Goal: Task Accomplishment & Management: Complete application form

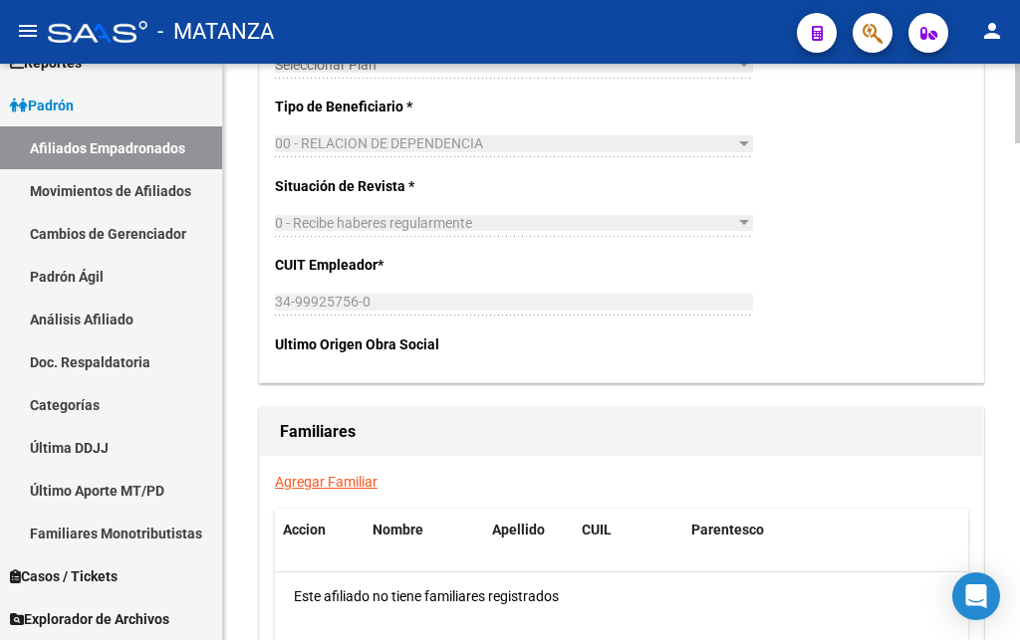
scroll to position [3351, 0]
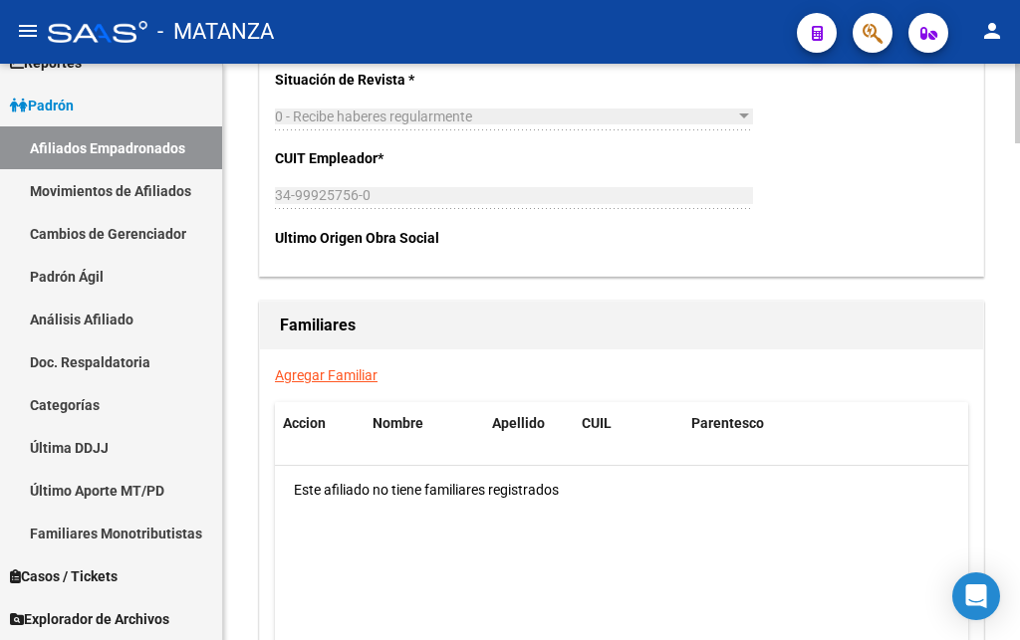
click at [323, 367] on link "Agregar Familiar" at bounding box center [326, 375] width 103 height 16
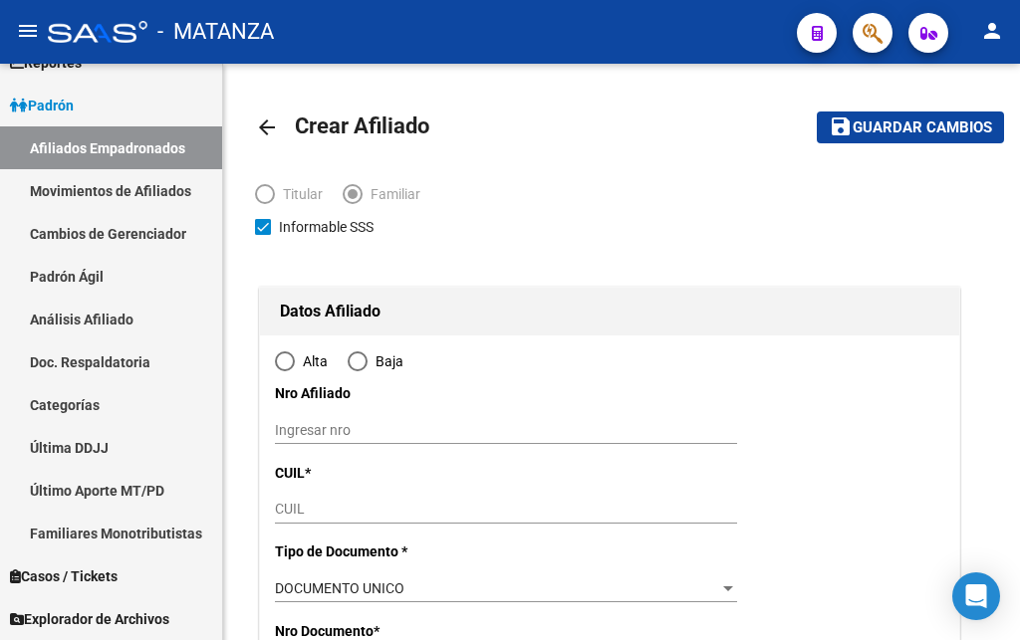
type input "[GEOGRAPHIC_DATA]"
type input "1752"
type input "ALTE G BROWN"
type input "419"
radio input "true"
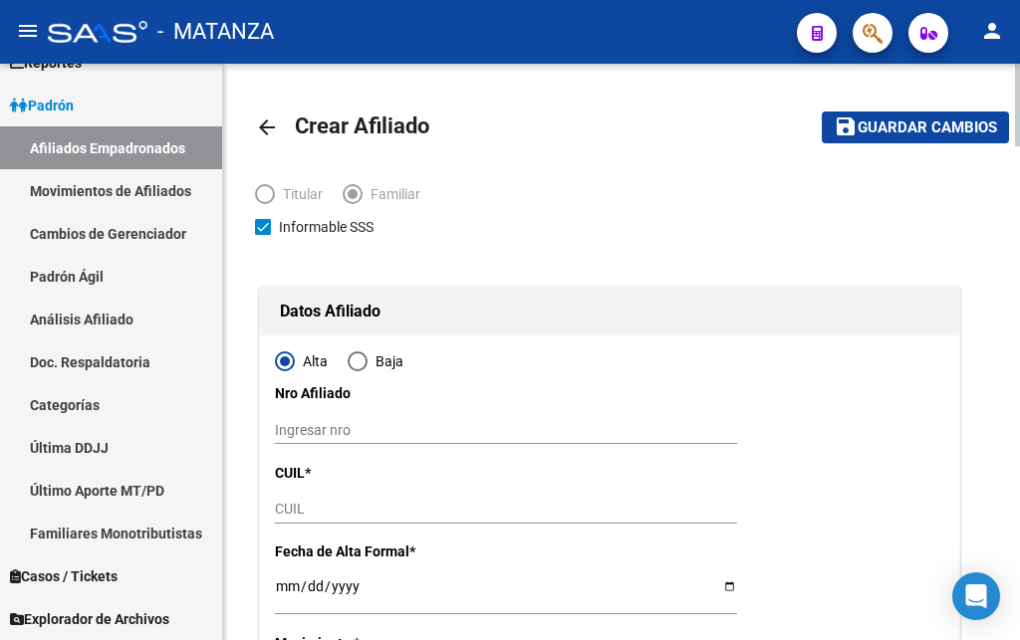
type input "34-99925756-0"
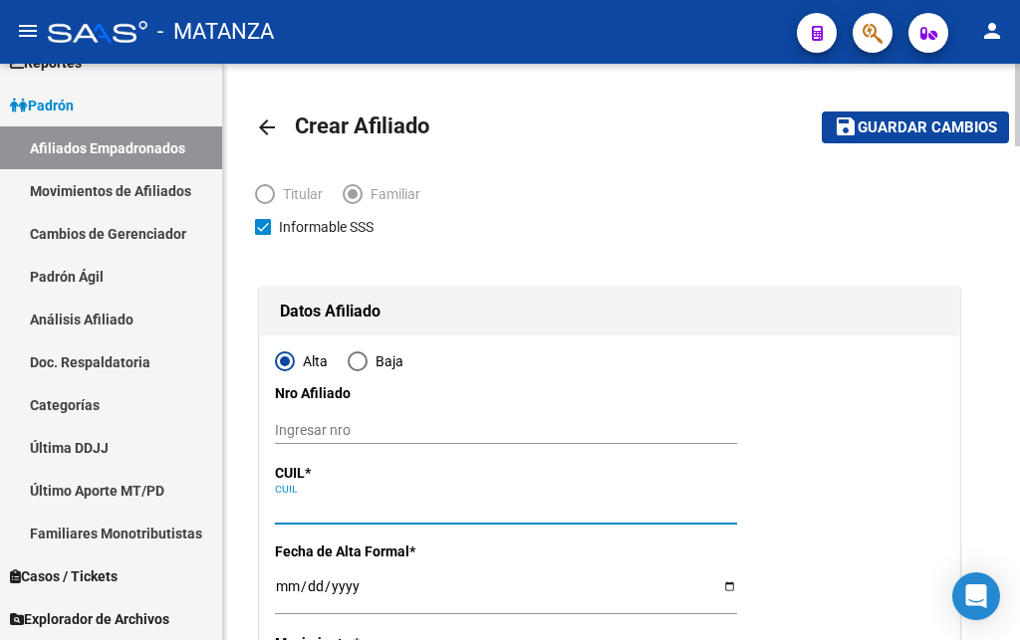
click at [286, 511] on input "CUIL" at bounding box center [506, 509] width 462 height 17
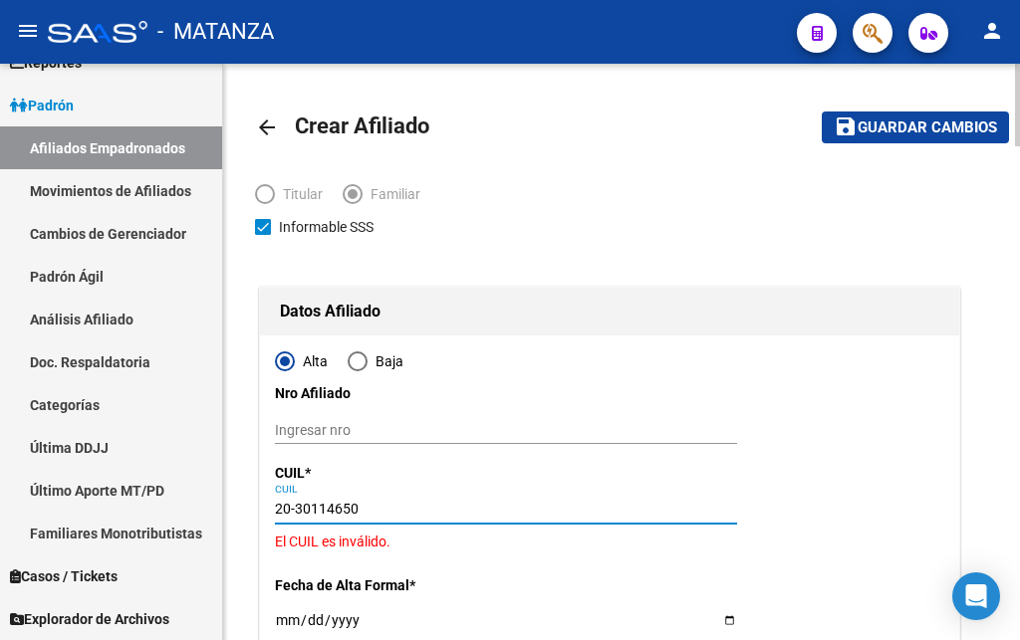
type input "20-30114650-8"
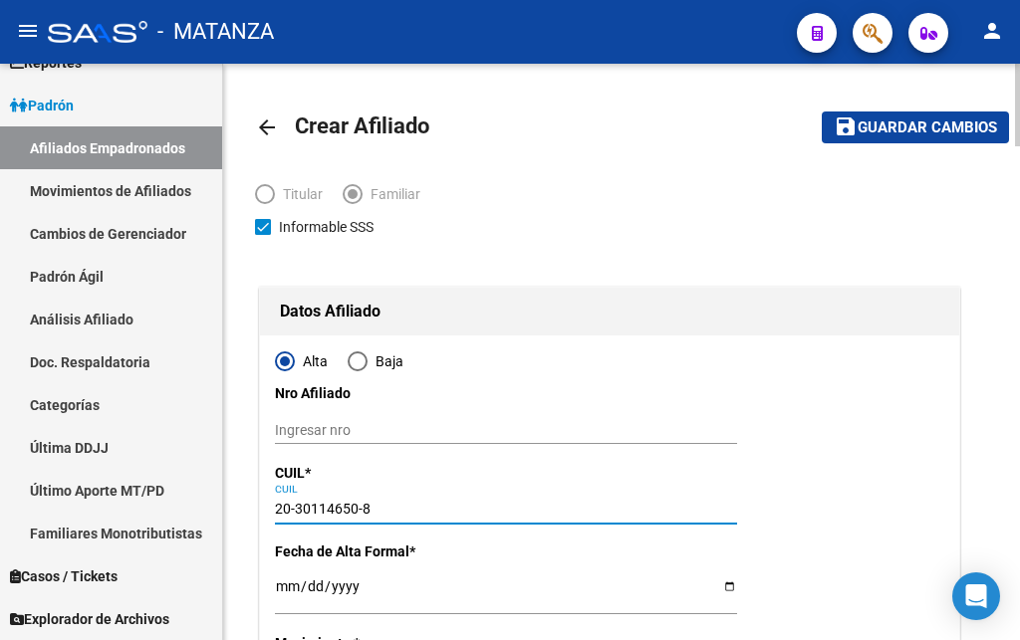
type input "30114650"
type input "ROTELA"
type input "[PERSON_NAME]"
type input "[DATE]"
type input "[GEOGRAPHIC_DATA]"
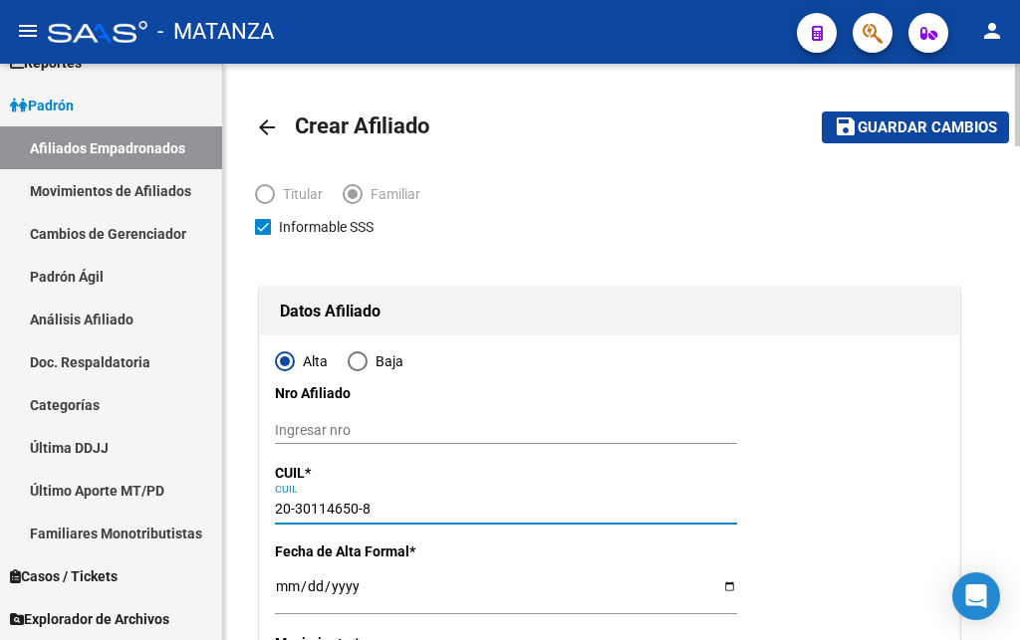
type input "ALTE G BROWN"
type input "4191"
type input "0"
type input "20-30114650-8"
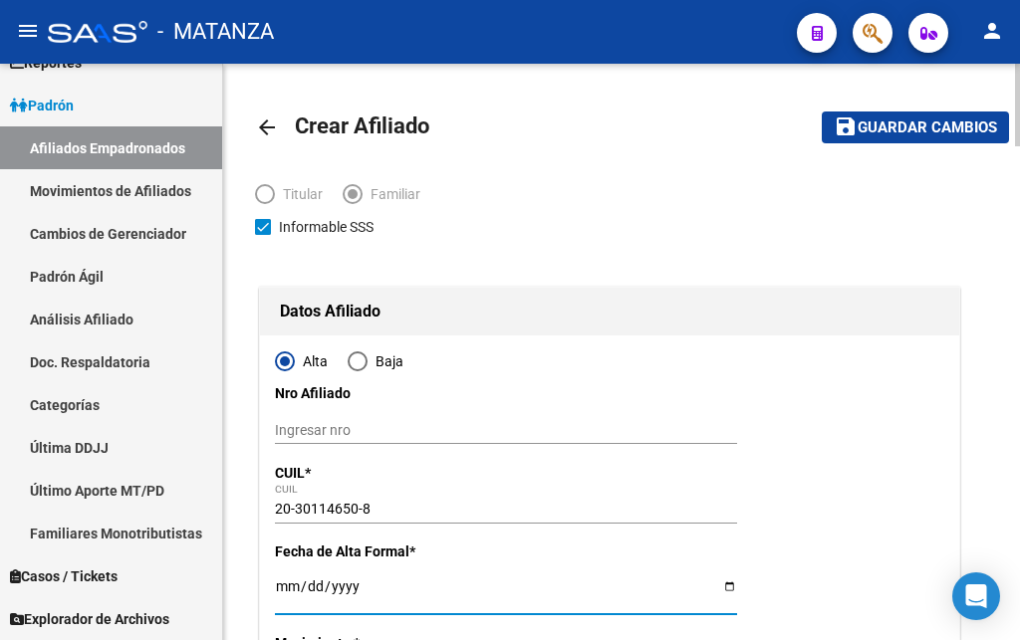
click at [285, 584] on input "Ingresar fecha" at bounding box center [506, 593] width 462 height 30
type input "[DATE]"
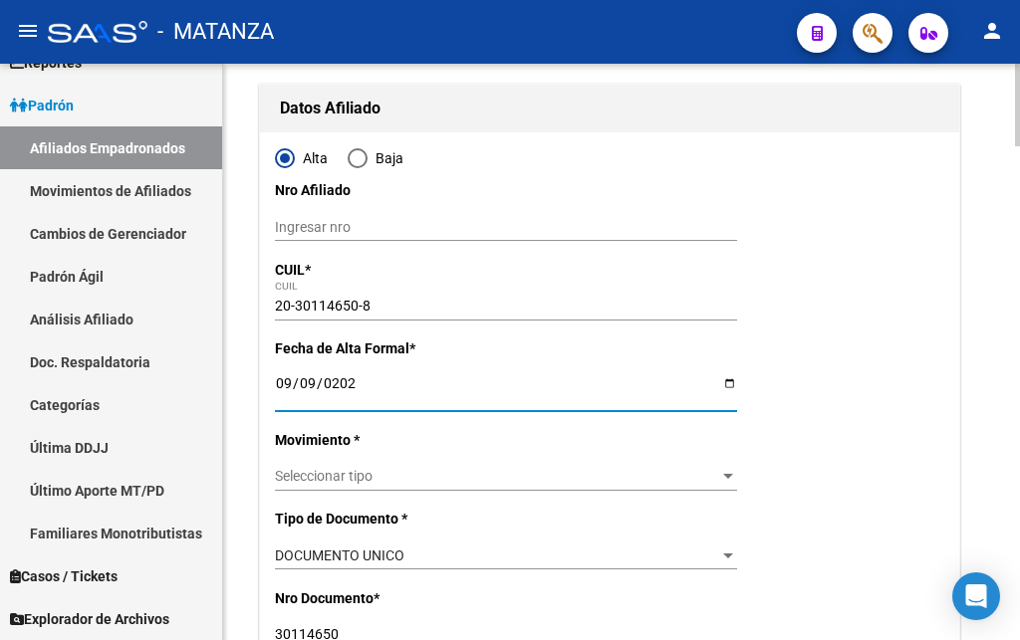
click at [354, 468] on span "Seleccionar tipo" at bounding box center [497, 476] width 444 height 17
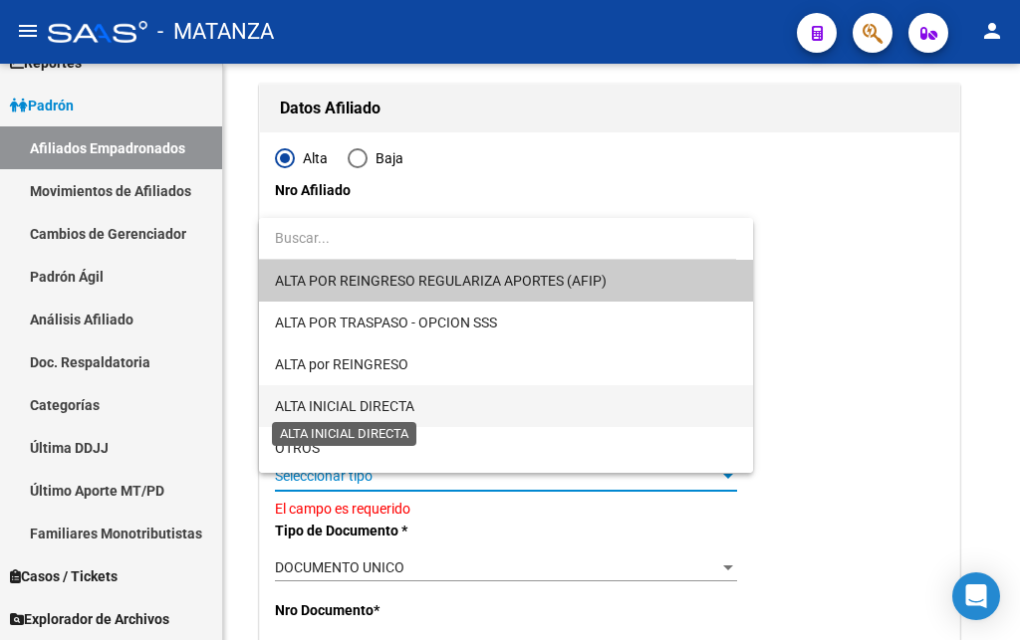
click at [363, 407] on span "ALTA INICIAL DIRECTA" at bounding box center [344, 406] width 139 height 16
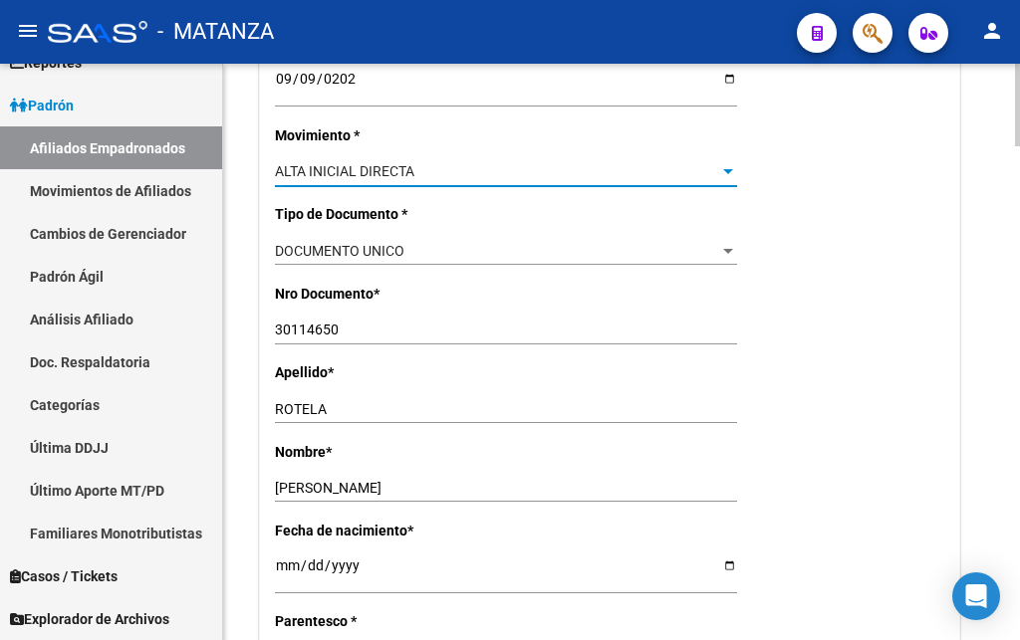
scroll to position [609, 0]
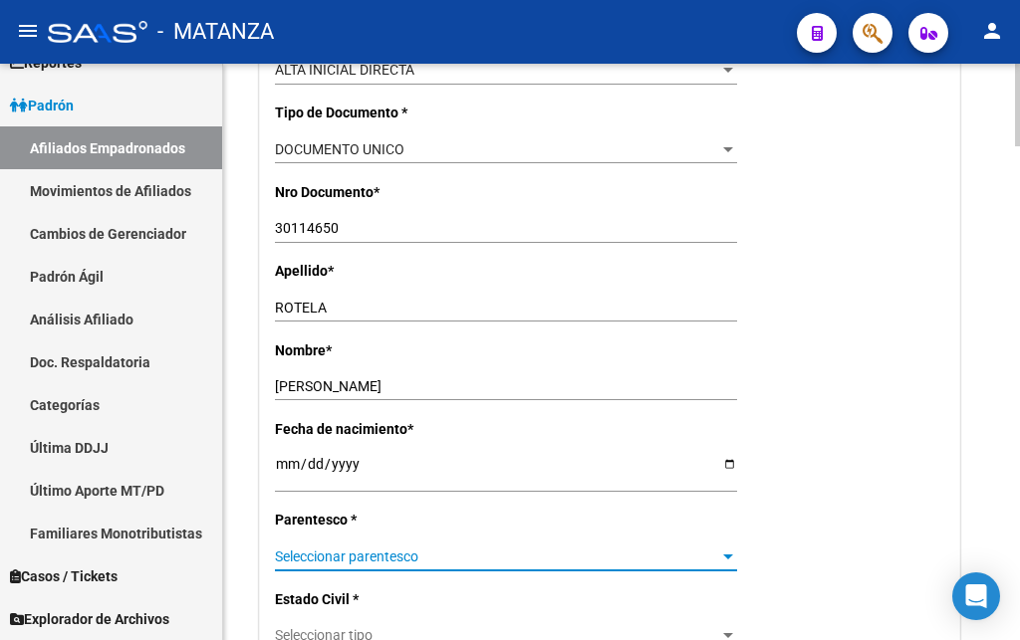
click at [398, 549] on span "Seleccionar parentesco" at bounding box center [497, 557] width 444 height 17
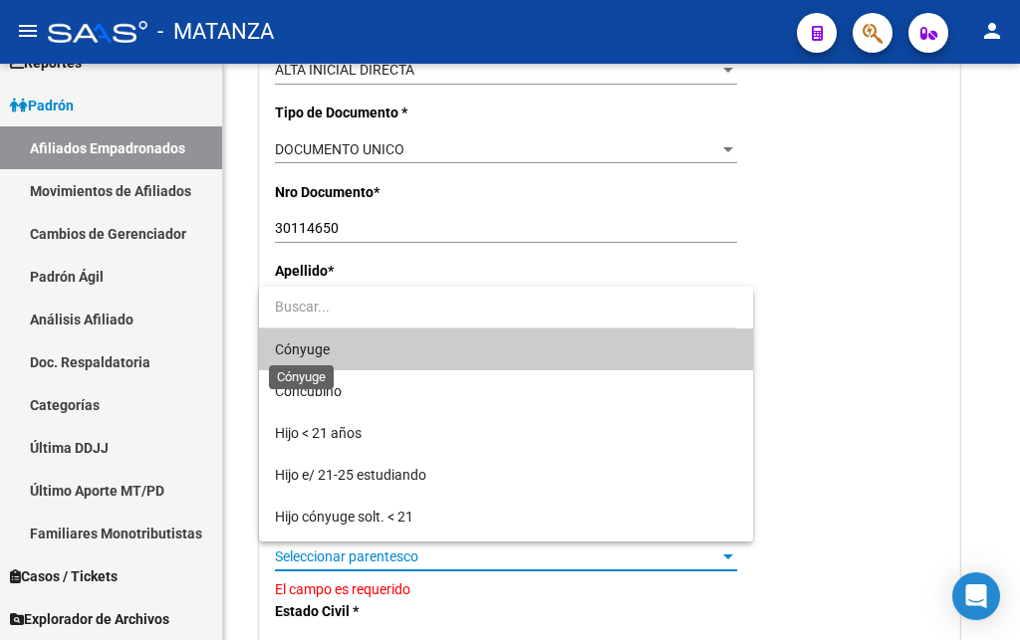
click at [312, 344] on span "Cónyuge" at bounding box center [302, 350] width 55 height 16
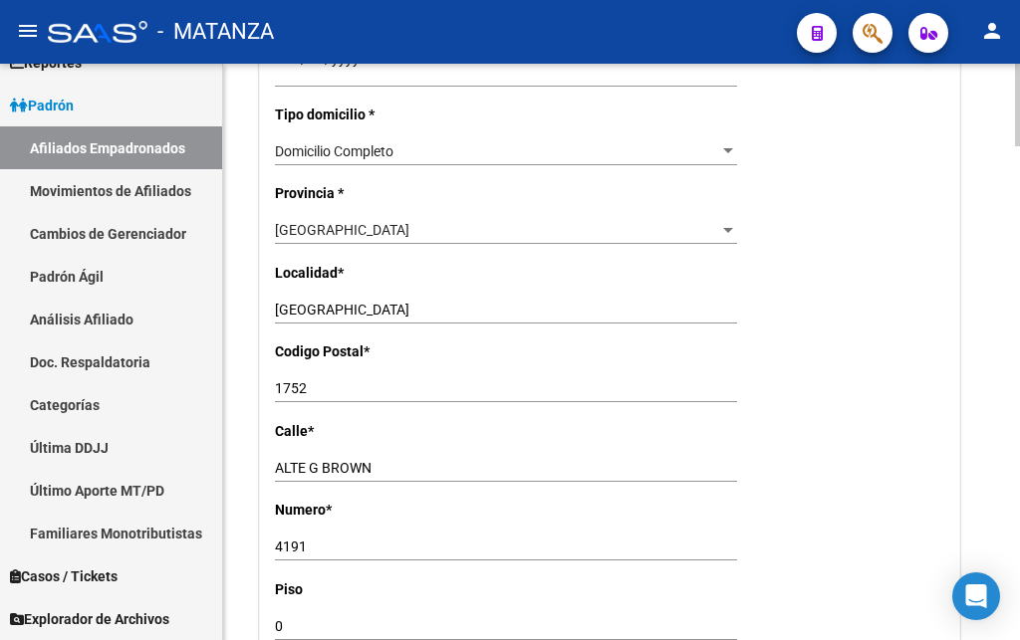
scroll to position [1726, 0]
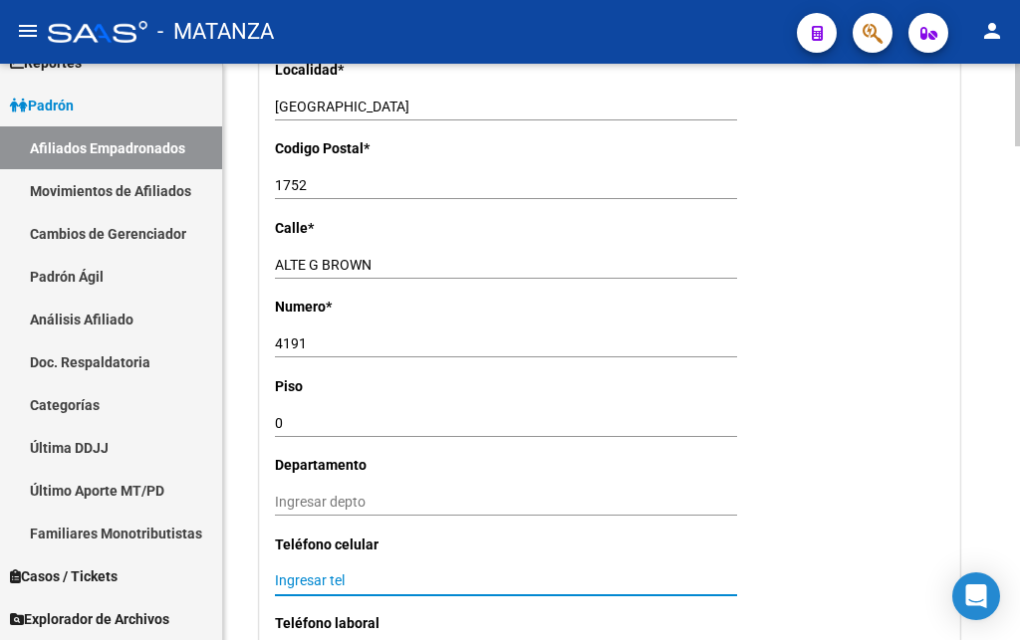
click at [282, 572] on input "Ingresar tel" at bounding box center [506, 580] width 462 height 17
type input "1153835453"
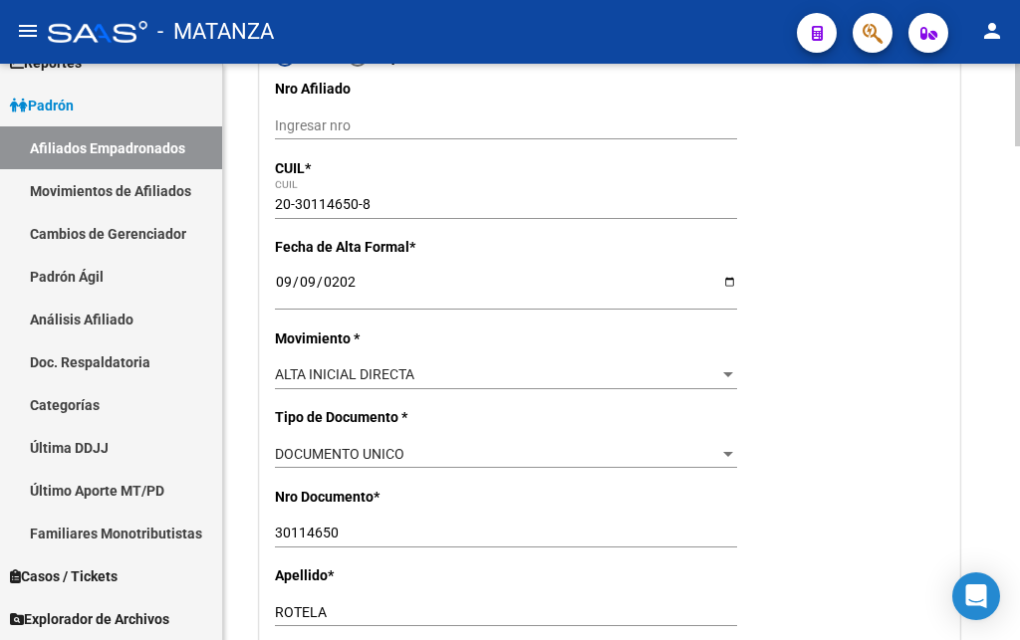
scroll to position [0, 0]
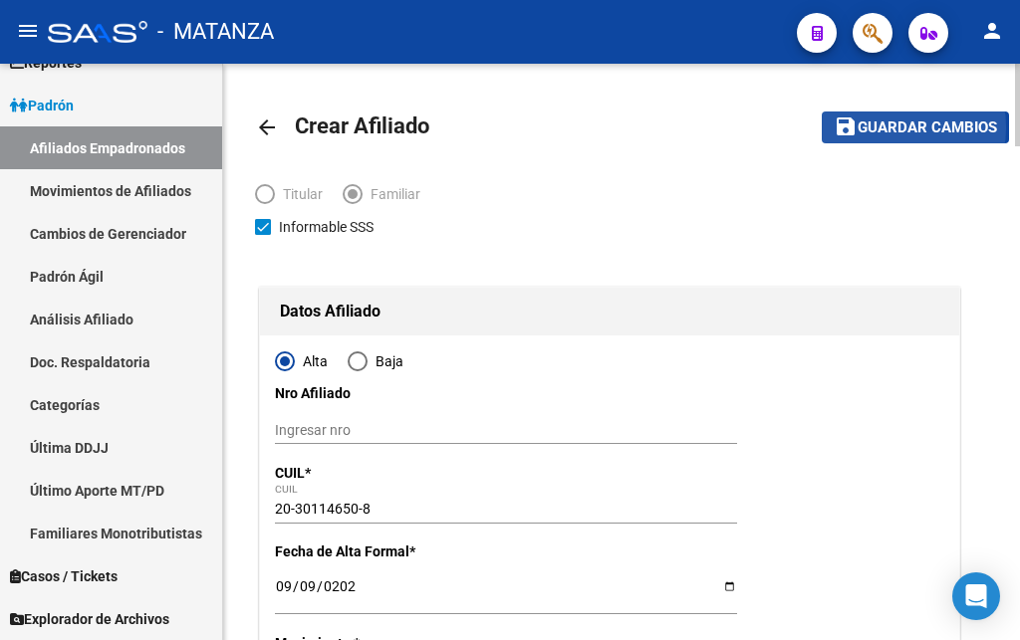
click at [890, 127] on span "Guardar cambios" at bounding box center [926, 128] width 139 height 18
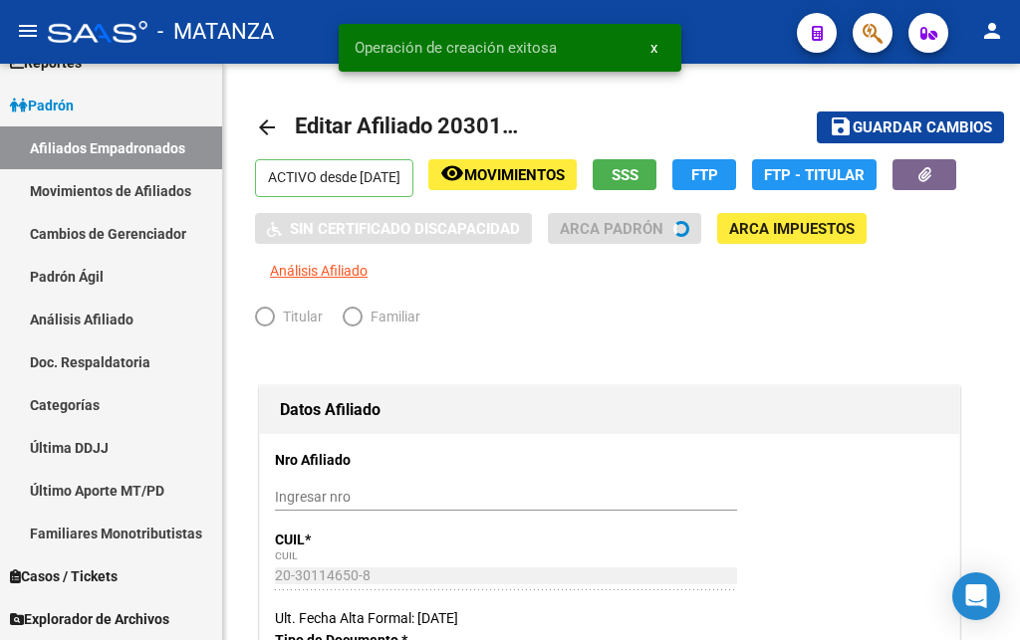
radio input "true"
type input "34-99925756-0"
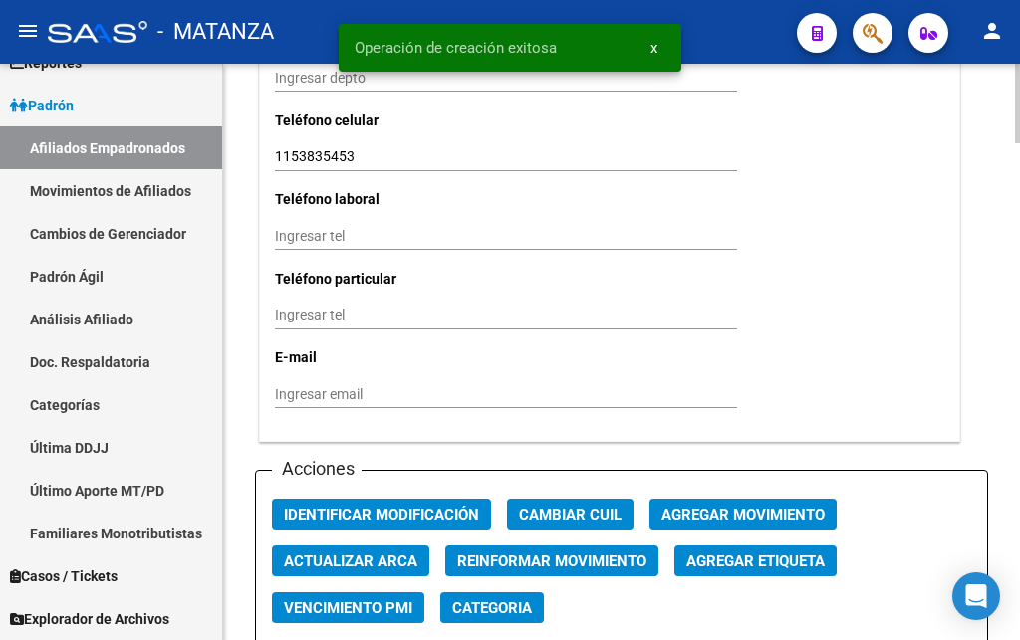
scroll to position [2133, 0]
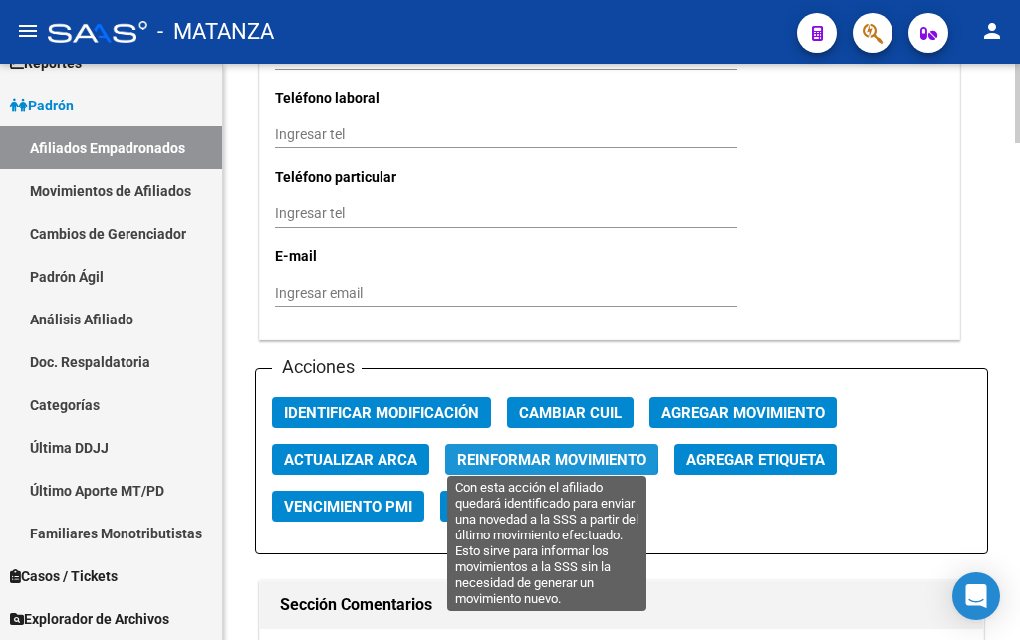
click at [503, 451] on span "Reinformar Movimiento" at bounding box center [551, 460] width 189 height 18
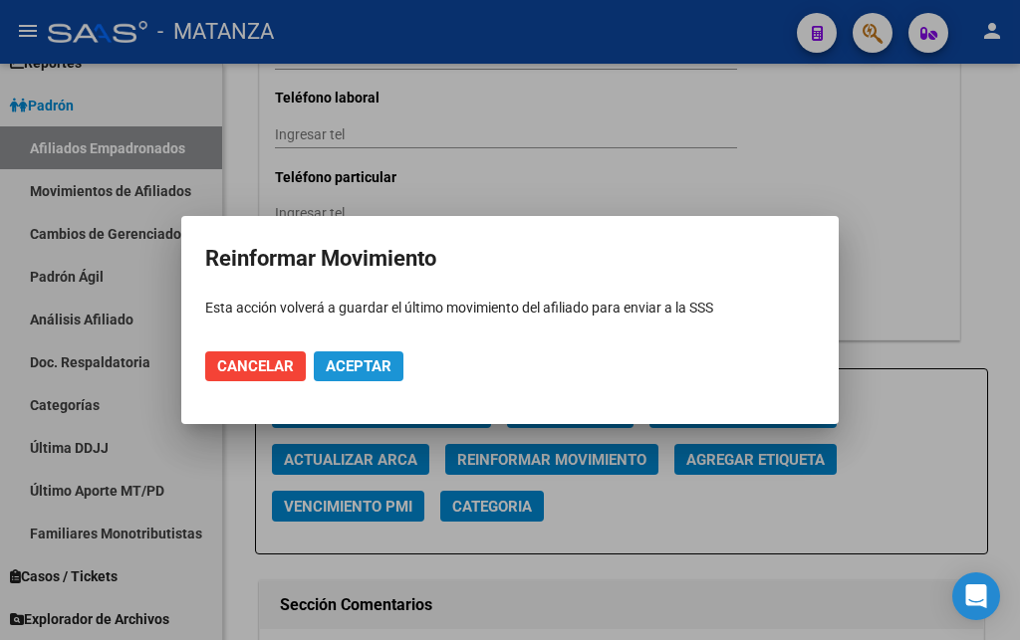
click at [369, 362] on span "Aceptar" at bounding box center [359, 366] width 66 height 18
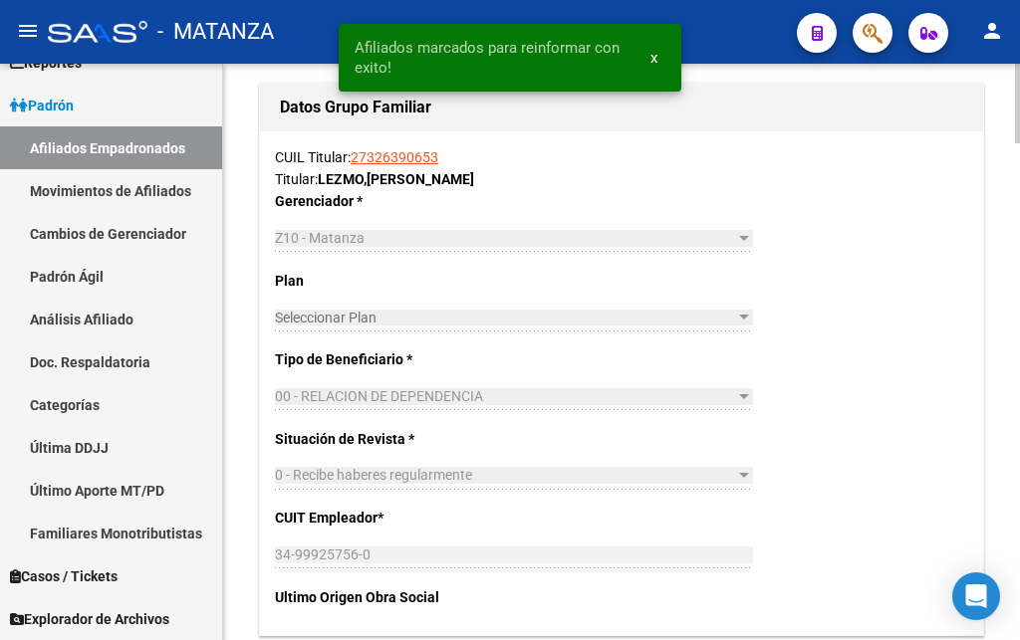
scroll to position [3250, 0]
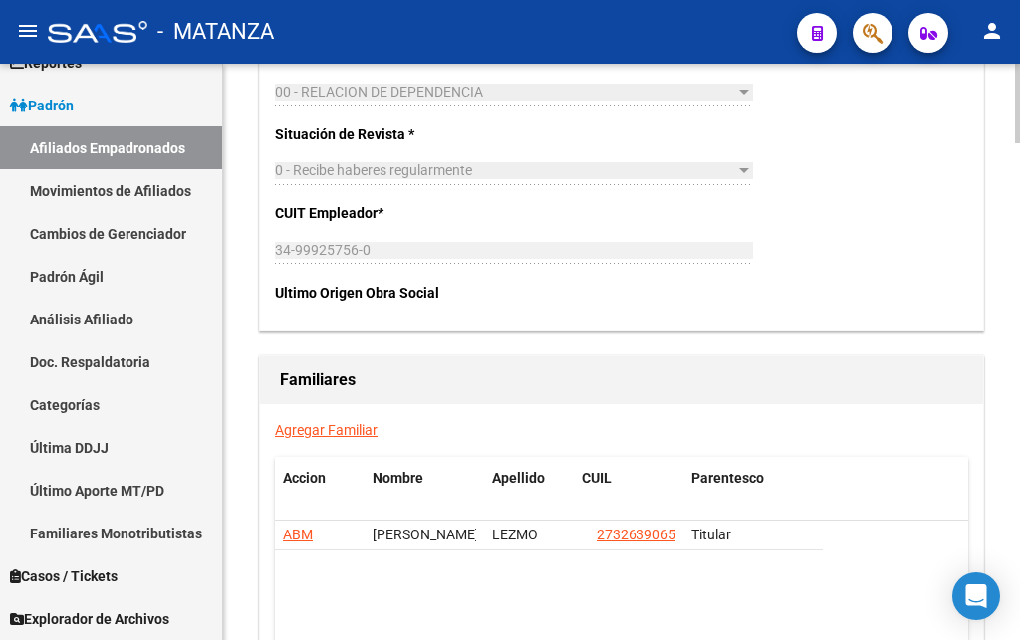
click at [338, 438] on link "Agregar Familiar" at bounding box center [326, 430] width 103 height 16
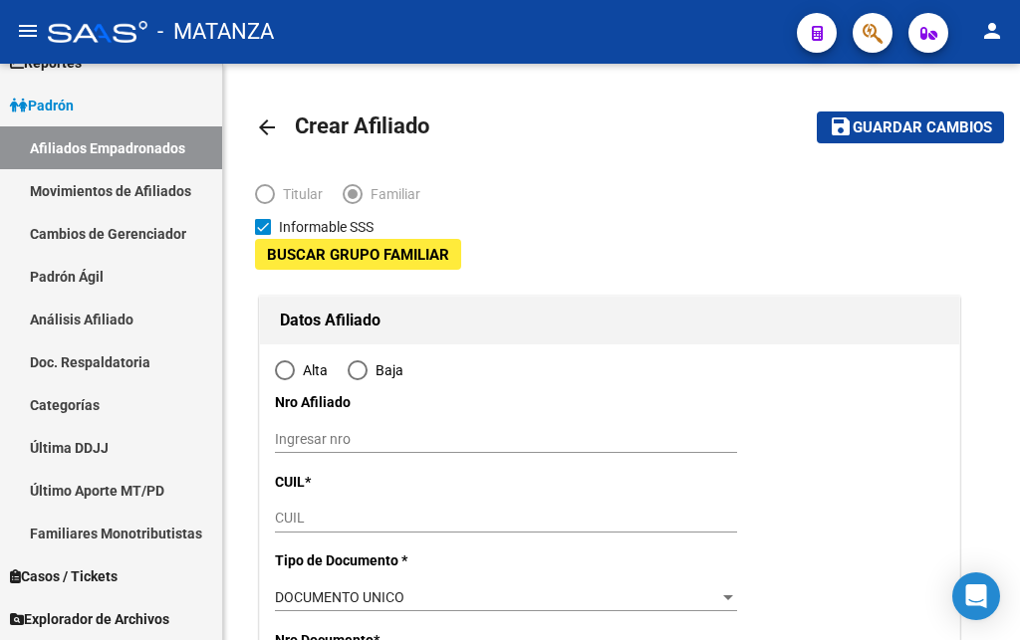
type input "[GEOGRAPHIC_DATA]"
type input "1752"
type input "ALTE G BROWN"
type input "419"
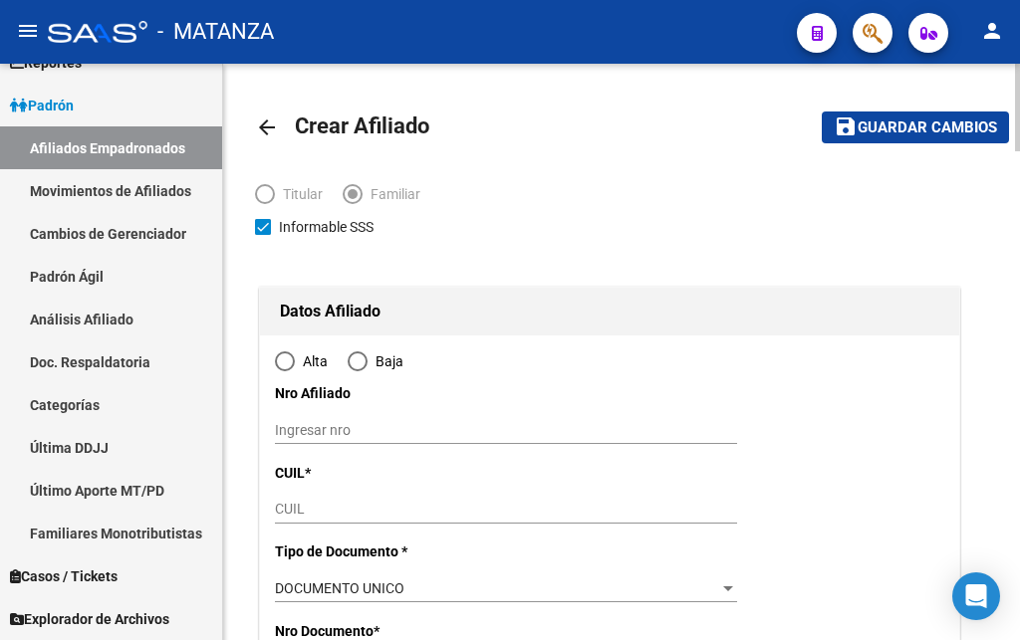
radio input "true"
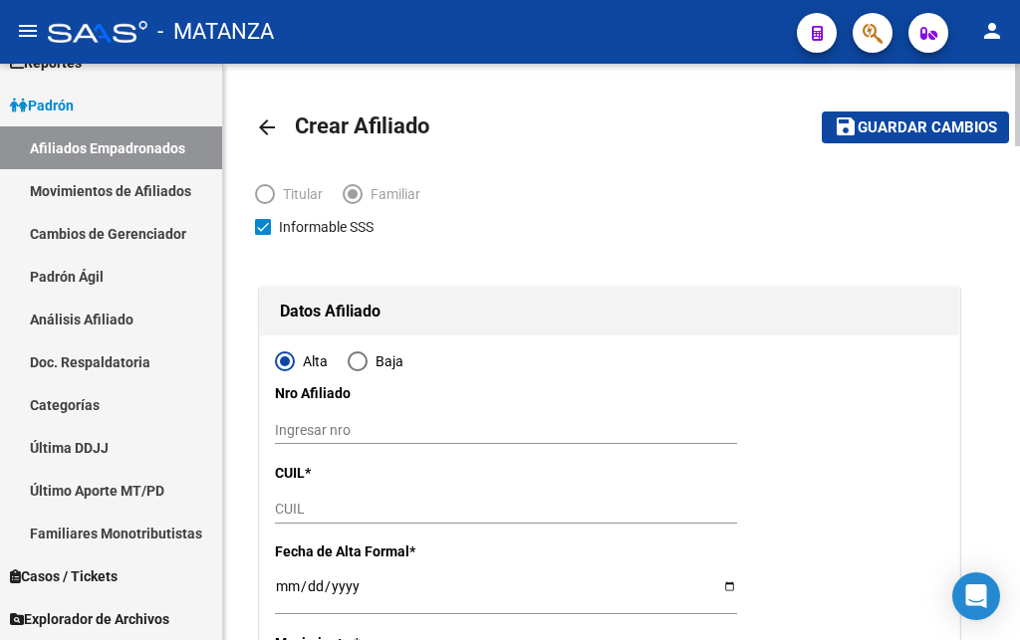
type input "34-99925756-0"
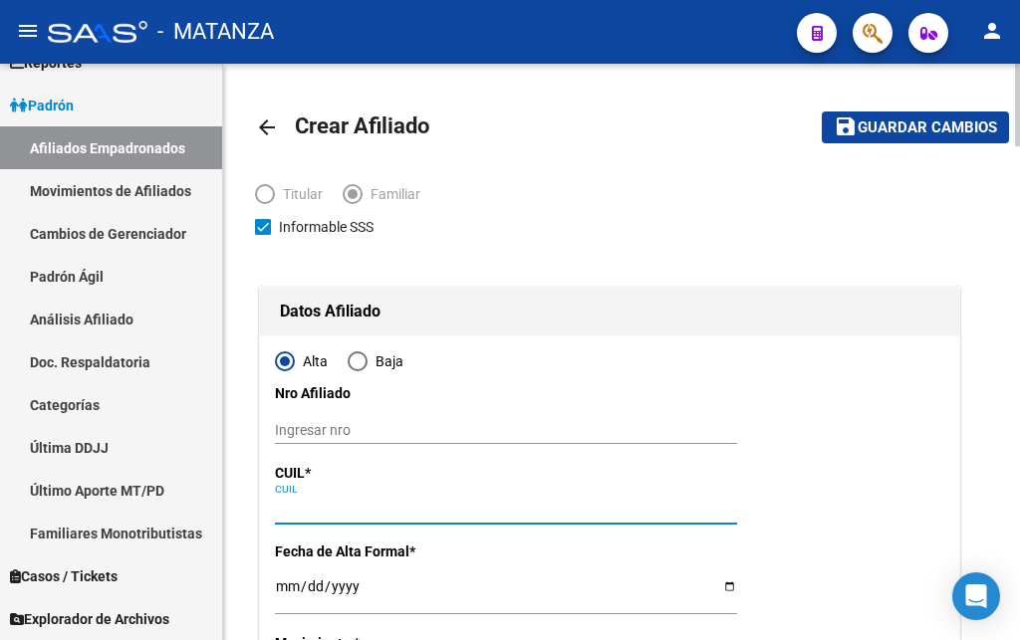
click at [286, 510] on input "CUIL" at bounding box center [506, 509] width 462 height 17
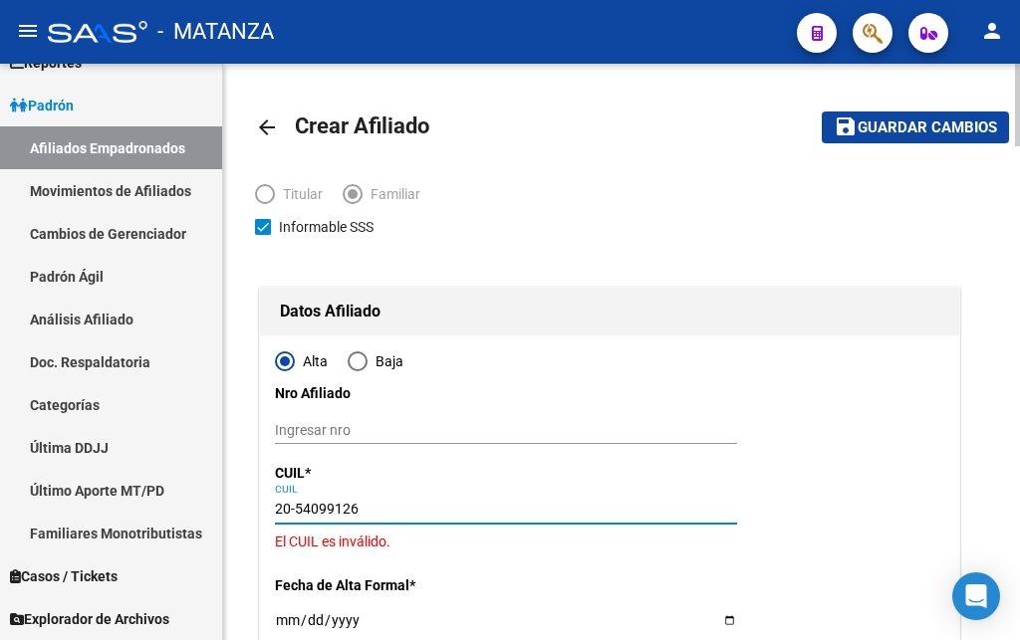
type input "20-54099126-0"
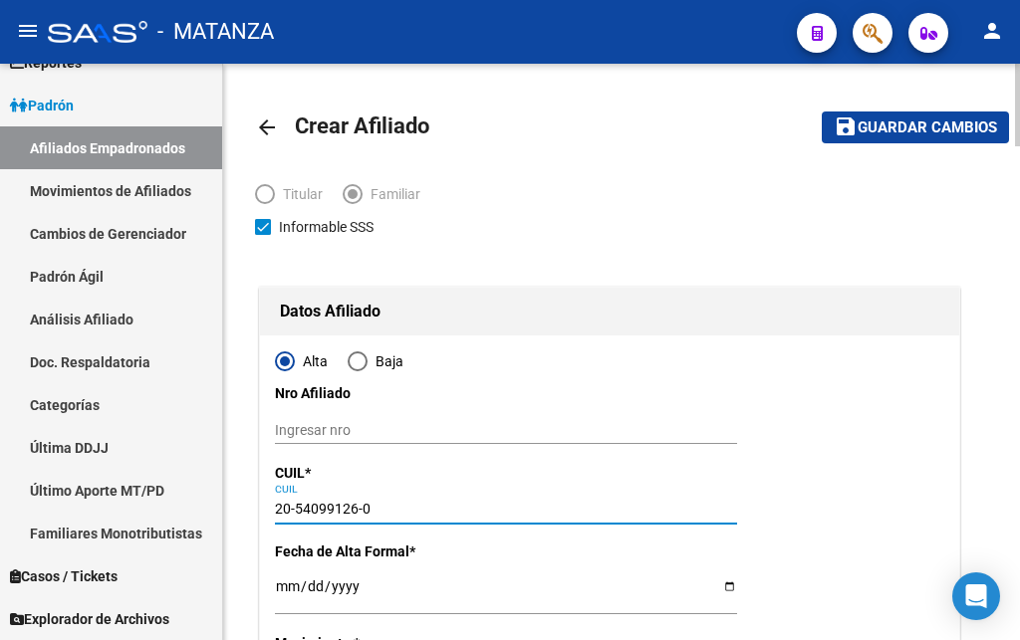
type input "54099126"
type input "ROTELA"
type input "[PERSON_NAME]"
type input "[DATE]"
type input "[GEOGRAPHIC_DATA]"
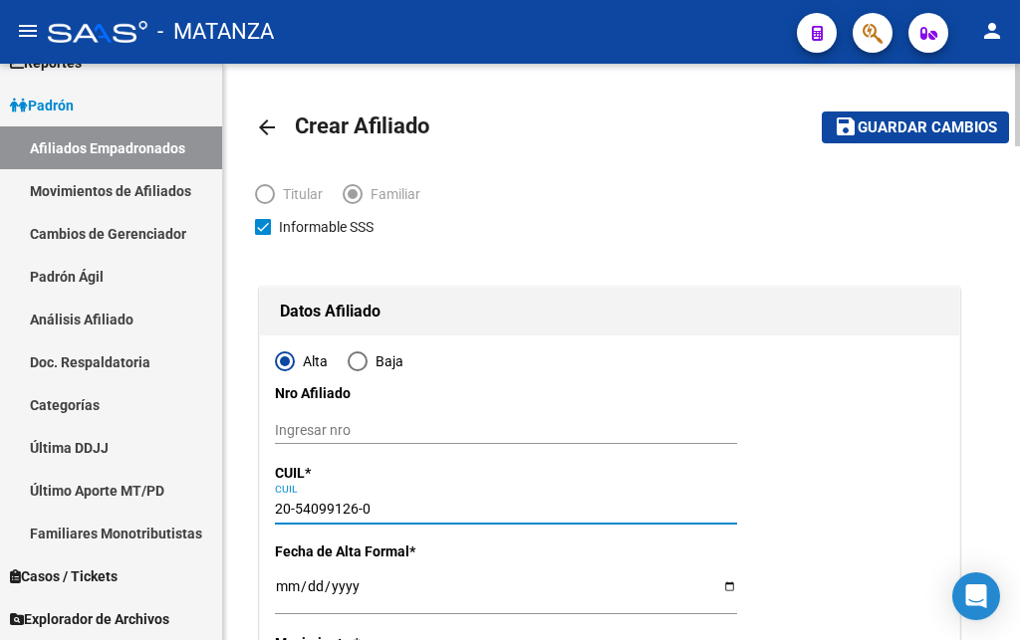
type input "ALTE G BROWN"
type input "4191"
type input "20-54099126-0"
click at [279, 588] on input "Ingresar fecha" at bounding box center [506, 593] width 462 height 30
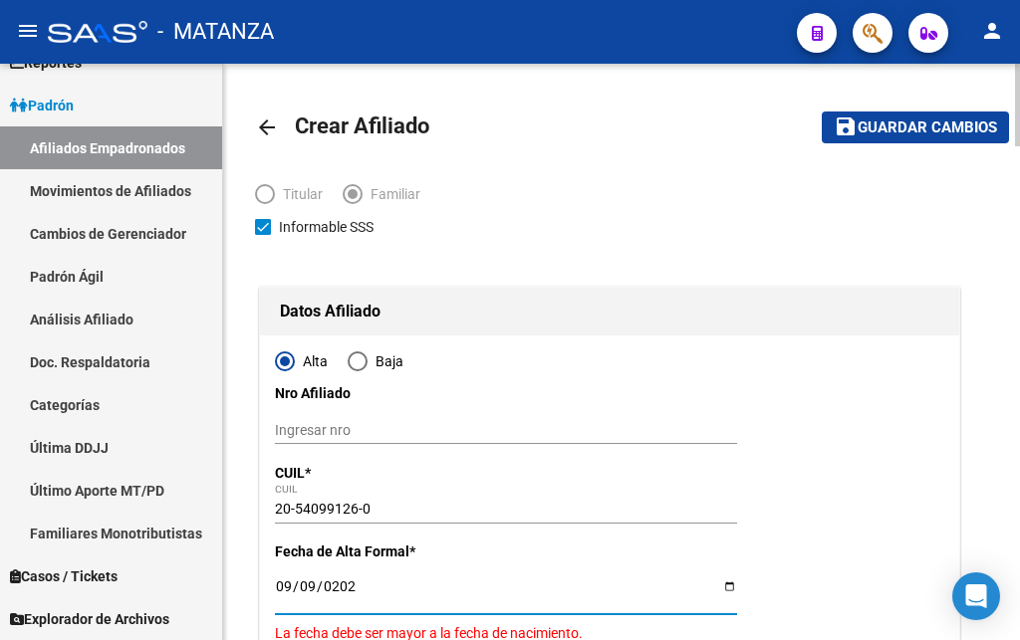
type input "[DATE]"
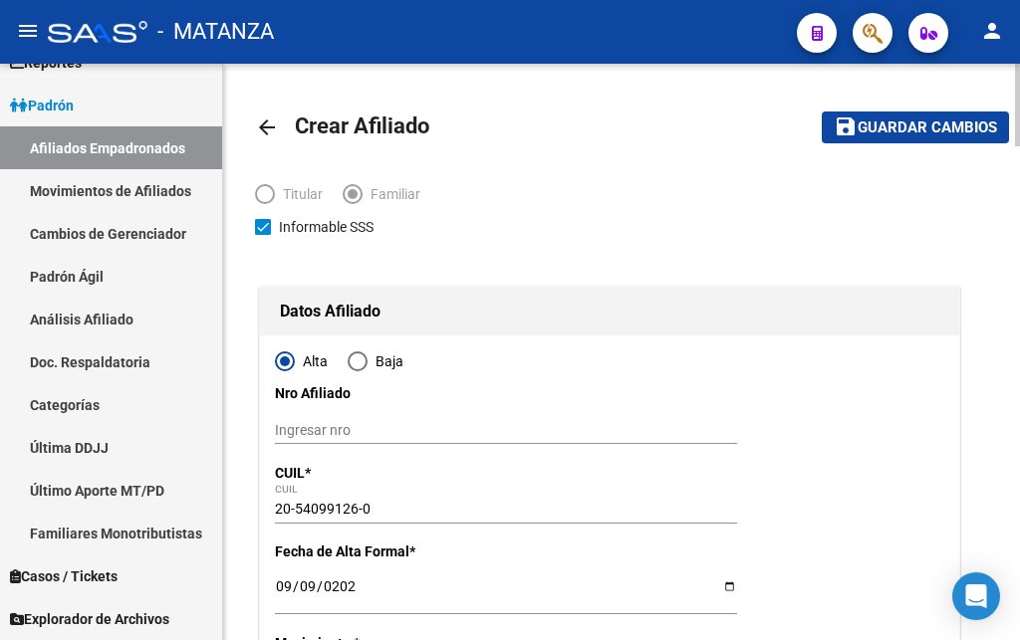
scroll to position [203, 0]
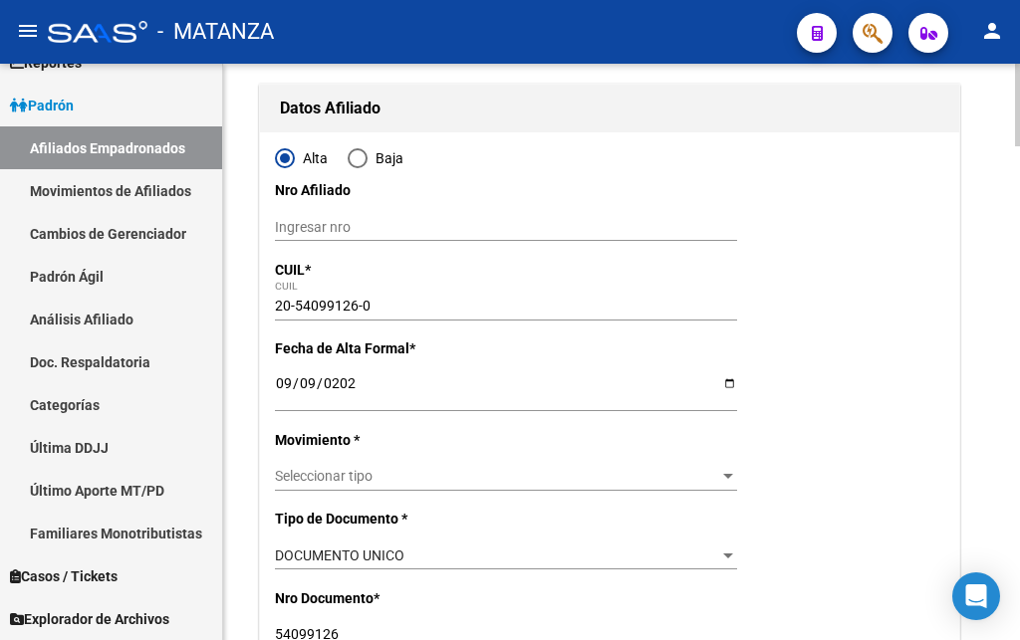
click at [328, 468] on span "Seleccionar tipo" at bounding box center [497, 476] width 444 height 17
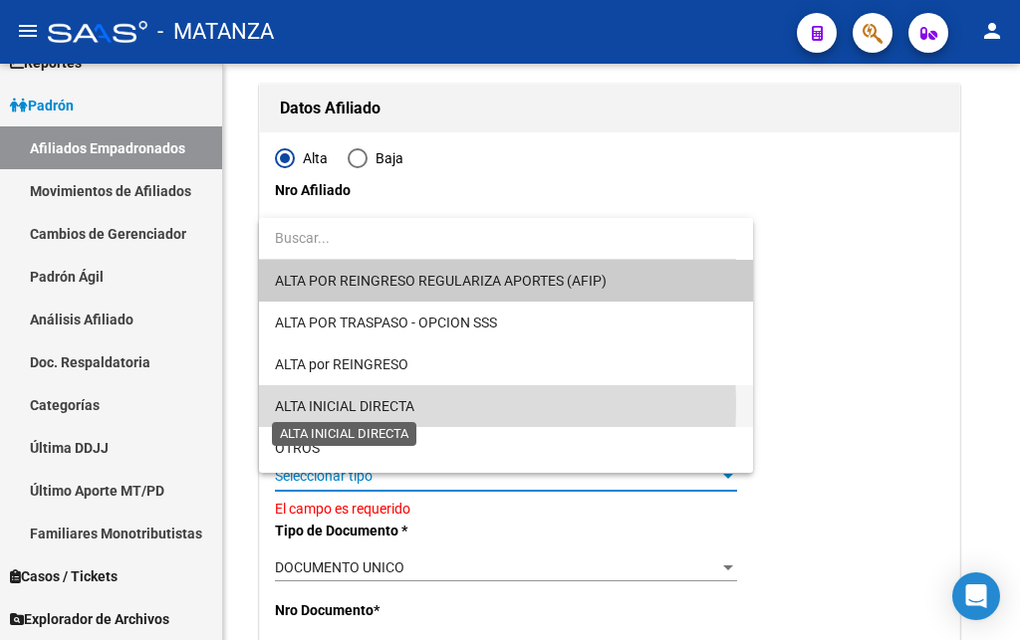
click at [329, 405] on span "ALTA INICIAL DIRECTA" at bounding box center [344, 406] width 139 height 16
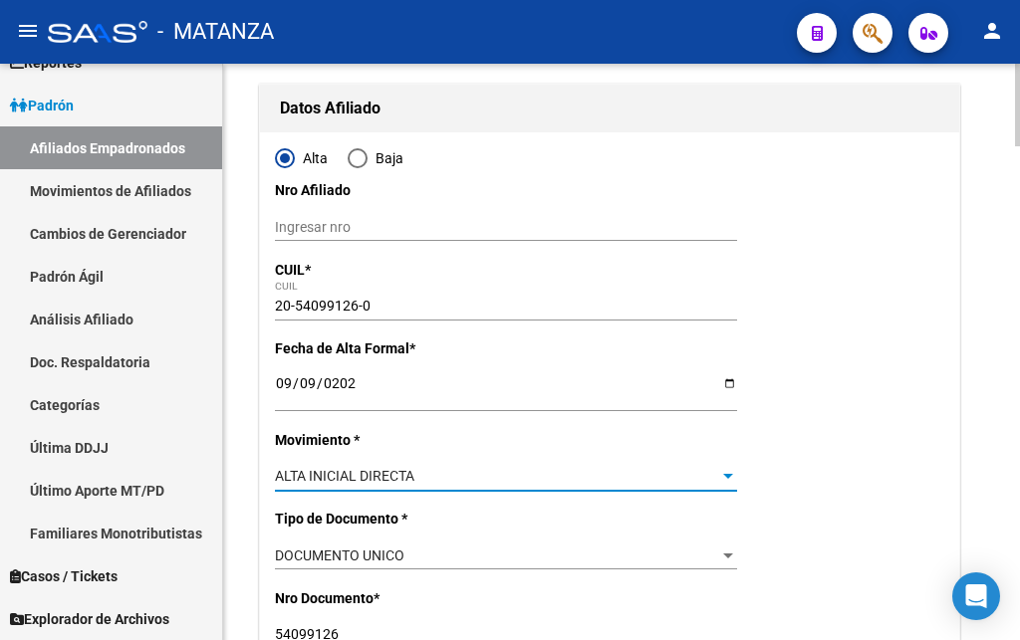
scroll to position [305, 0]
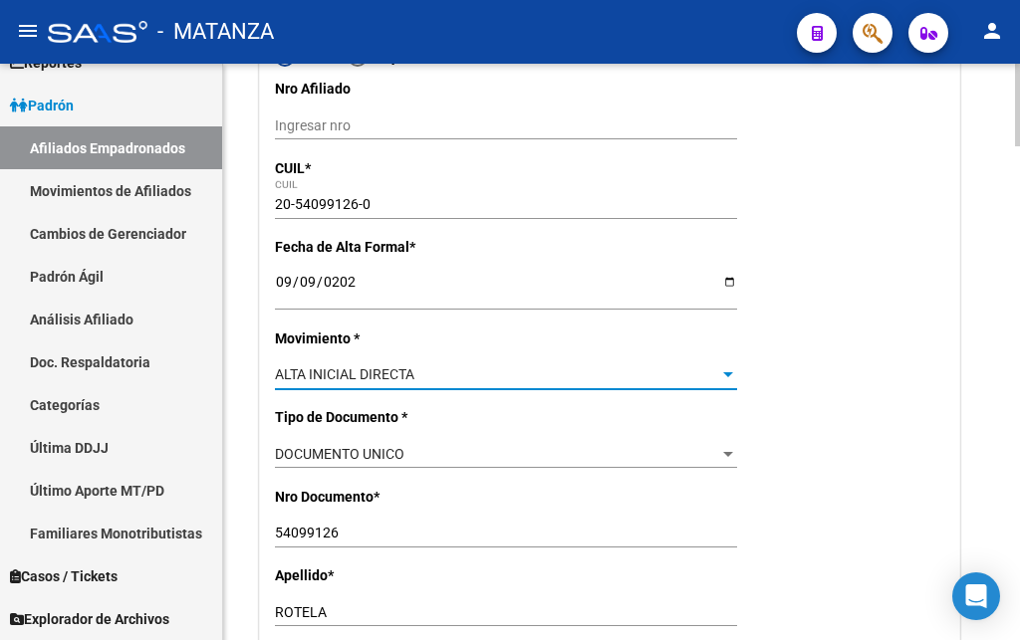
click at [408, 366] on span "ALTA INICIAL DIRECTA" at bounding box center [344, 374] width 139 height 16
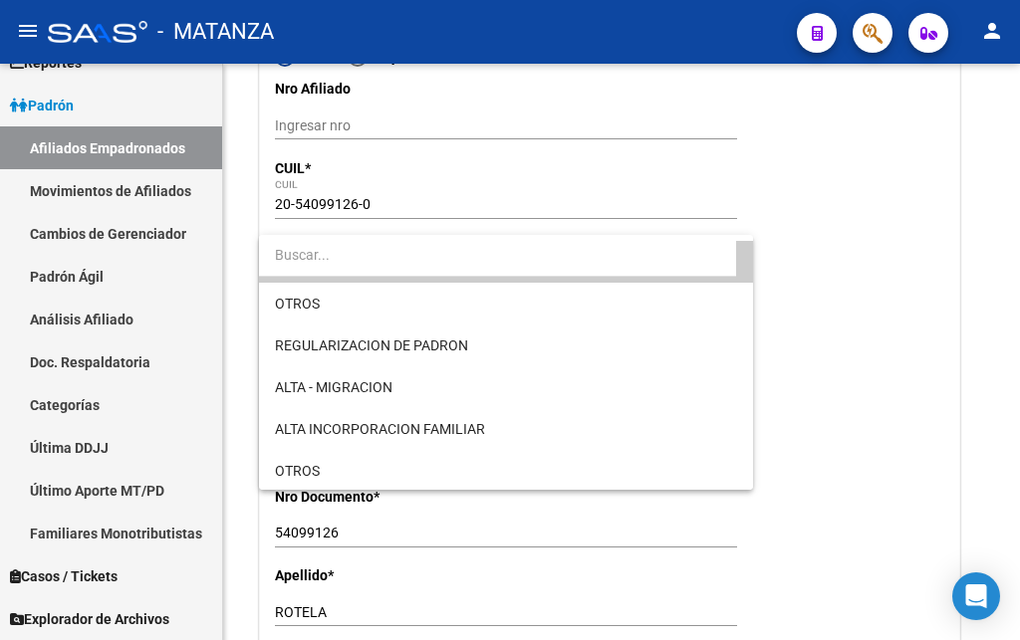
scroll to position [162, 0]
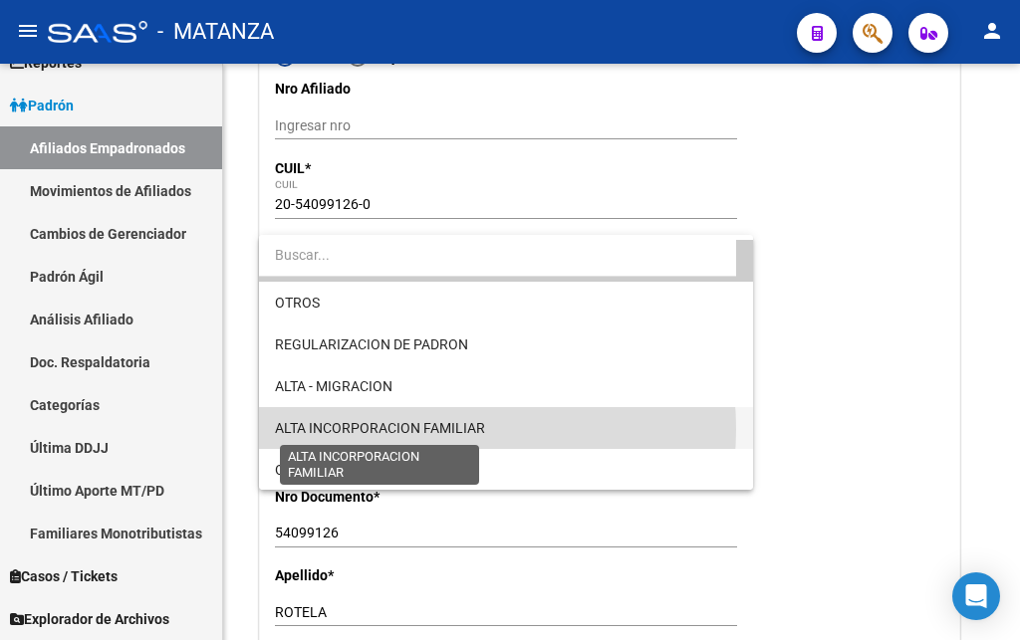
click at [426, 429] on span "ALTA INCORPORACION FAMILIAR" at bounding box center [380, 428] width 210 height 16
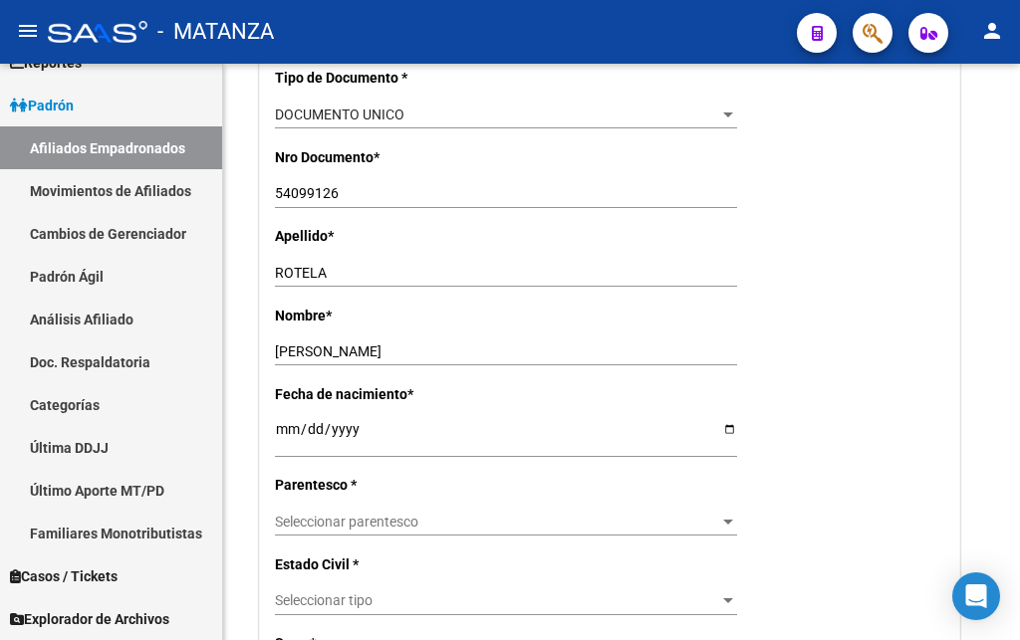
scroll to position [711, 0]
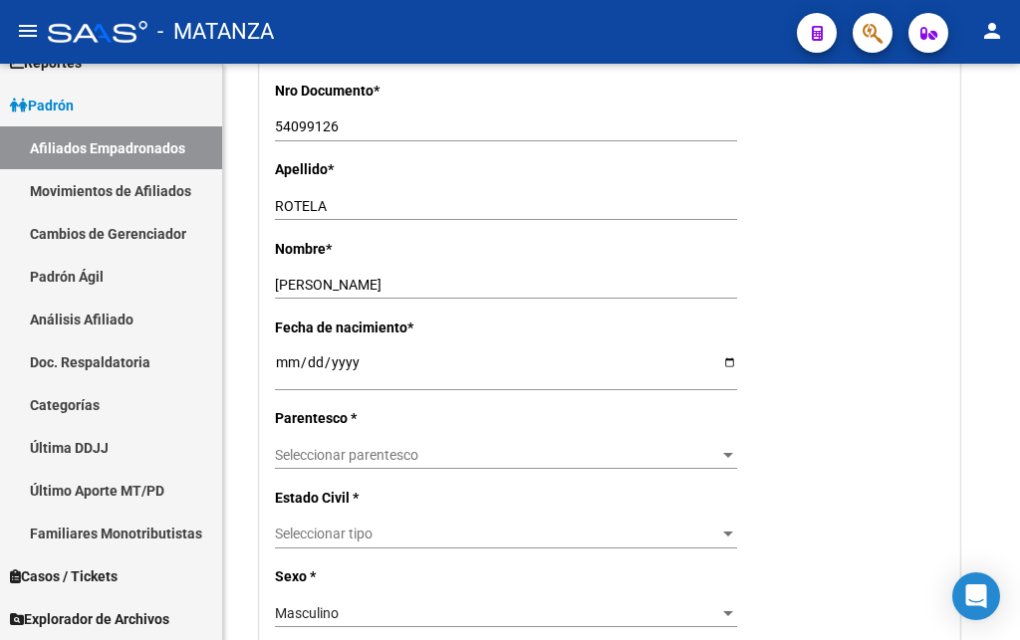
click at [426, 447] on span "Seleccionar parentesco" at bounding box center [497, 455] width 444 height 17
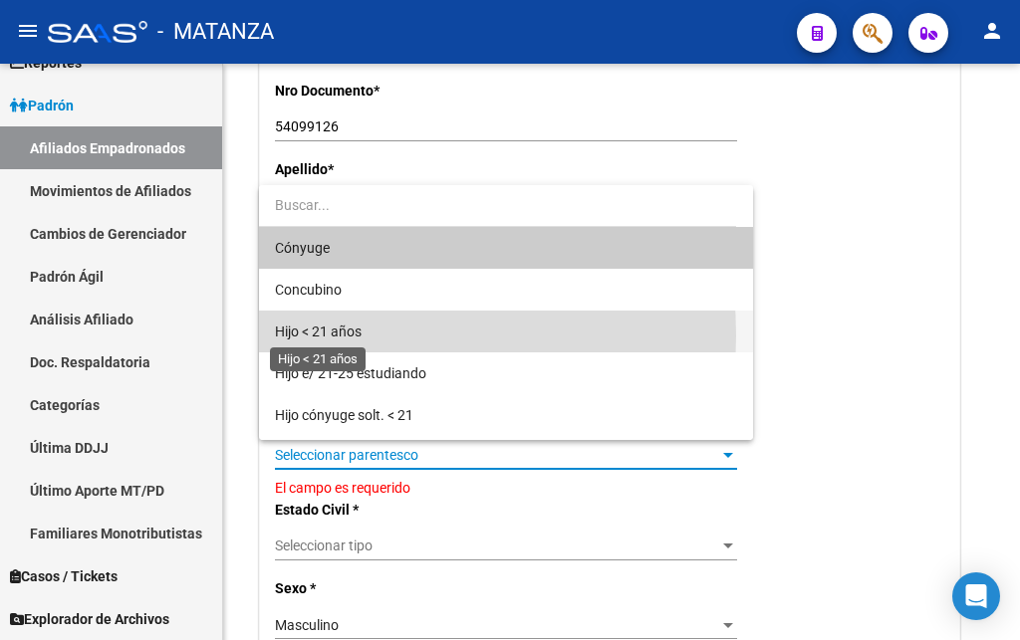
click at [316, 336] on span "Hijo < 21 años" at bounding box center [318, 332] width 87 height 16
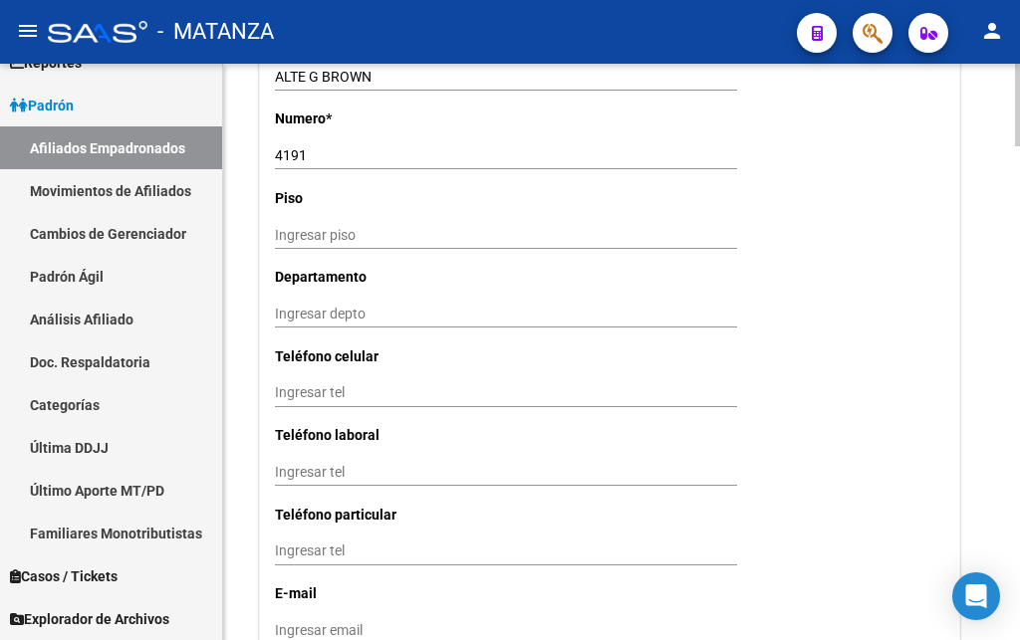
scroll to position [1930, 0]
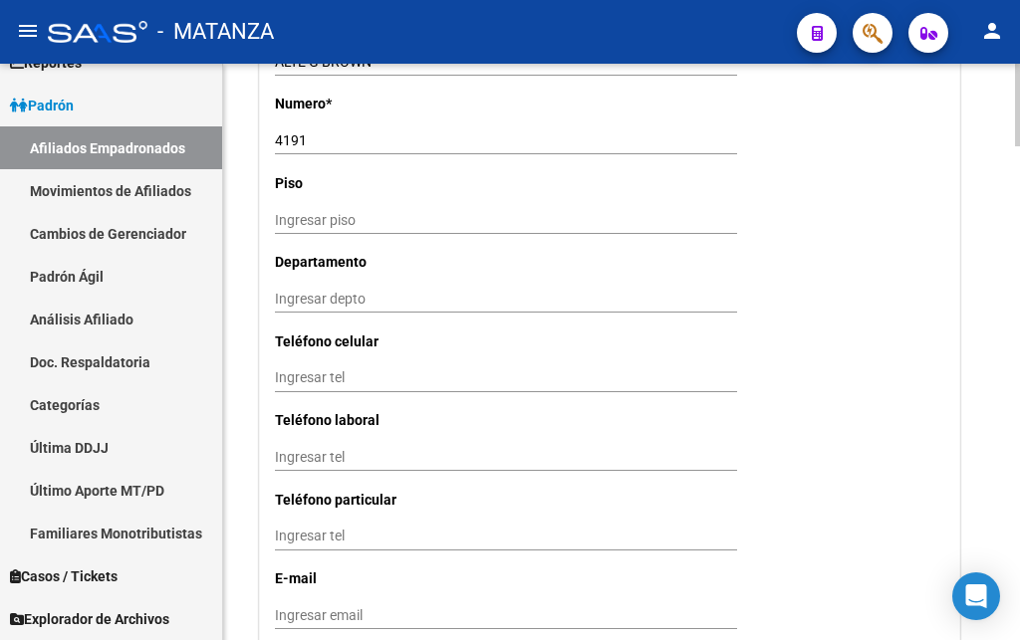
click at [292, 369] on input "Ingresar tel" at bounding box center [506, 377] width 462 height 17
drag, startPoint x: 385, startPoint y: 327, endPoint x: 201, endPoint y: 329, distance: 184.2
click at [275, 369] on input "11553835453" at bounding box center [506, 377] width 462 height 17
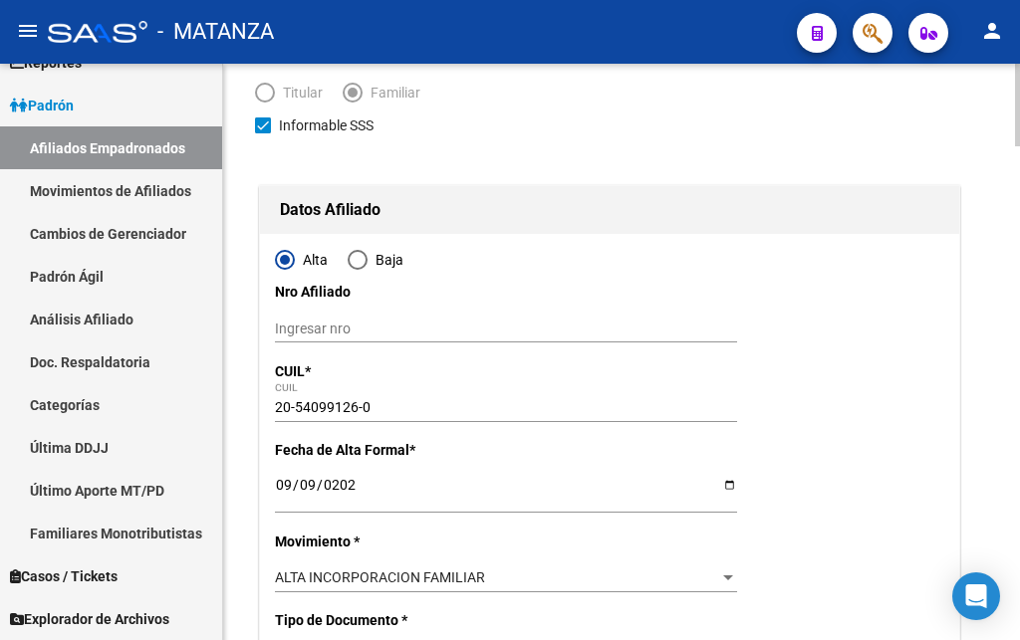
scroll to position [0, 0]
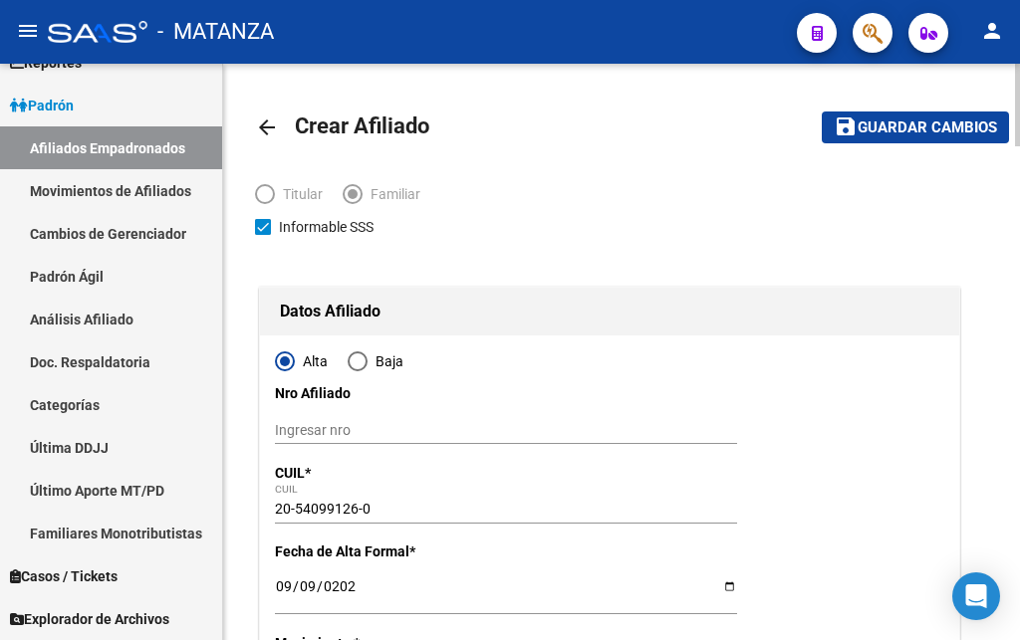
type input "1153835453"
click at [902, 123] on span "Guardar cambios" at bounding box center [926, 128] width 139 height 18
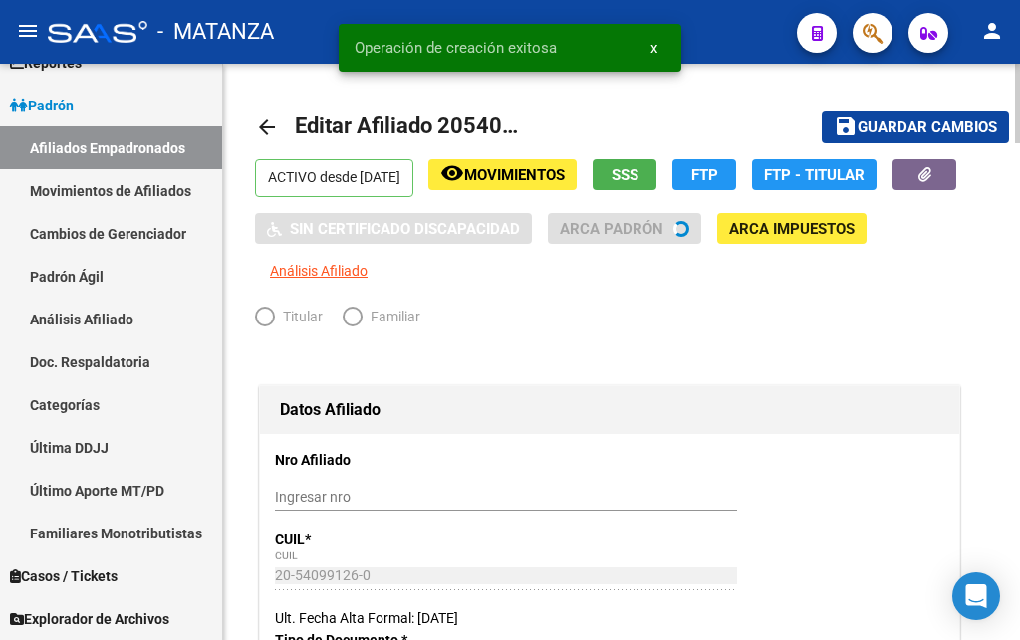
radio input "true"
type input "34-99925756-0"
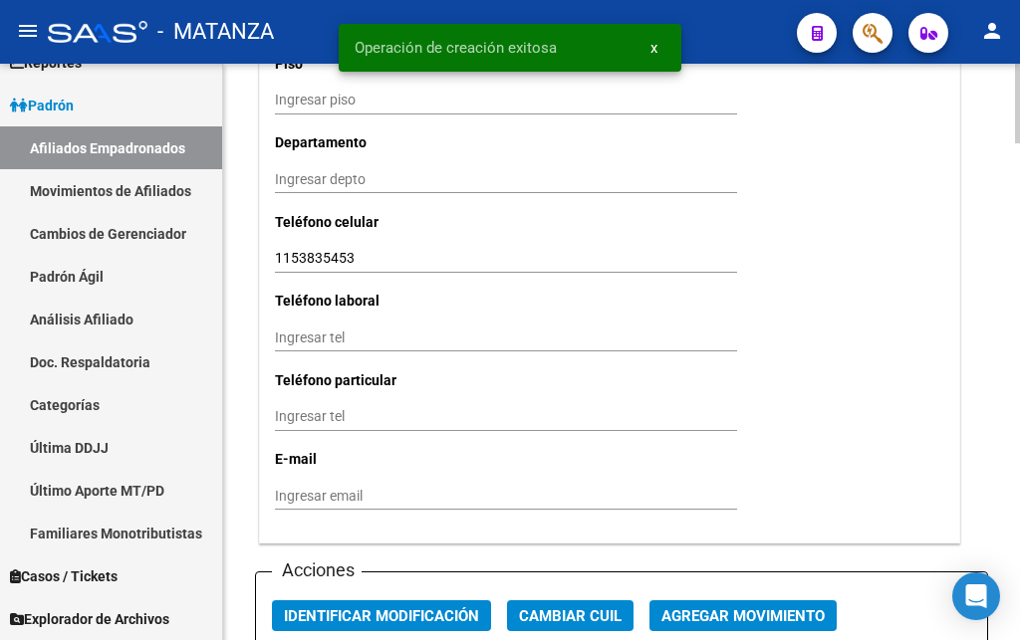
scroll to position [2336, 0]
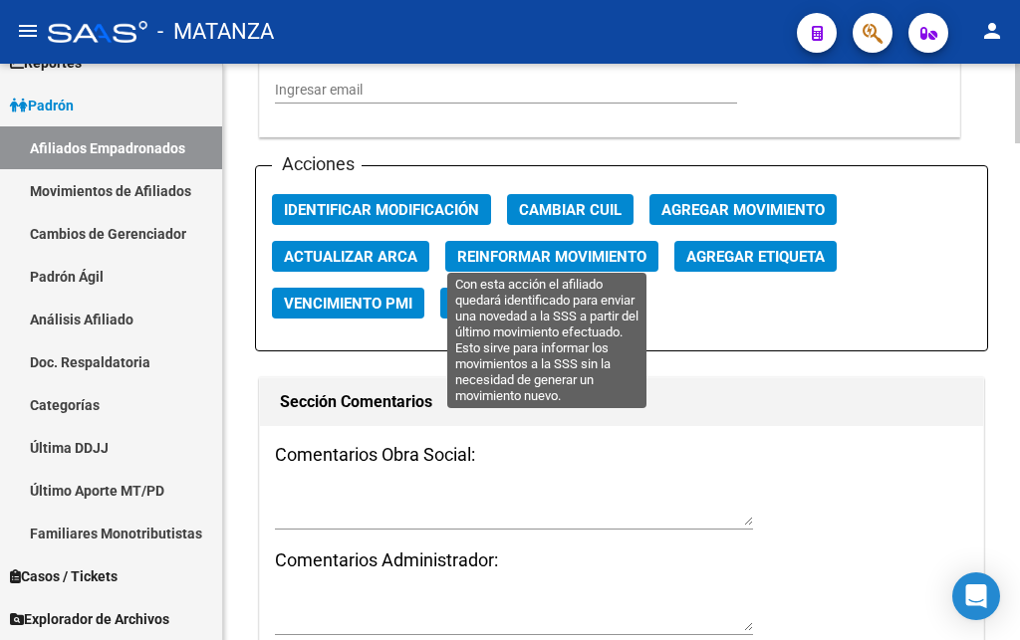
click at [600, 252] on span "Reinformar Movimiento" at bounding box center [551, 257] width 189 height 18
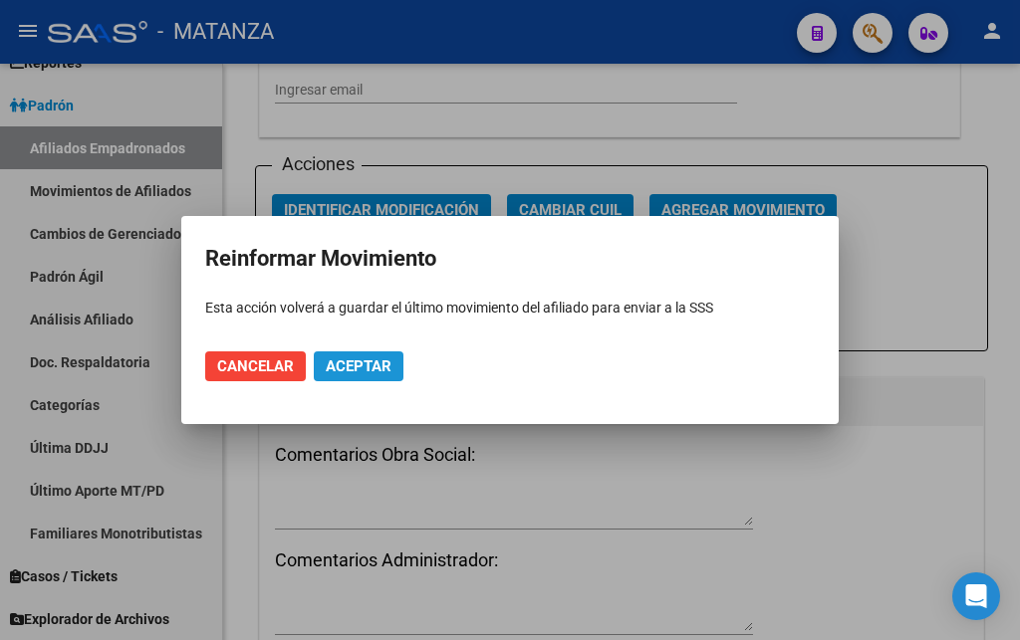
click at [353, 373] on span "Aceptar" at bounding box center [359, 366] width 66 height 18
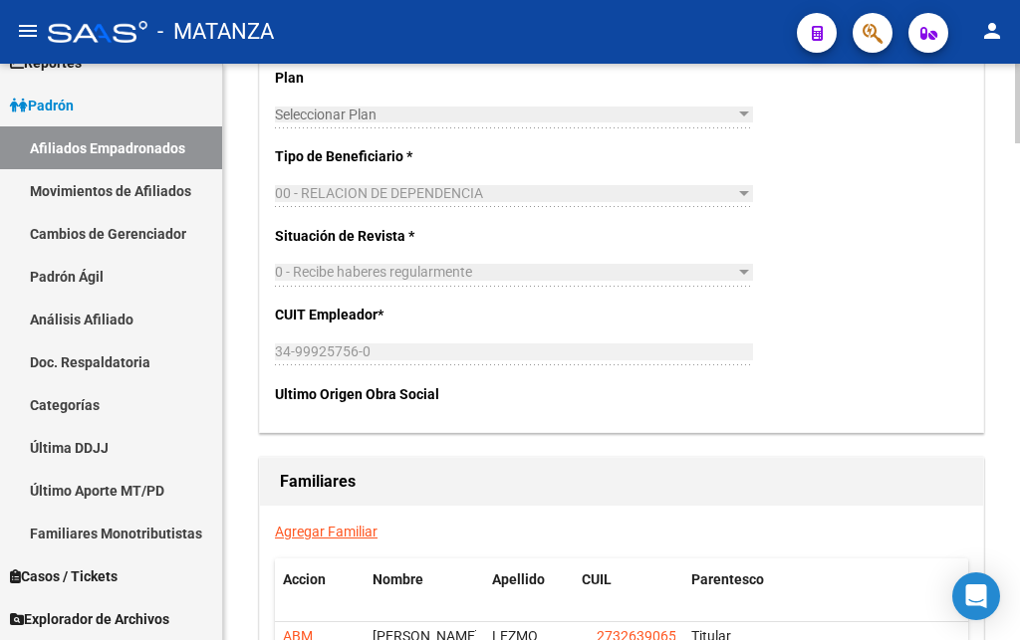
scroll to position [3453, 0]
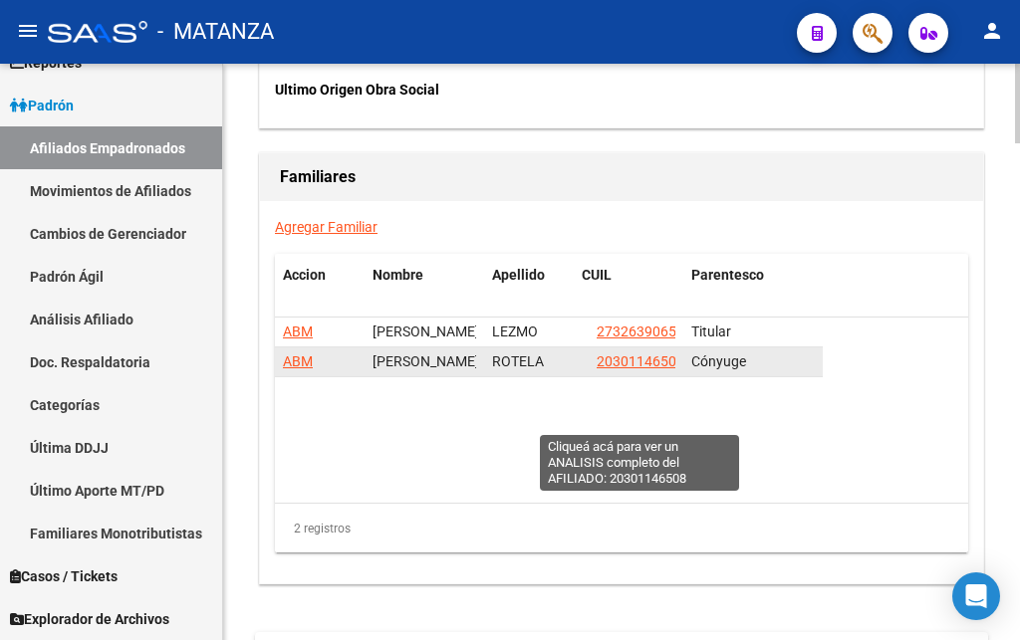
click at [627, 369] on span "20301146508" at bounding box center [640, 361] width 88 height 16
type textarea "20301146508"
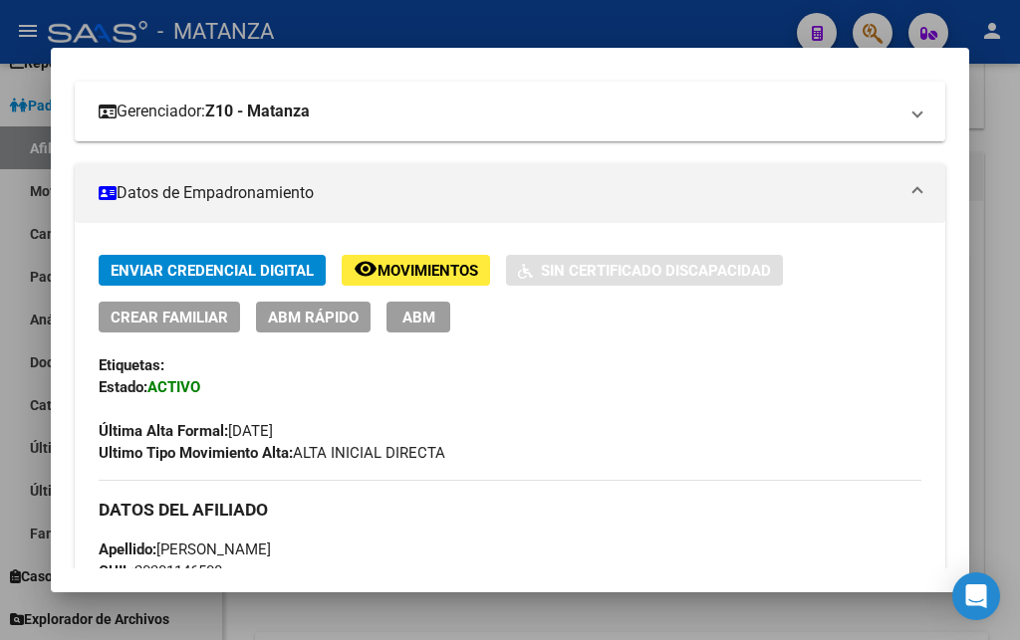
scroll to position [323, 0]
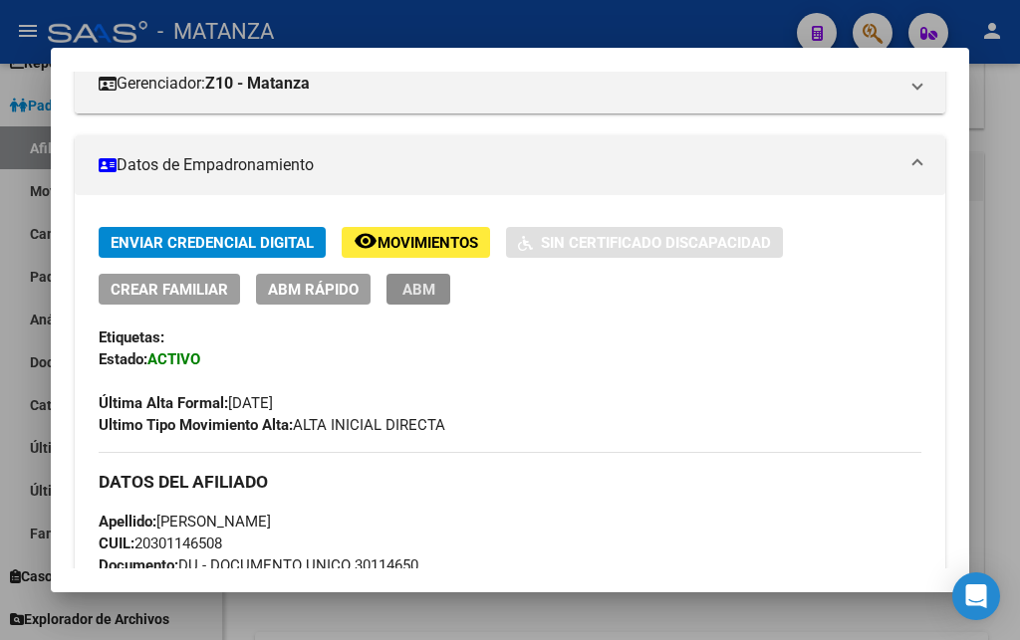
click at [411, 292] on span "ABM" at bounding box center [418, 290] width 33 height 18
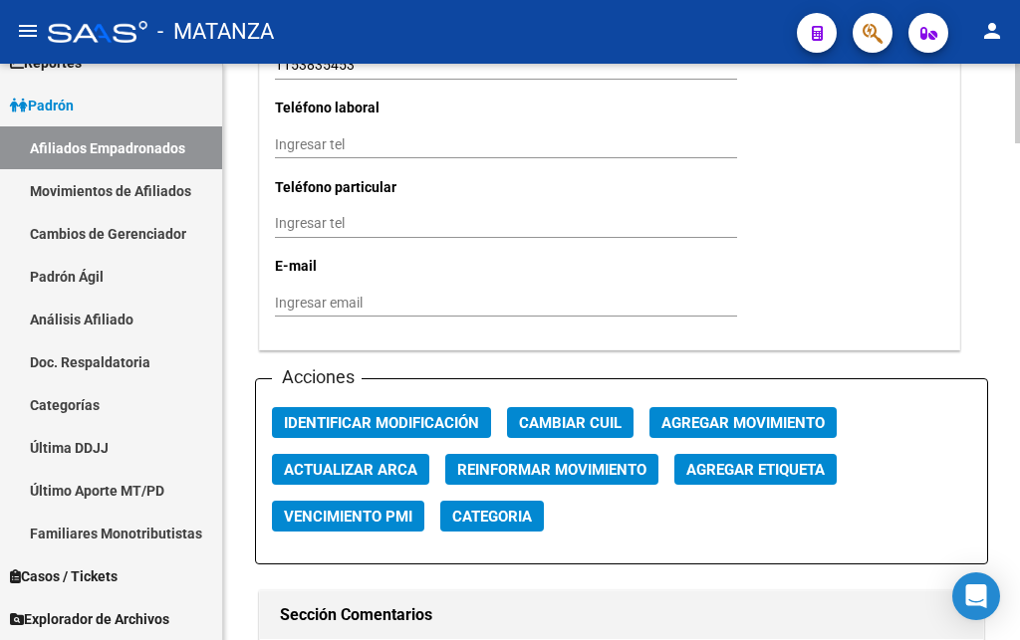
scroll to position [2133, 0]
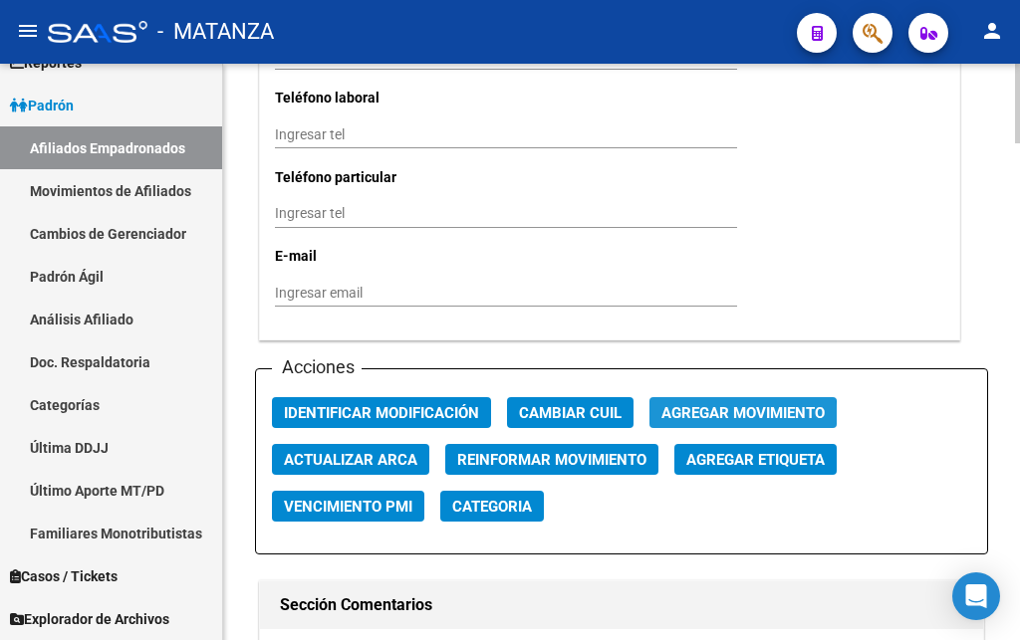
click at [711, 414] on span "Agregar Movimiento" at bounding box center [742, 413] width 163 height 18
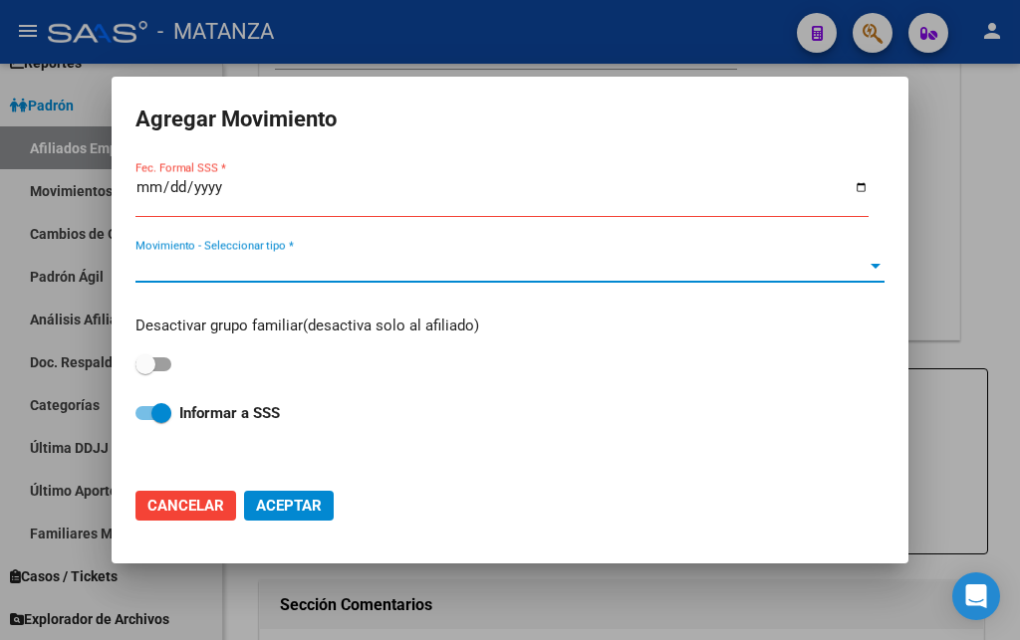
click at [187, 261] on span "Movimiento - Seleccionar tipo *" at bounding box center [500, 267] width 731 height 18
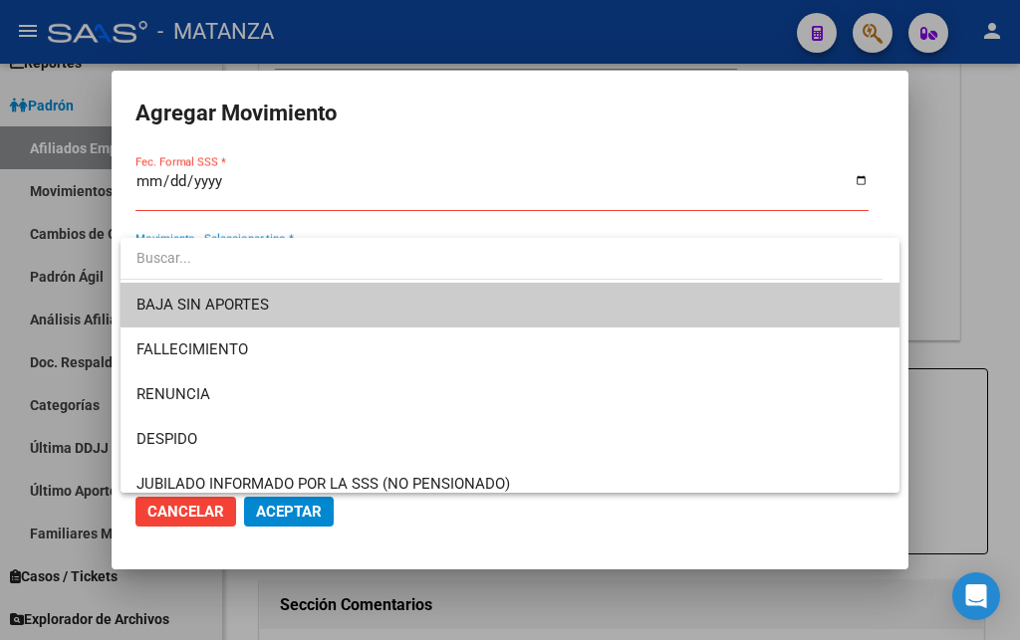
click at [981, 199] on div at bounding box center [510, 320] width 1020 height 640
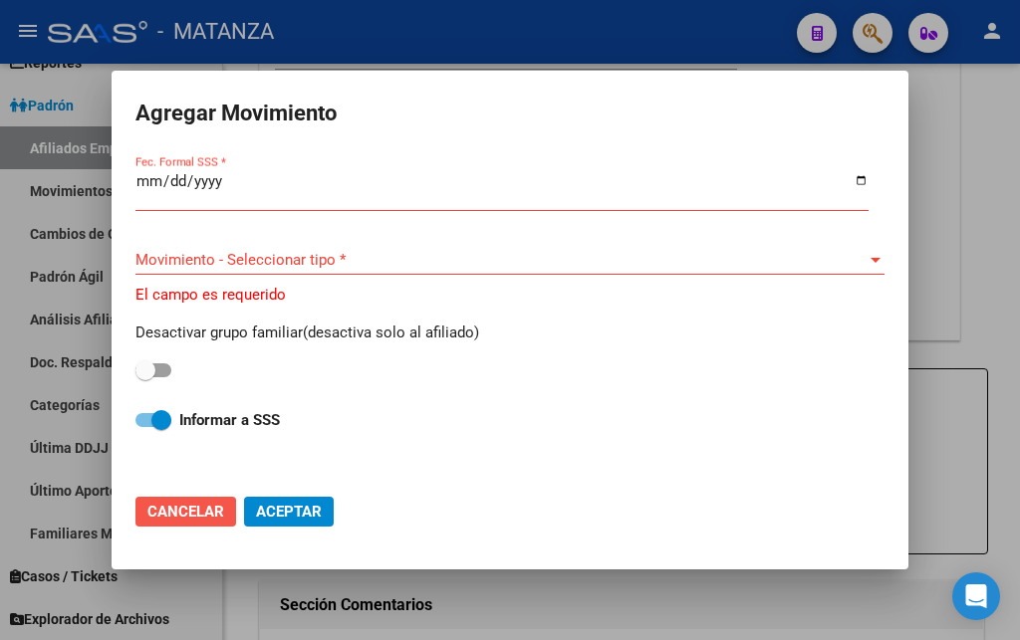
click at [165, 508] on span "Cancelar" at bounding box center [185, 512] width 77 height 18
checkbox input "false"
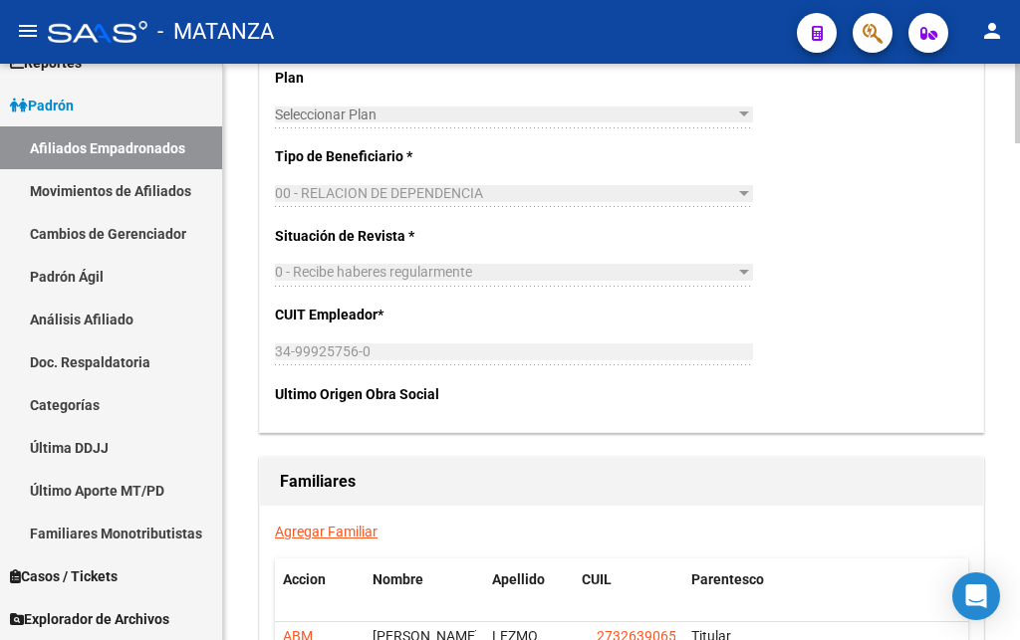
scroll to position [3351, 0]
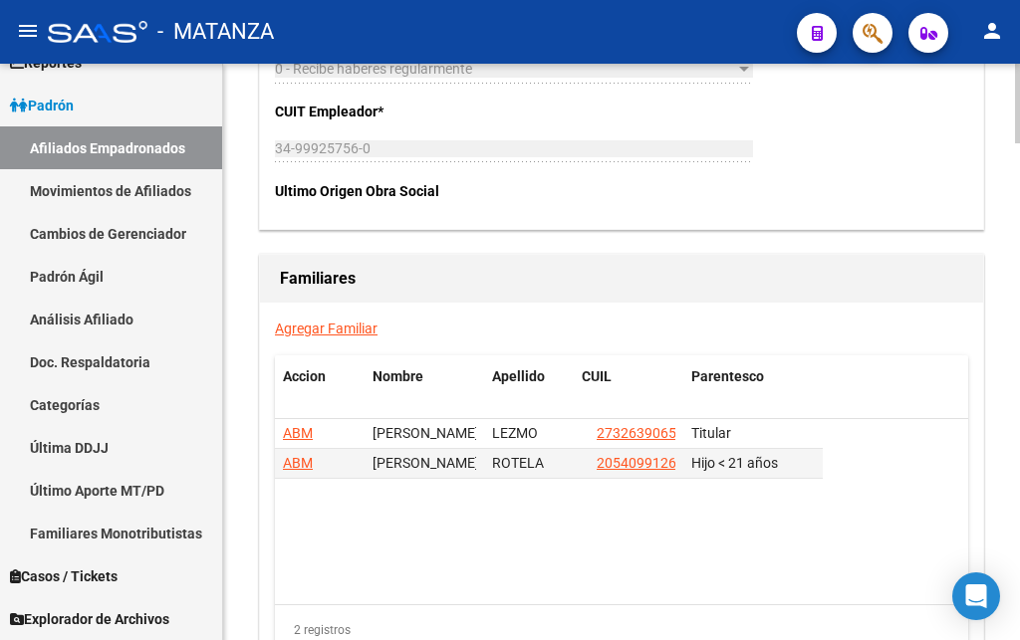
click at [335, 337] on link "Agregar Familiar" at bounding box center [326, 329] width 103 height 16
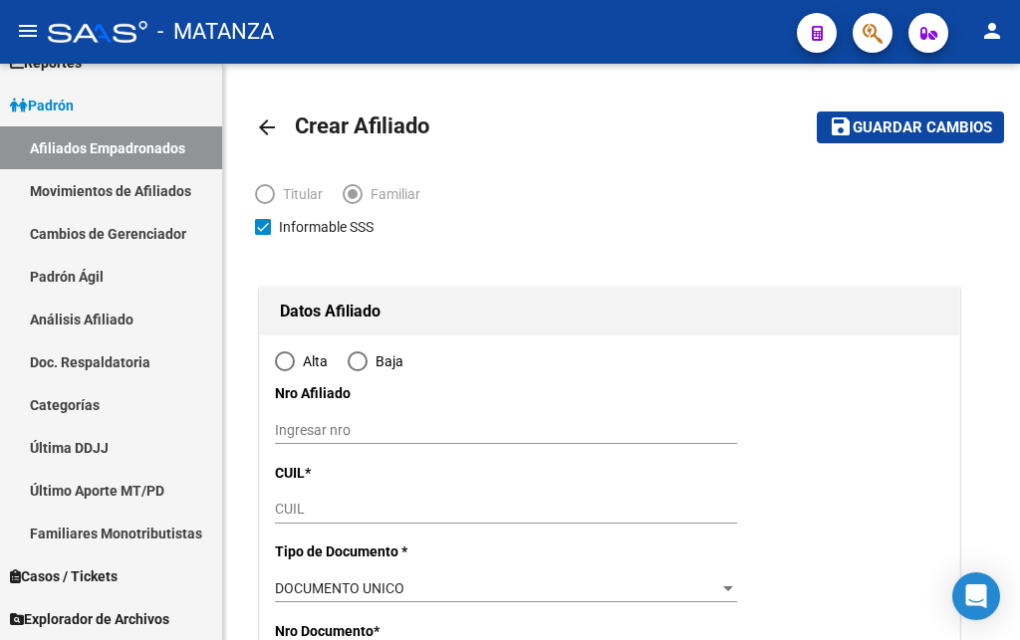
type input "[GEOGRAPHIC_DATA]"
type input "1752"
type input "ALTE G BROWN"
type input "419"
radio input "true"
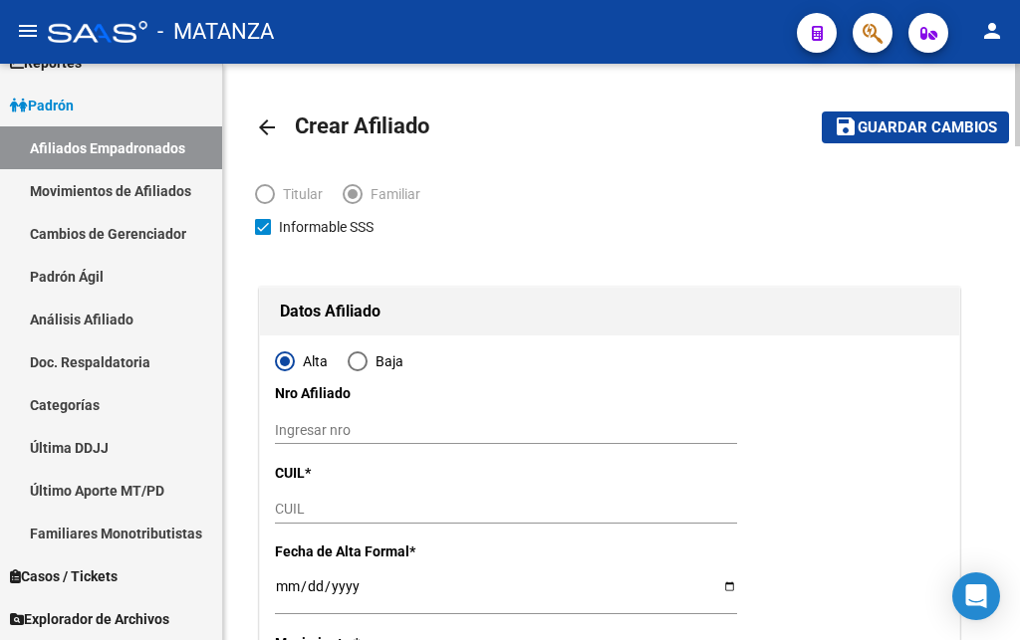
type input "34-99925756-0"
click at [283, 520] on div "CUIL" at bounding box center [506, 510] width 462 height 28
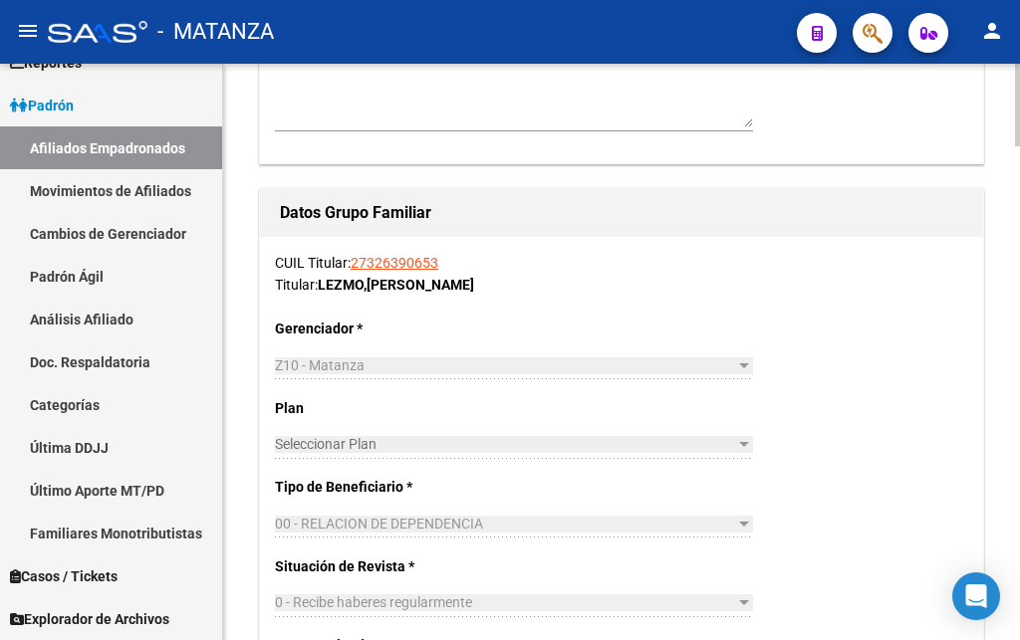
scroll to position [2716, 0]
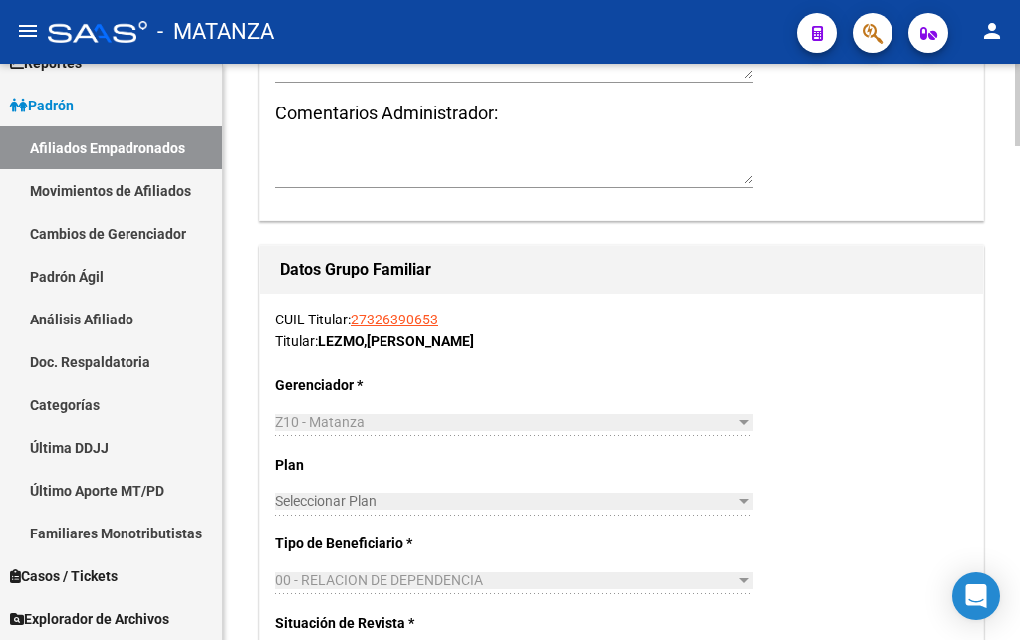
click at [406, 312] on link "27326390653" at bounding box center [394, 320] width 88 height 16
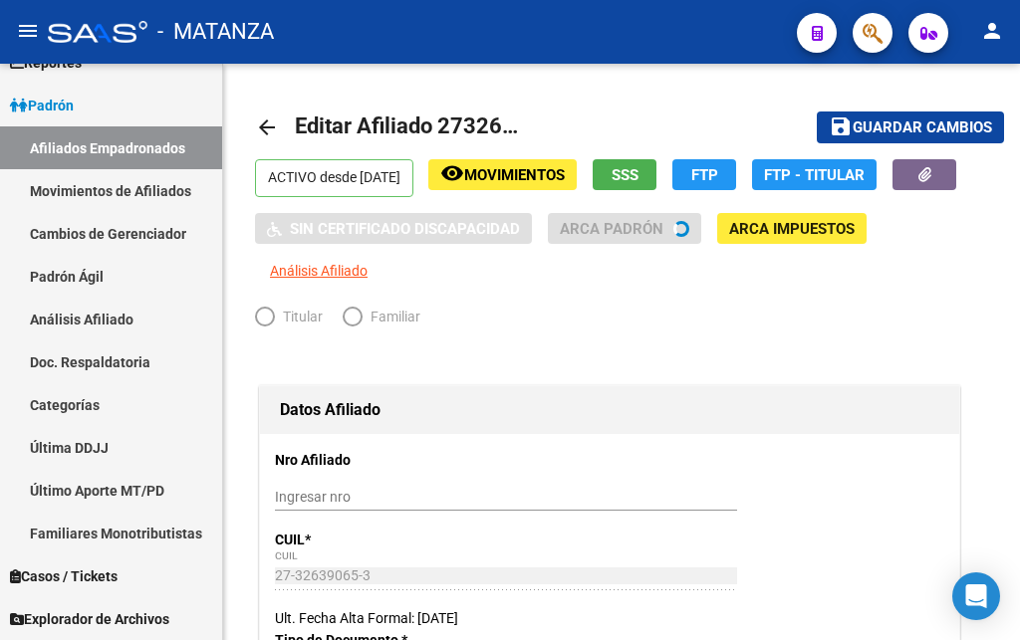
radio input "true"
type input "34-99925756-0"
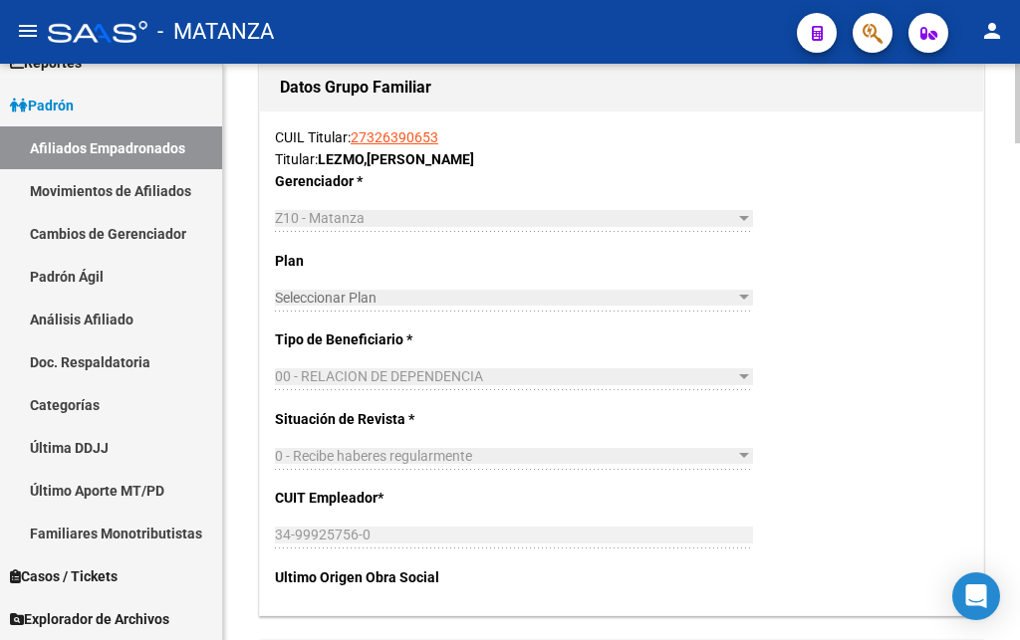
scroll to position [3453, 0]
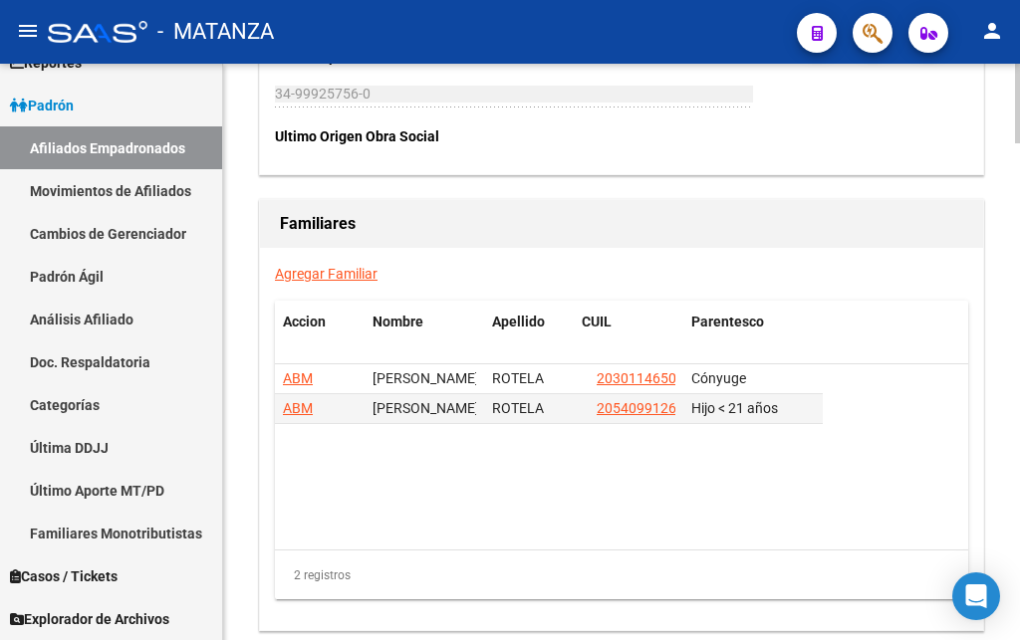
click at [322, 266] on link "Agregar Familiar" at bounding box center [326, 274] width 103 height 16
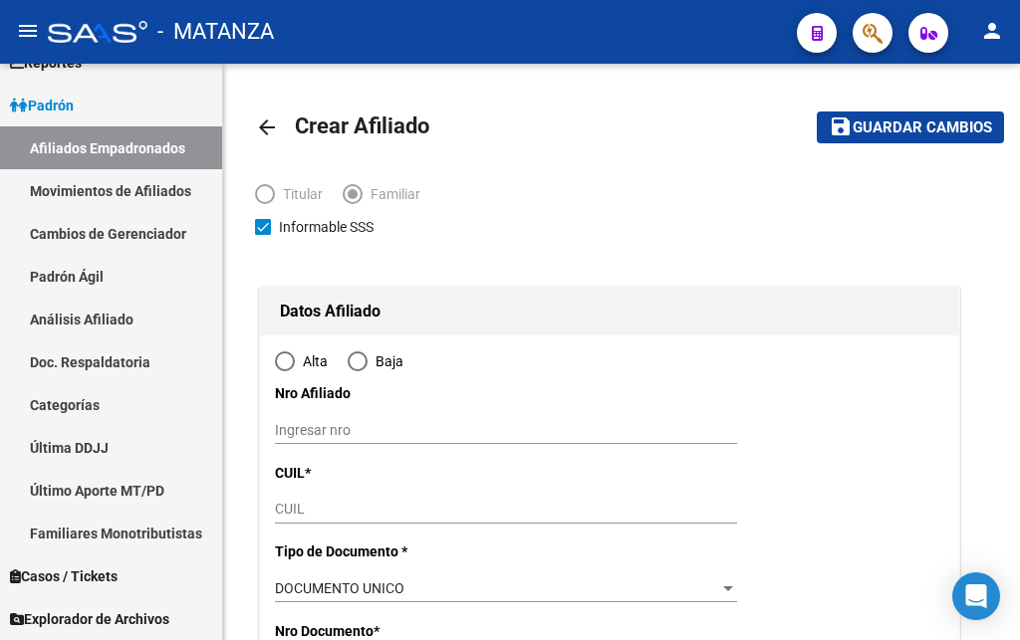
type input "[GEOGRAPHIC_DATA]"
type input "1752"
type input "ALTE G BROWN"
type input "419"
radio input "true"
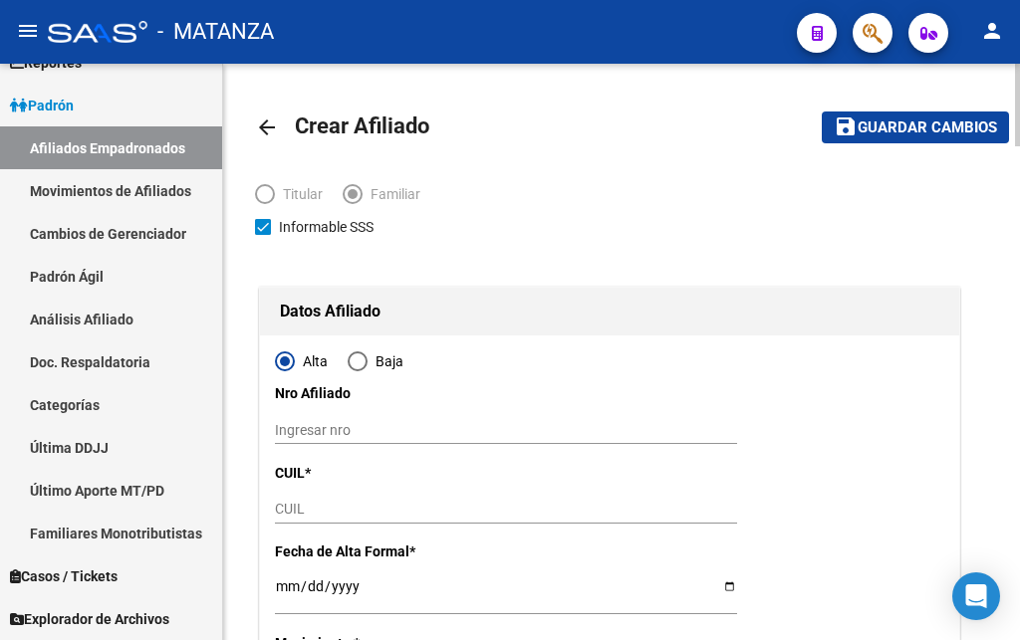
type input "34-99925756-0"
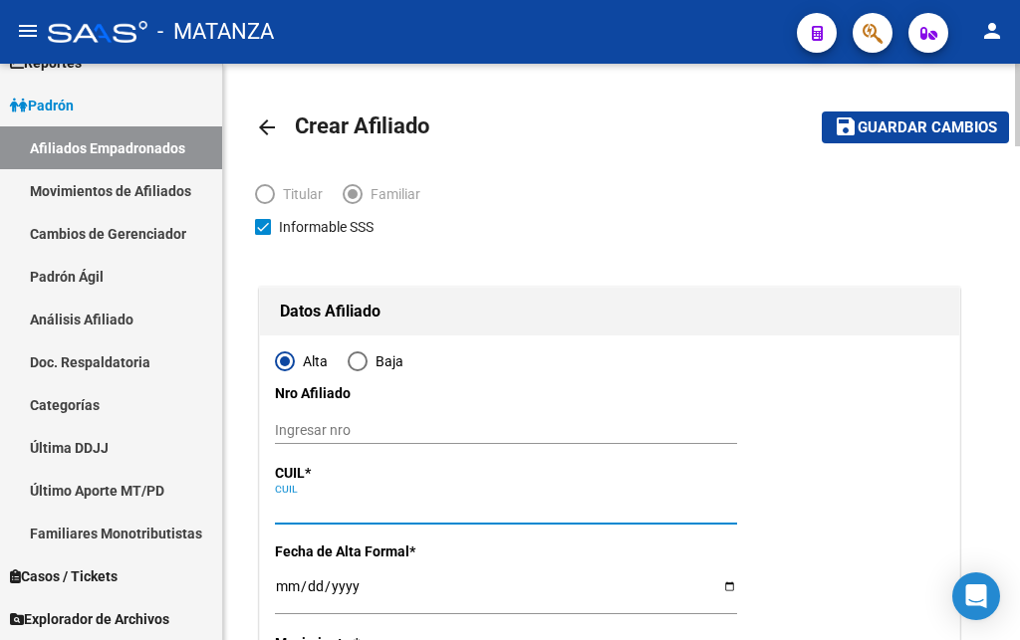
click at [289, 511] on input "CUIL" at bounding box center [506, 509] width 462 height 17
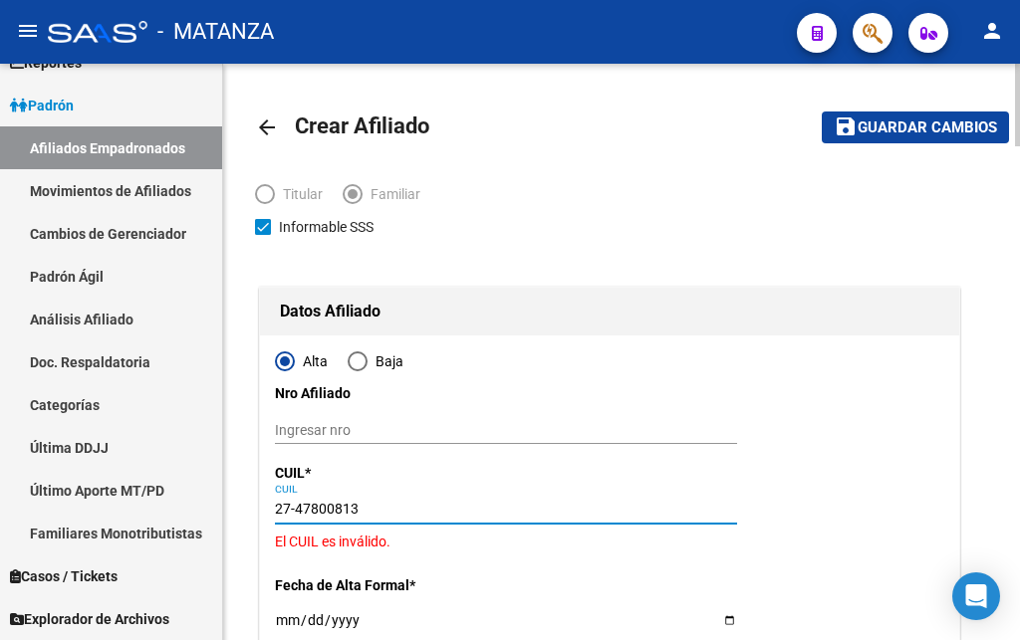
type input "27-47800813-4"
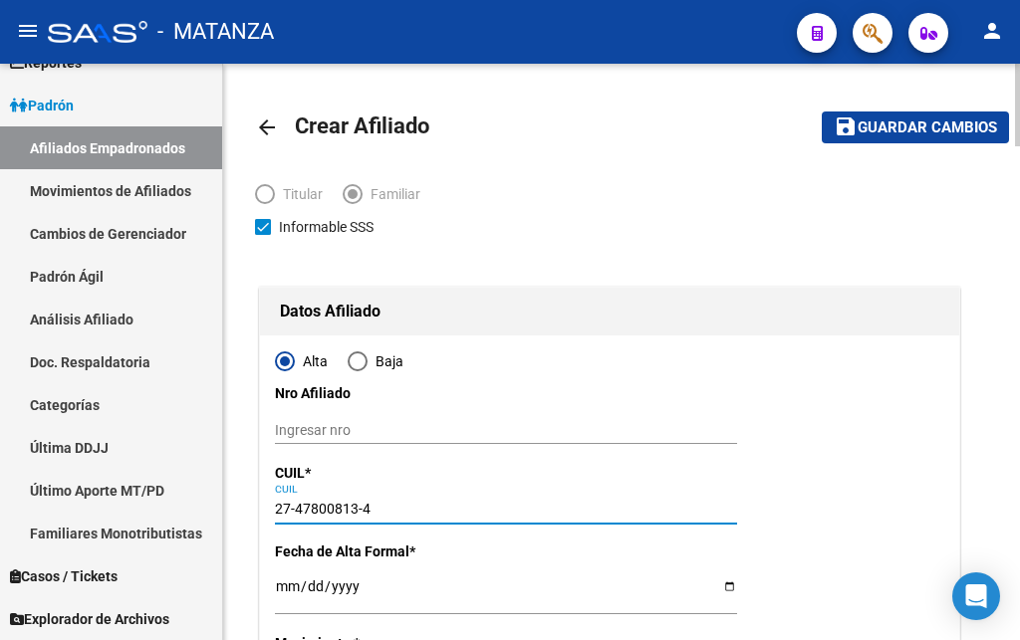
type input "47800813"
type input "ROTELA"
type input "[PERSON_NAME]"
type input "[DATE]"
type input "[GEOGRAPHIC_DATA]"
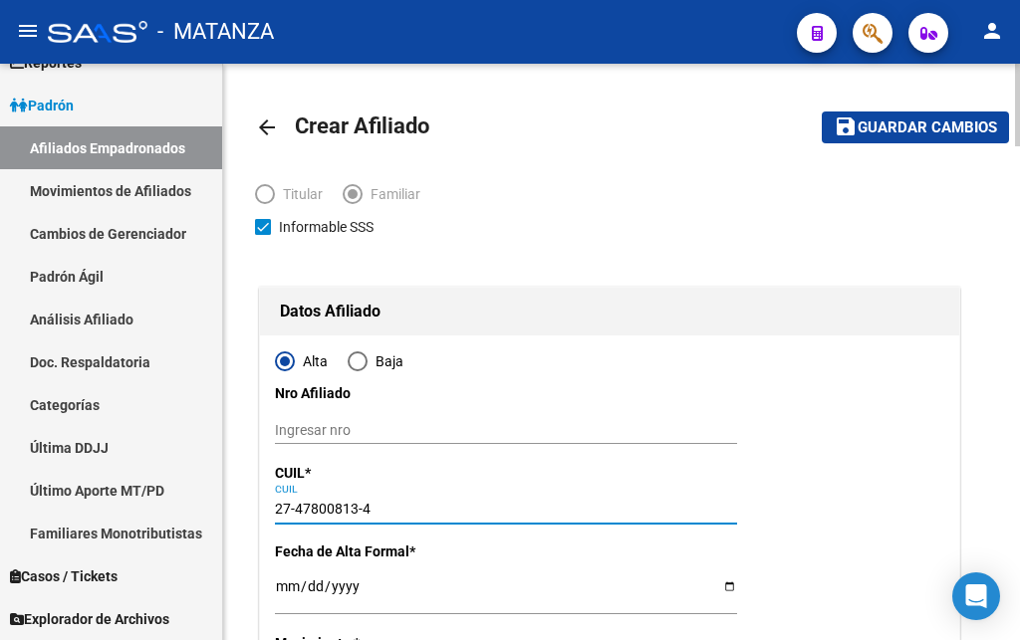
type input "ALTE BROWN"
type input "4191"
type input "27-47800813-4"
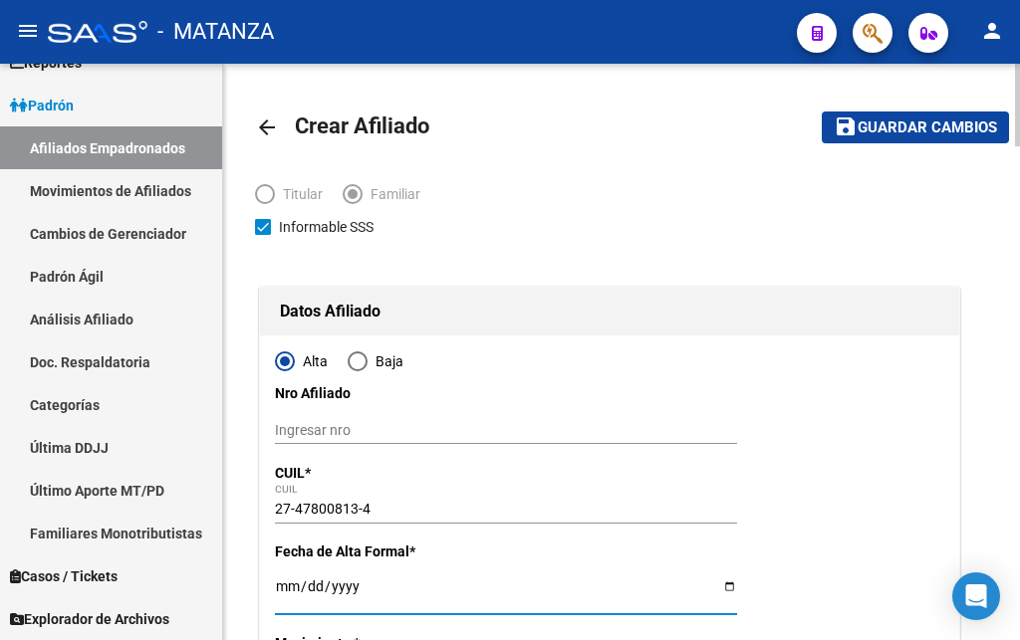
click at [280, 588] on input "Ingresar fecha" at bounding box center [506, 593] width 462 height 30
type input "[DATE]"
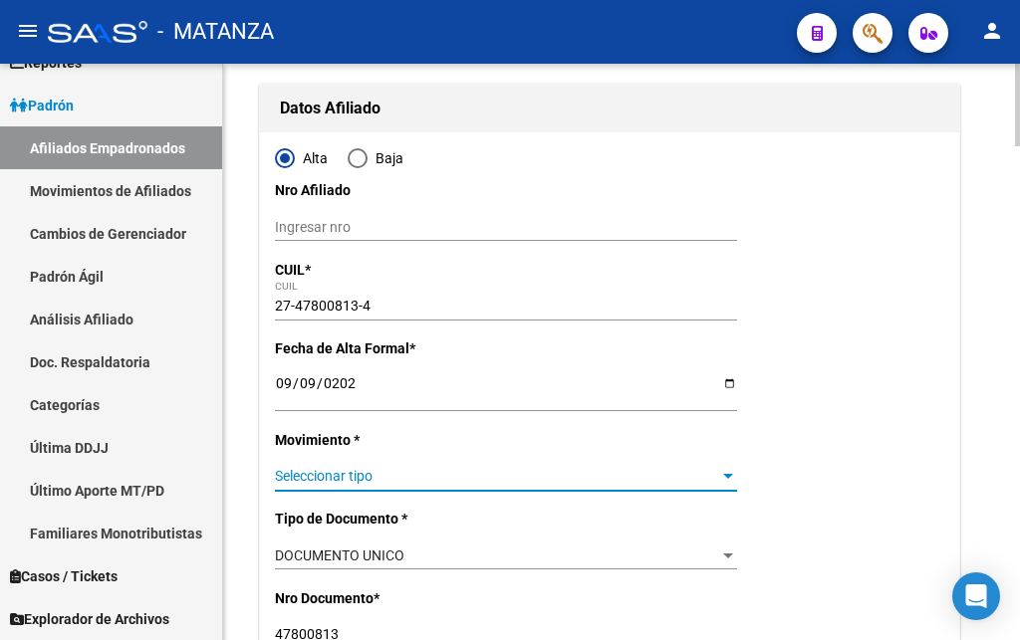
click at [307, 468] on span "Seleccionar tipo" at bounding box center [497, 476] width 444 height 17
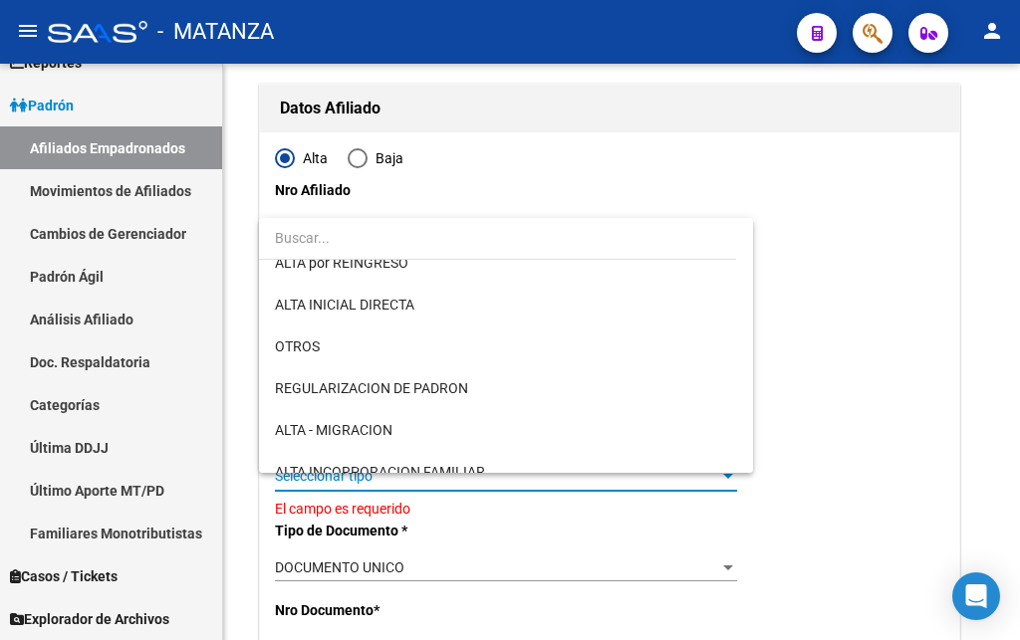
scroll to position [305, 0]
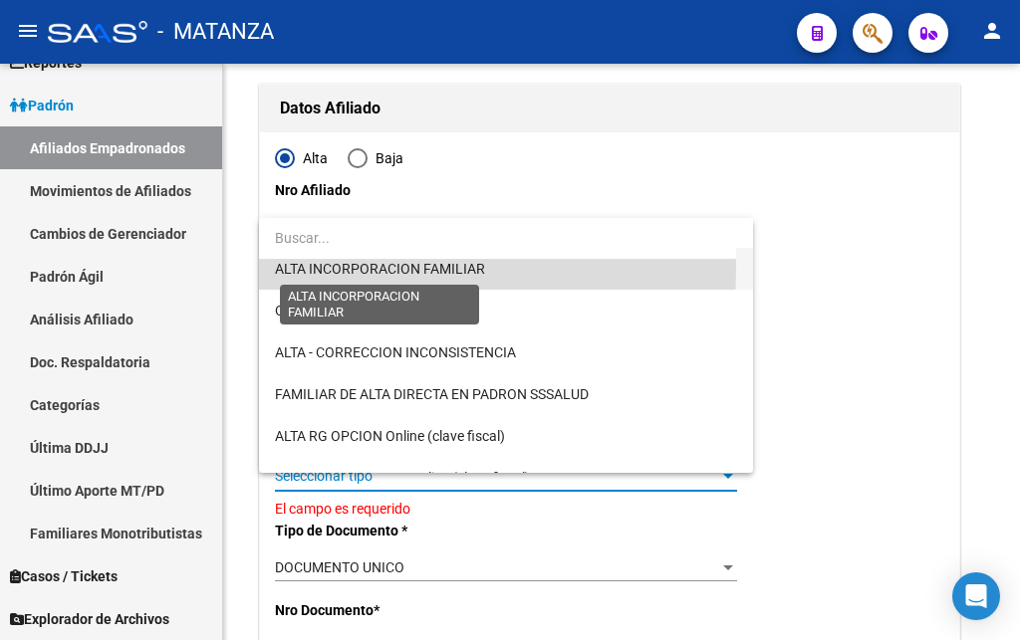
click at [340, 269] on span "ALTA INCORPORACION FAMILIAR" at bounding box center [380, 269] width 210 height 16
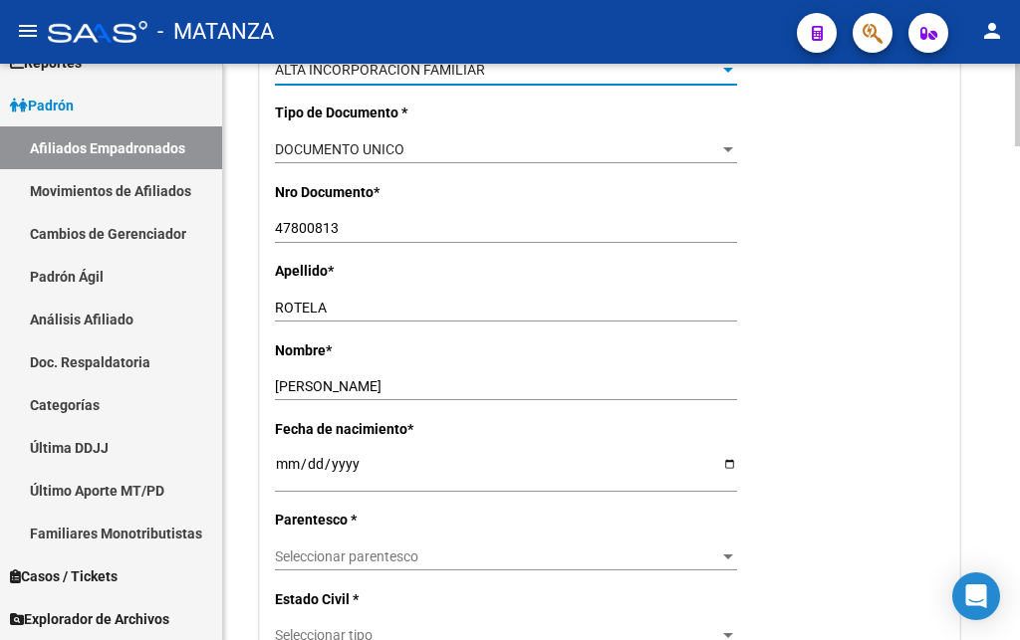
scroll to position [812, 0]
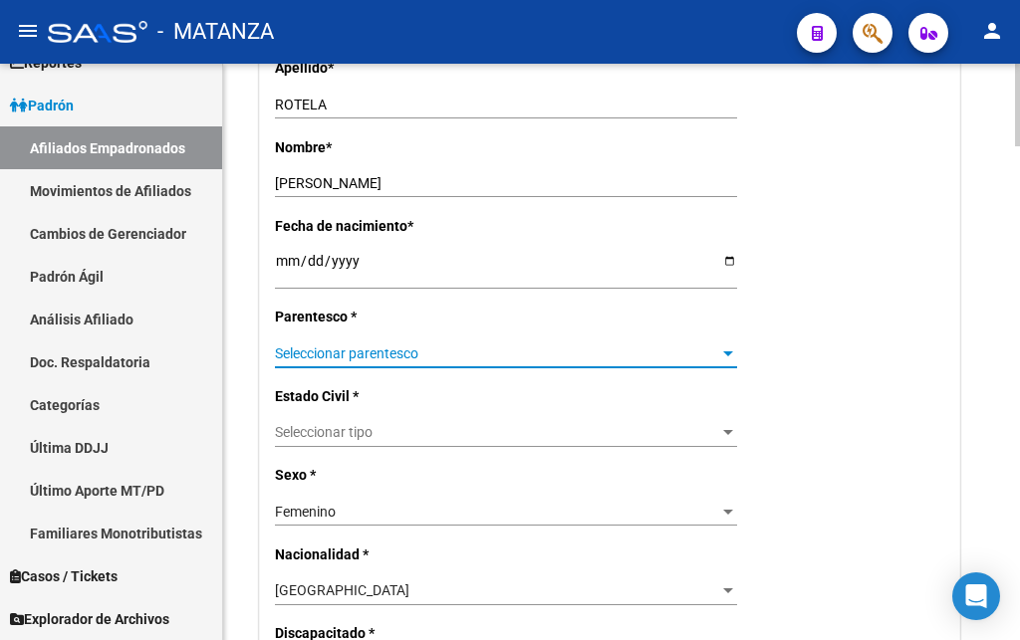
click at [323, 345] on span "Seleccionar parentesco" at bounding box center [497, 353] width 444 height 17
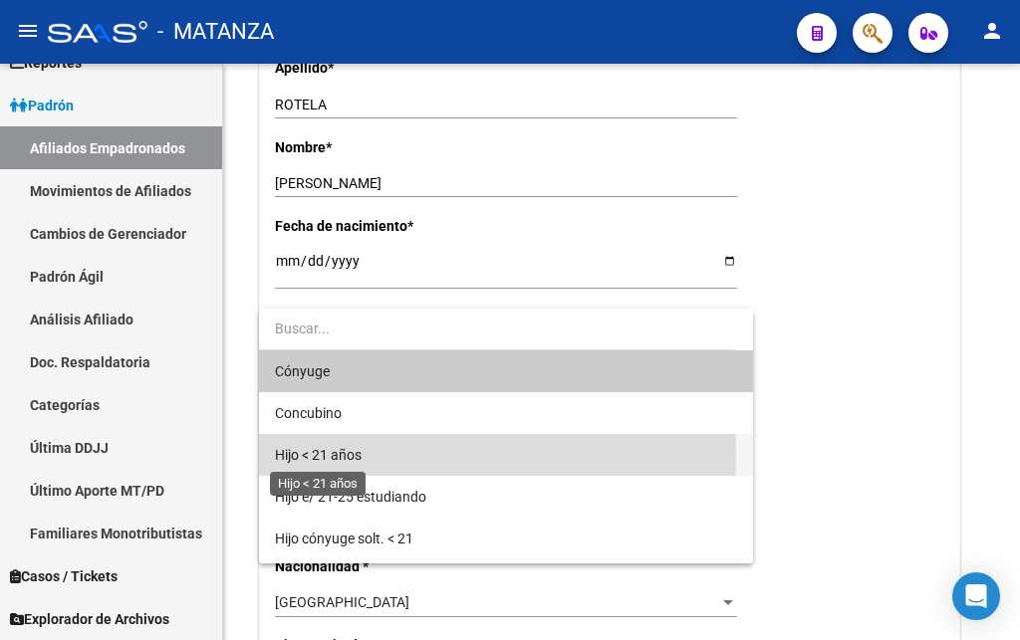
click at [295, 456] on span "Hijo < 21 años" at bounding box center [318, 455] width 87 height 16
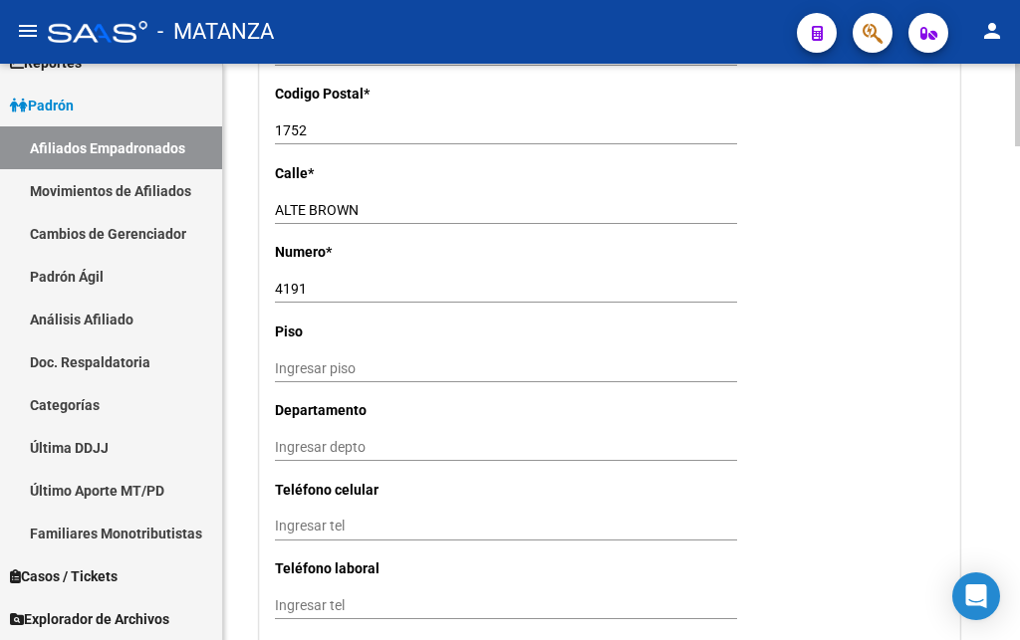
scroll to position [1828, 0]
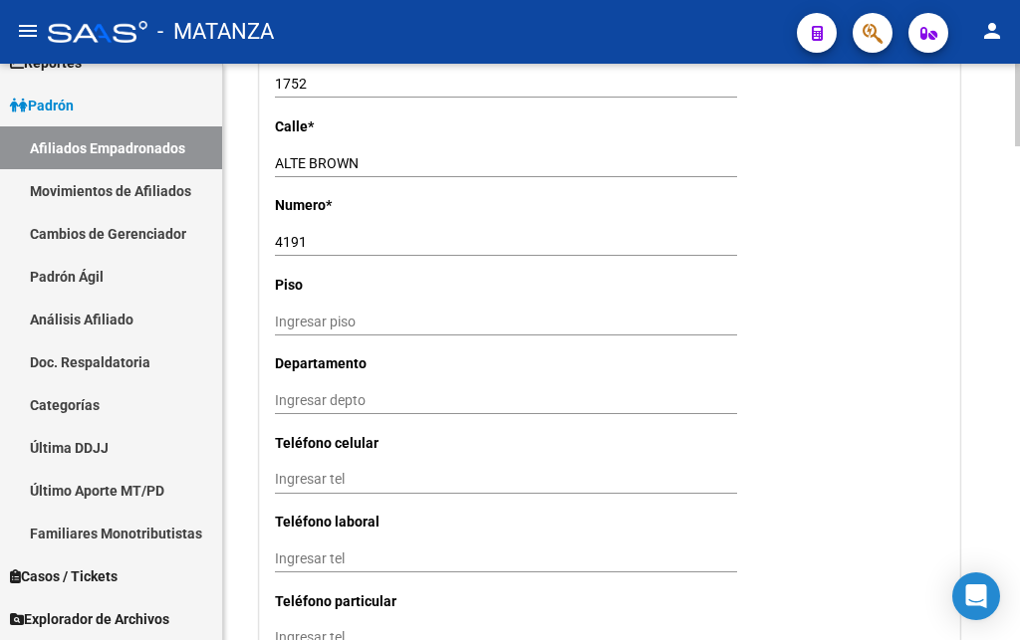
click at [301, 471] on input "Ingresar tel" at bounding box center [506, 479] width 462 height 17
type input "1153835453"
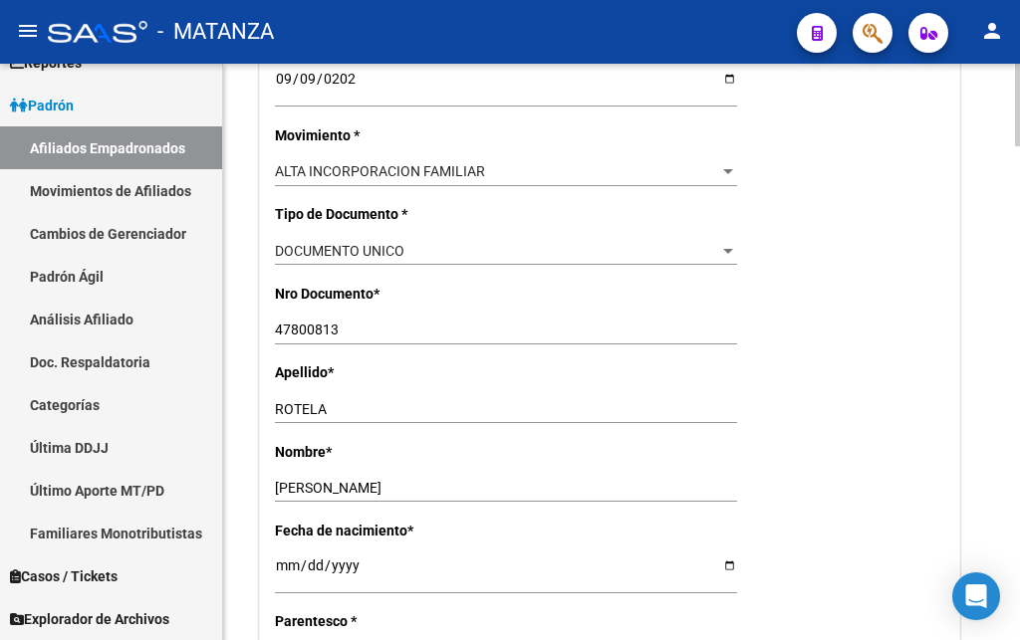
scroll to position [0, 0]
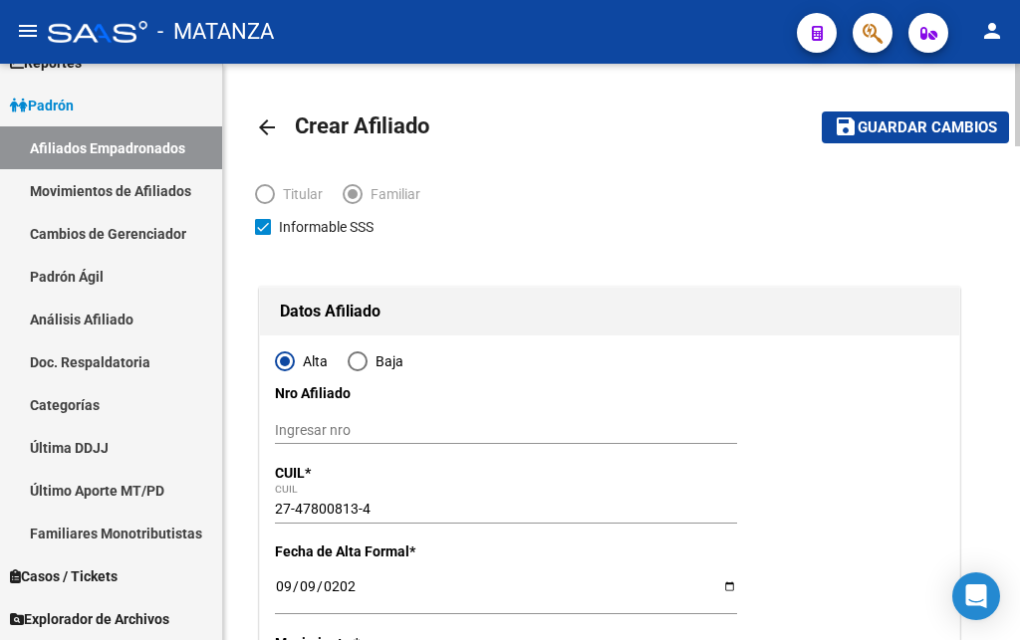
click at [906, 131] on span "Guardar cambios" at bounding box center [926, 128] width 139 height 18
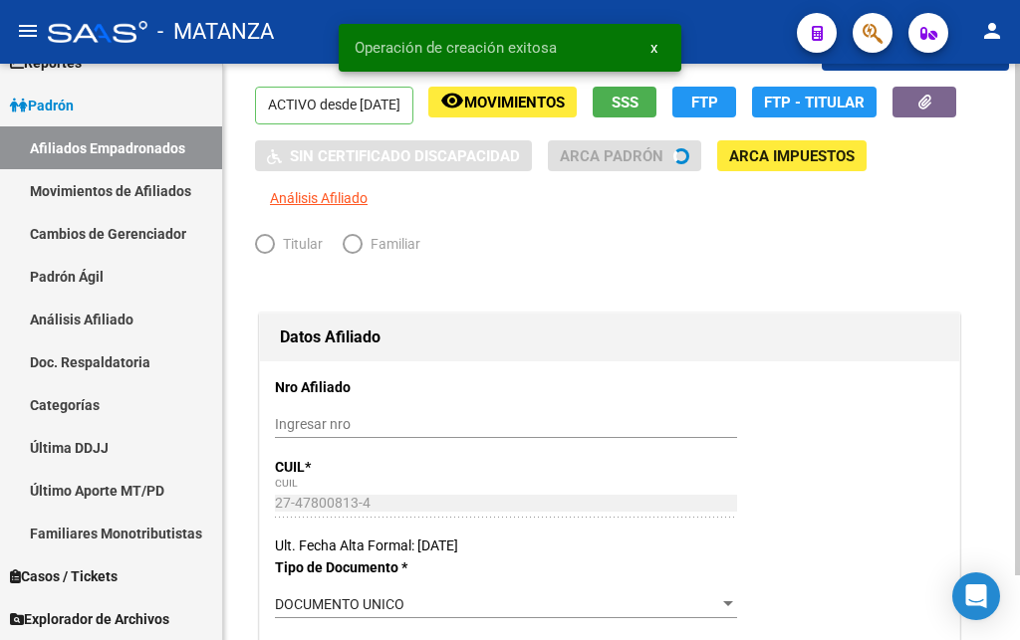
radio input "true"
type input "34-99925756-0"
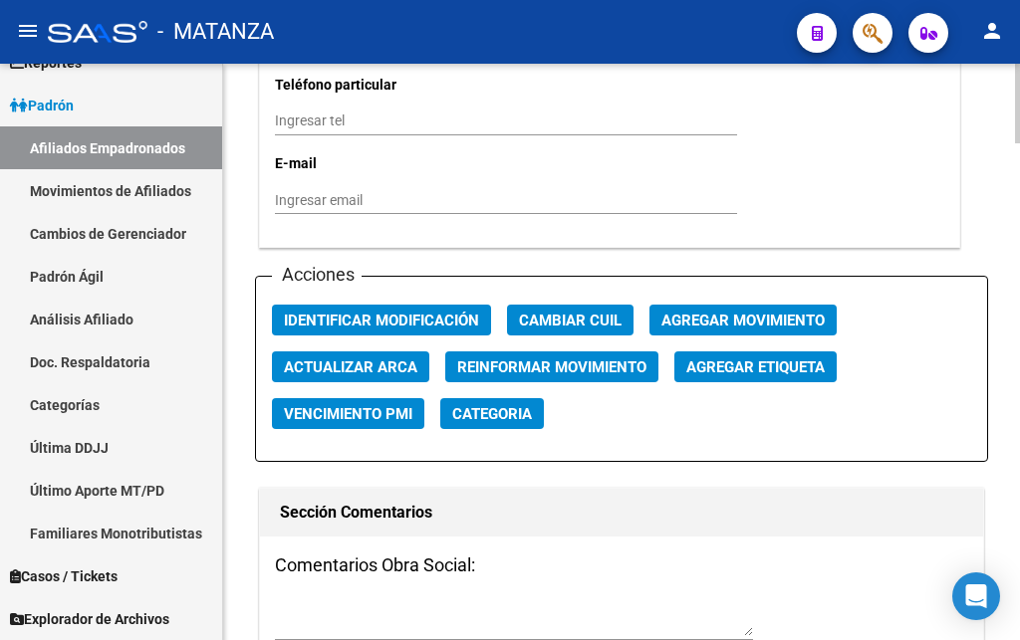
scroll to position [2170, 0]
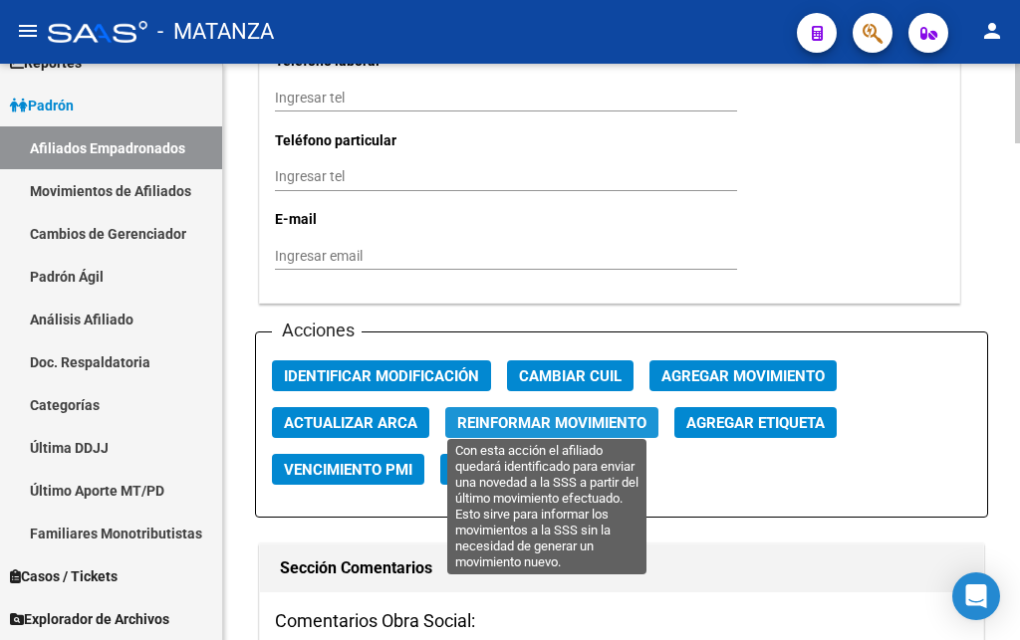
click at [579, 414] on span "Reinformar Movimiento" at bounding box center [551, 423] width 189 height 18
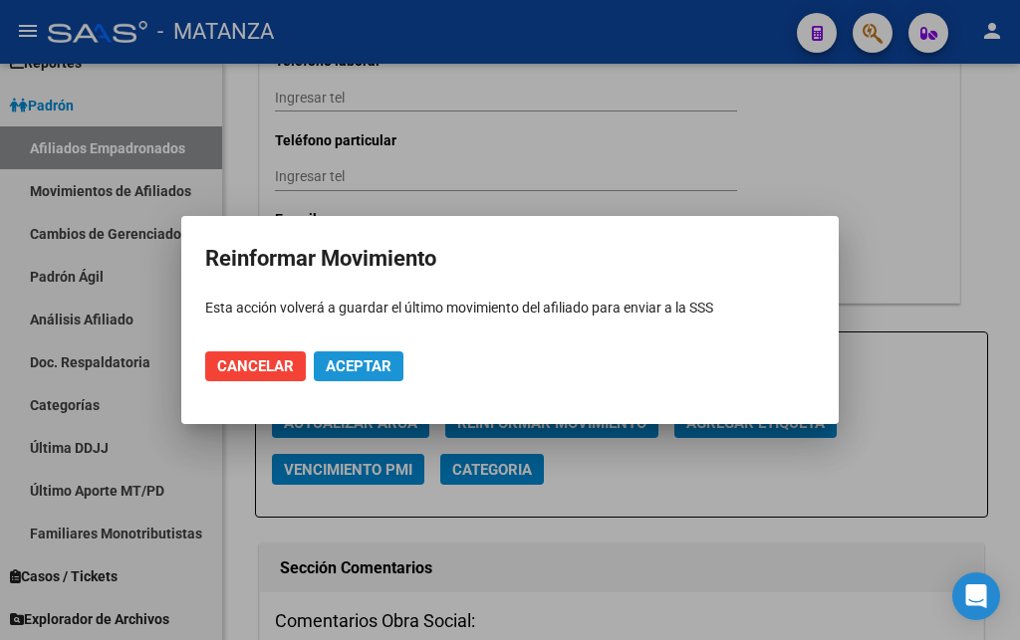
click at [394, 367] on button "Aceptar" at bounding box center [359, 366] width 90 height 30
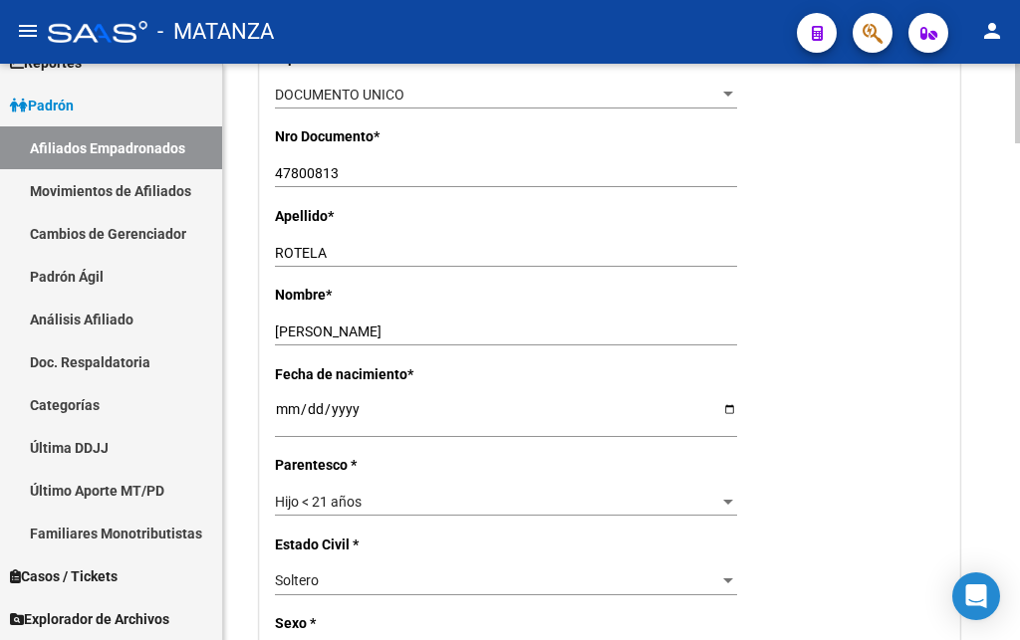
scroll to position [0, 0]
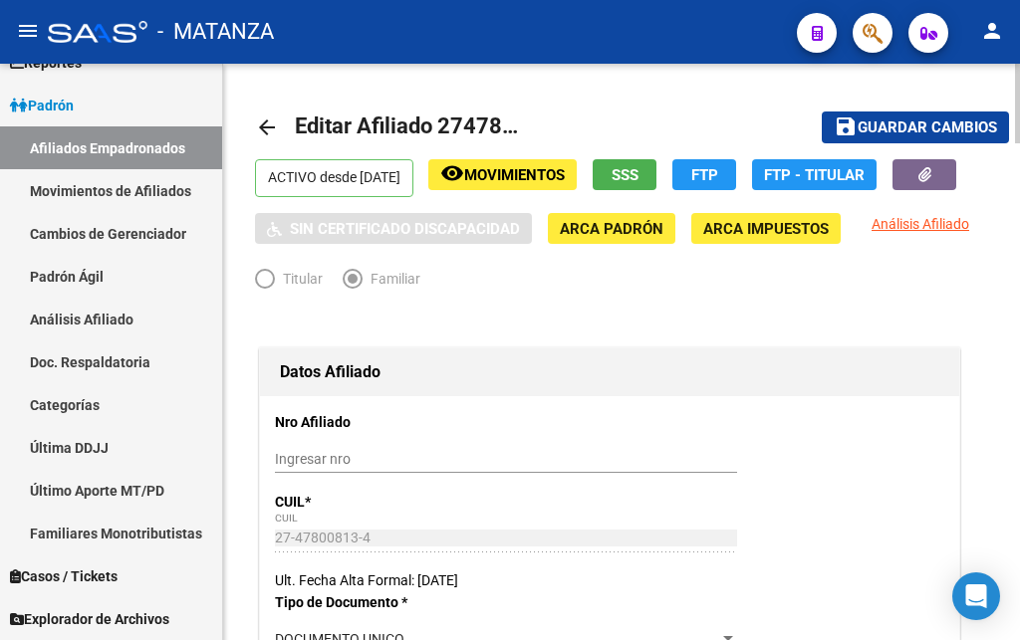
click at [522, 173] on span "Movimientos" at bounding box center [514, 175] width 101 height 18
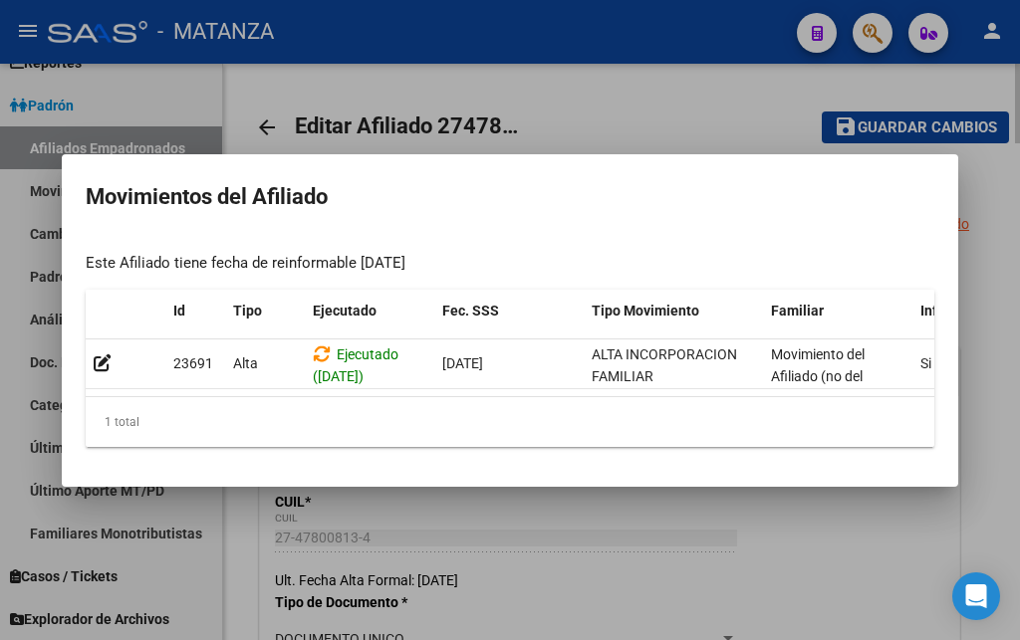
drag, startPoint x: 718, startPoint y: 86, endPoint x: 740, endPoint y: 82, distance: 22.3
click at [719, 86] on div at bounding box center [510, 320] width 1020 height 640
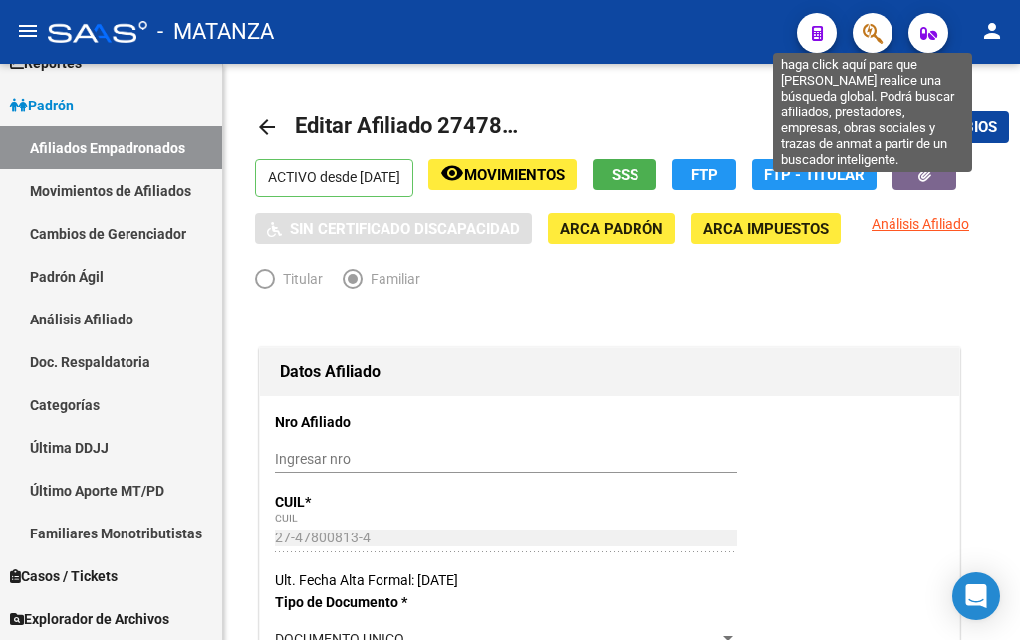
click at [866, 26] on icon "button" at bounding box center [872, 33] width 20 height 23
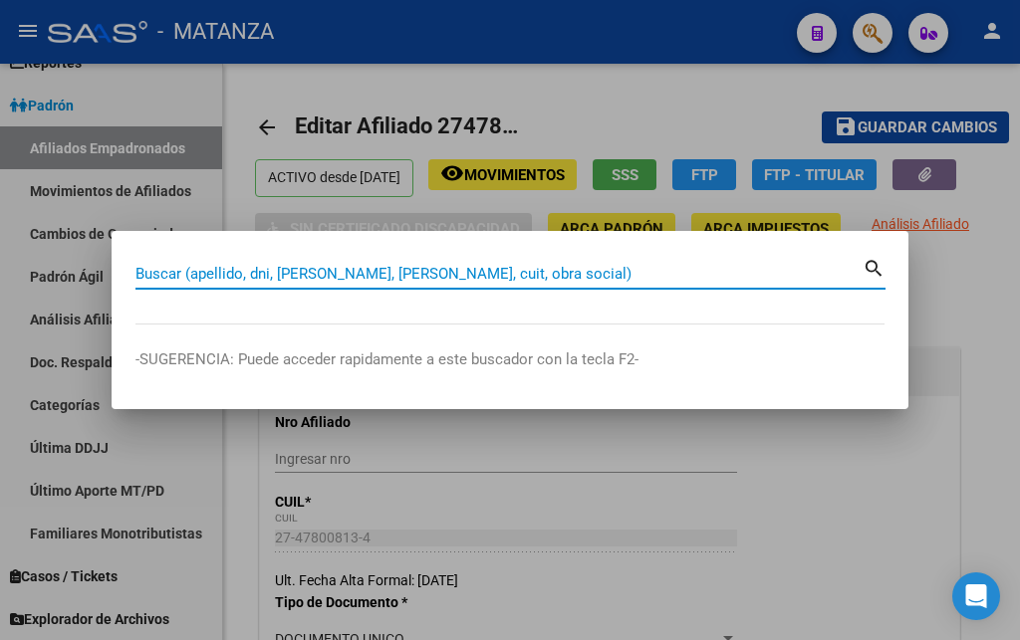
click at [346, 267] on input "Buscar (apellido, dni, [PERSON_NAME], [PERSON_NAME], cuit, obra social)" at bounding box center [498, 274] width 727 height 18
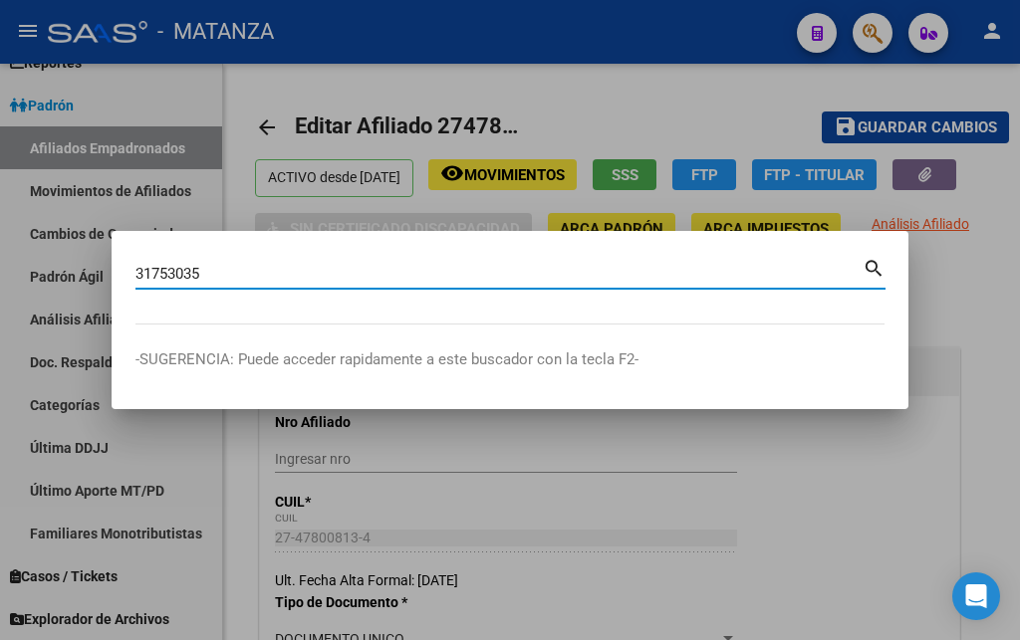
type input "31753035"
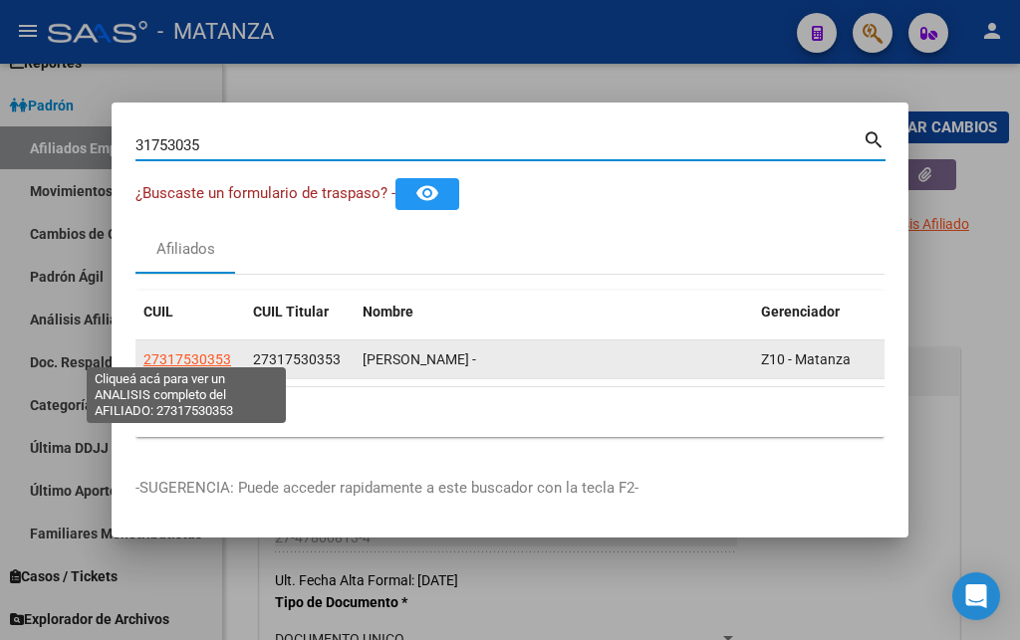
click at [196, 351] on span "27317530353" at bounding box center [187, 359] width 88 height 16
type textarea "27317530353"
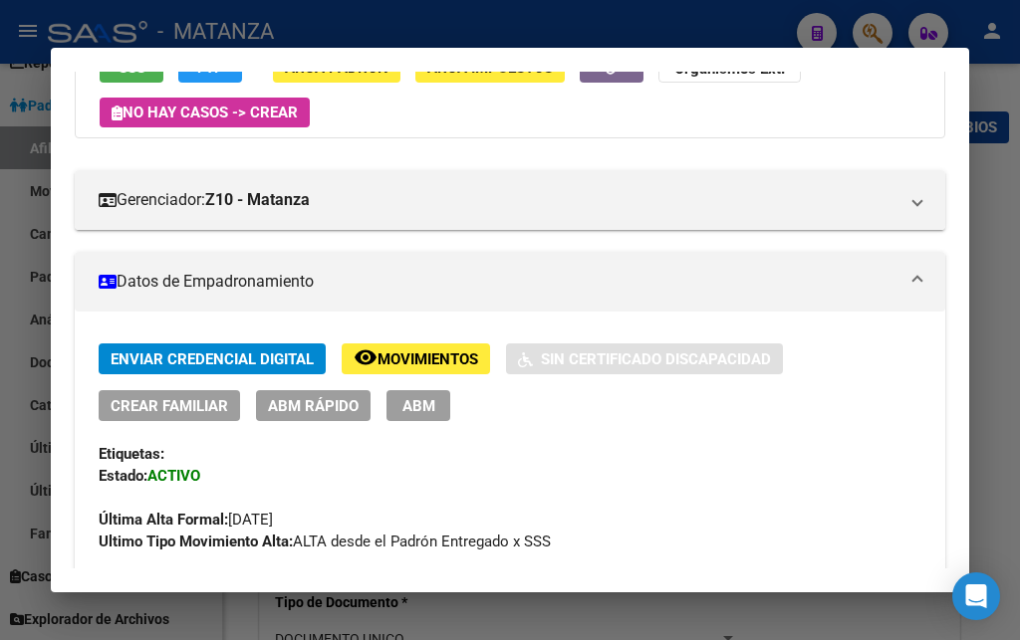
scroll to position [215, 0]
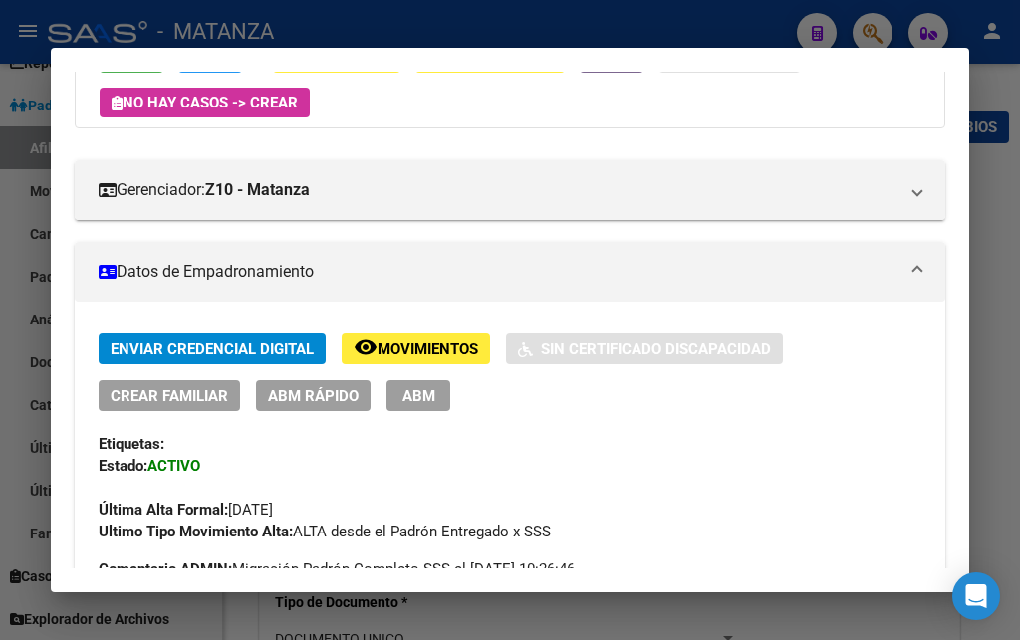
click at [407, 397] on span "ABM" at bounding box center [418, 396] width 33 height 18
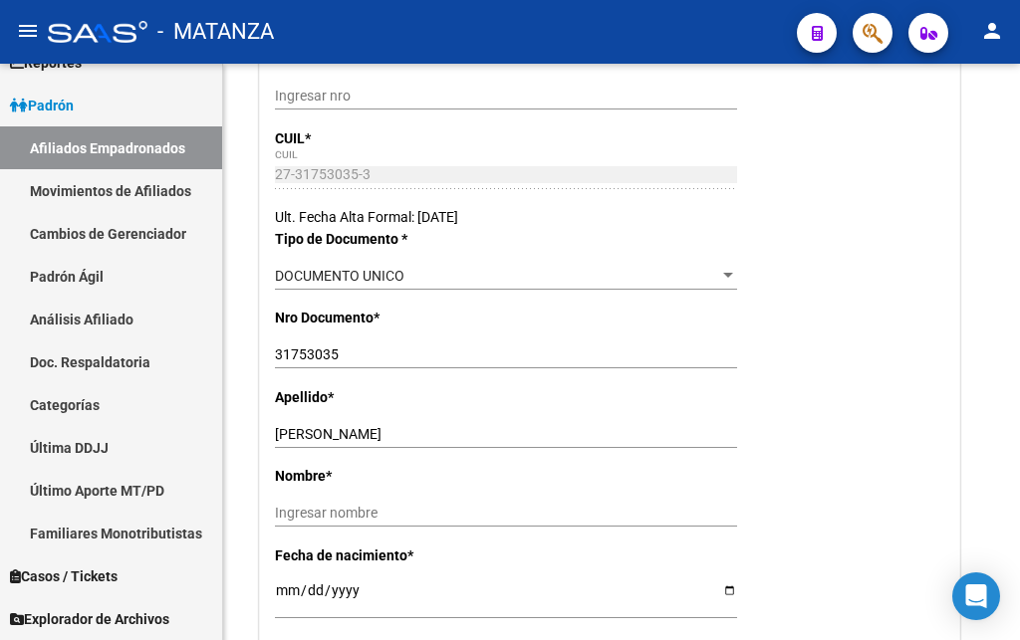
scroll to position [406, 0]
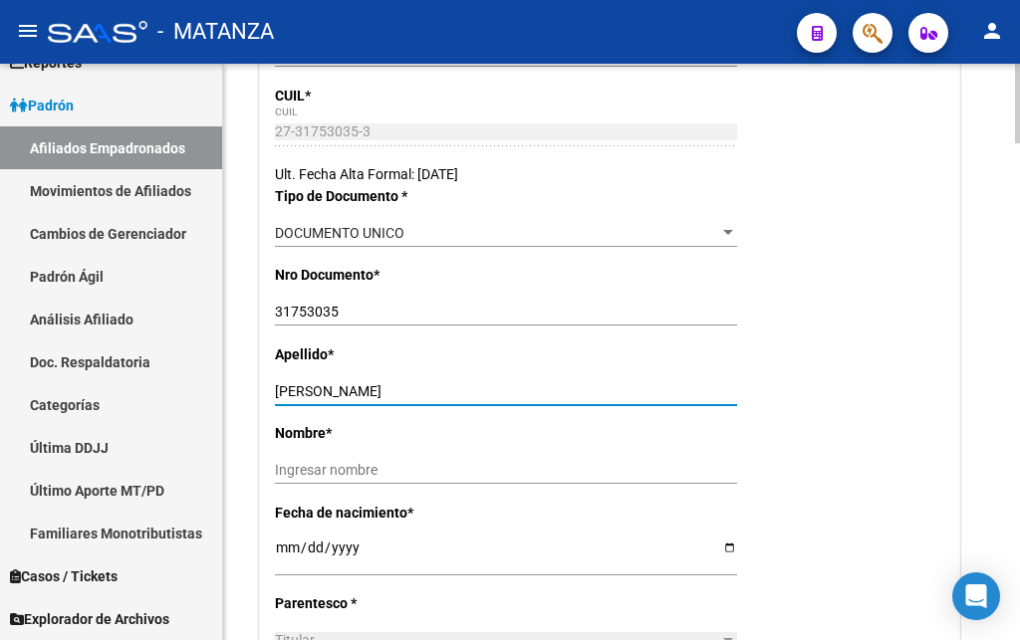
drag, startPoint x: 321, startPoint y: 389, endPoint x: 430, endPoint y: 401, distance: 110.2
click at [430, 400] on input "[PERSON_NAME]" at bounding box center [506, 391] width 462 height 17
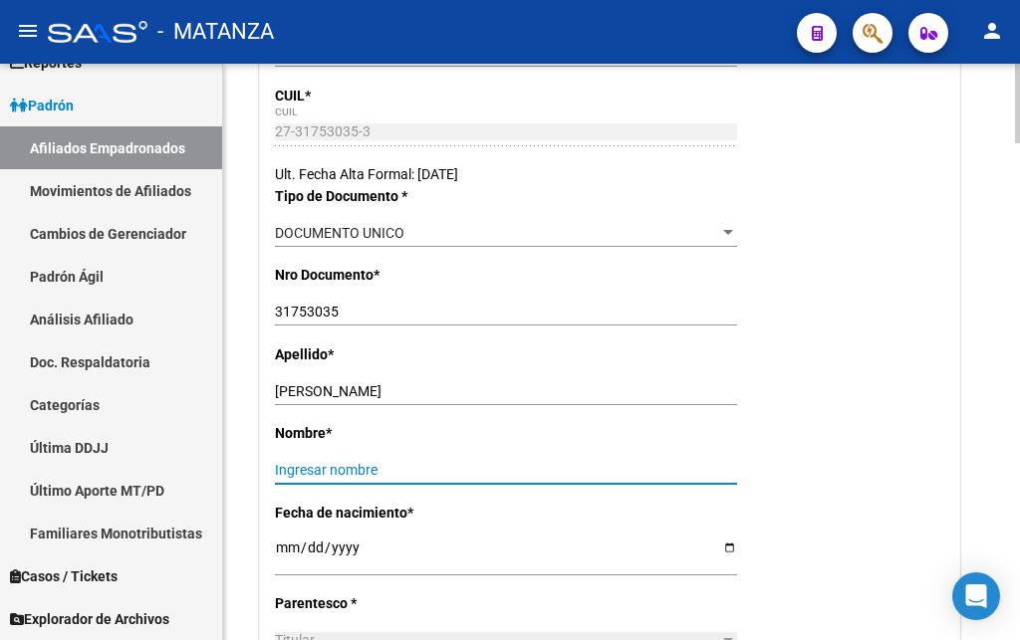
paste input "[PERSON_NAME]"
type input "[PERSON_NAME]"
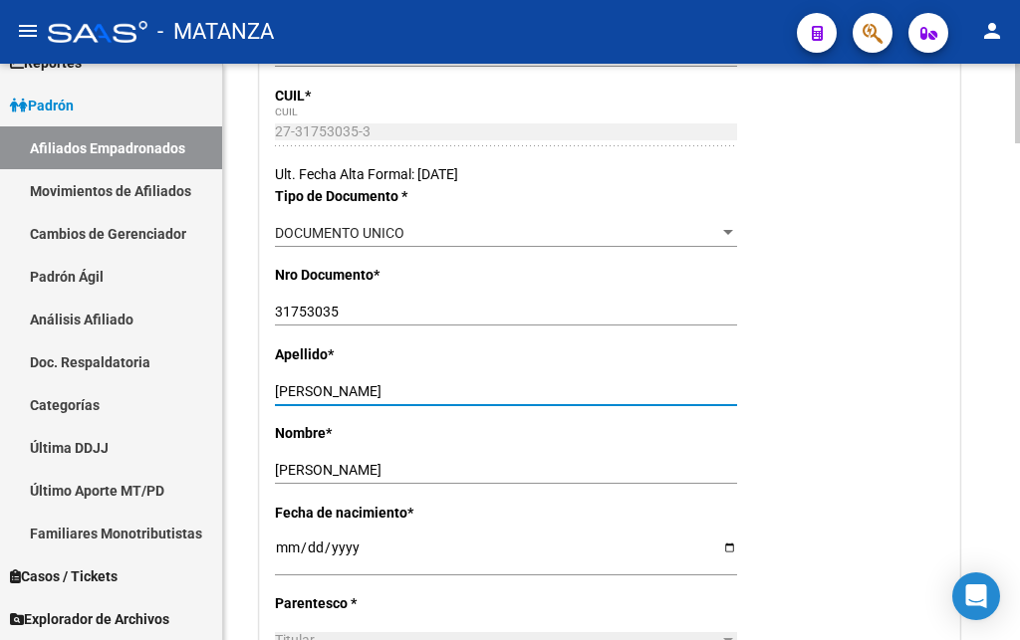
drag, startPoint x: 320, startPoint y: 387, endPoint x: 436, endPoint y: 396, distance: 116.8
click at [438, 396] on input "[PERSON_NAME]" at bounding box center [506, 391] width 462 height 17
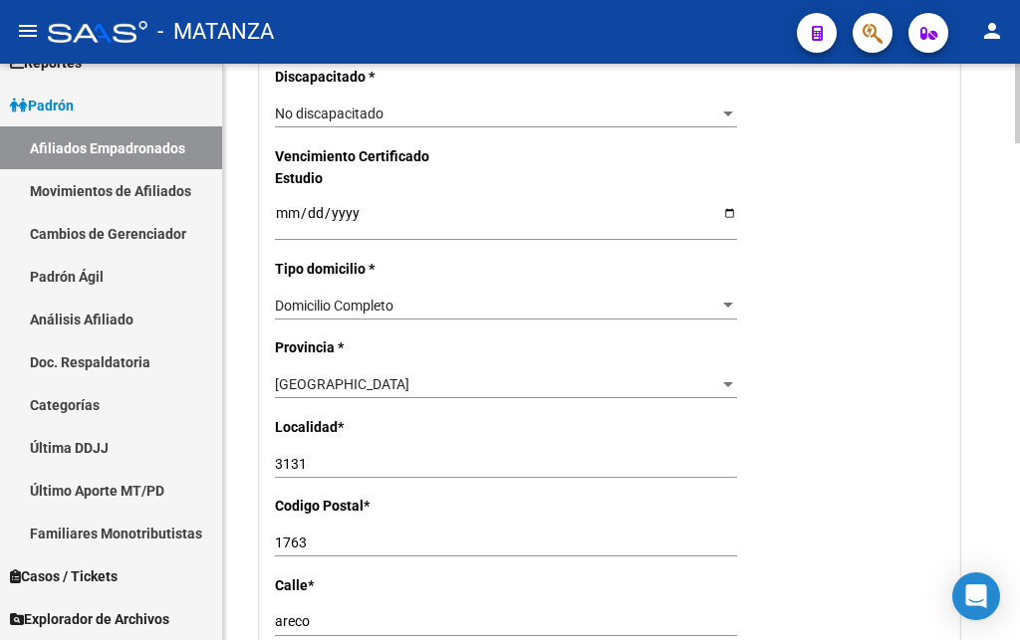
scroll to position [1320, 0]
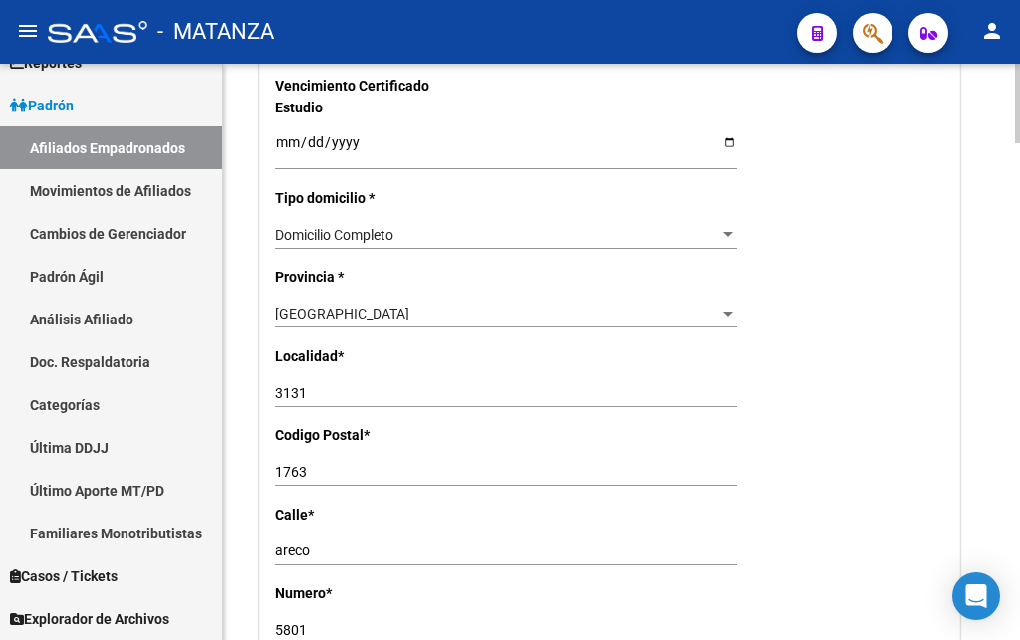
type input "[PERSON_NAME]"
drag, startPoint x: 315, startPoint y: 352, endPoint x: 190, endPoint y: 345, distance: 124.7
click at [275, 385] on input "3131" at bounding box center [506, 393] width 462 height 17
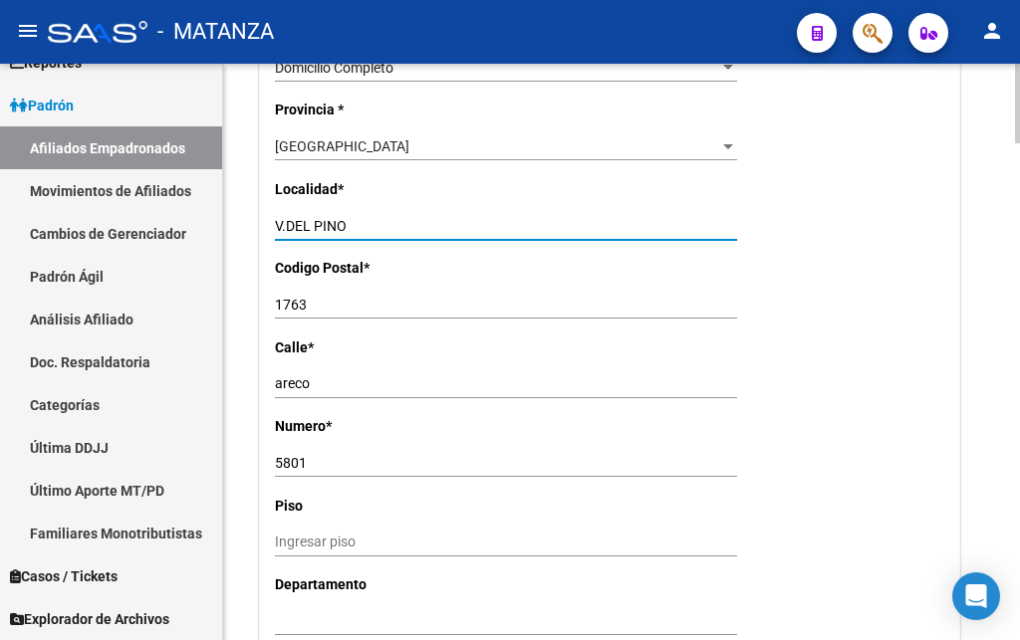
scroll to position [1625, 0]
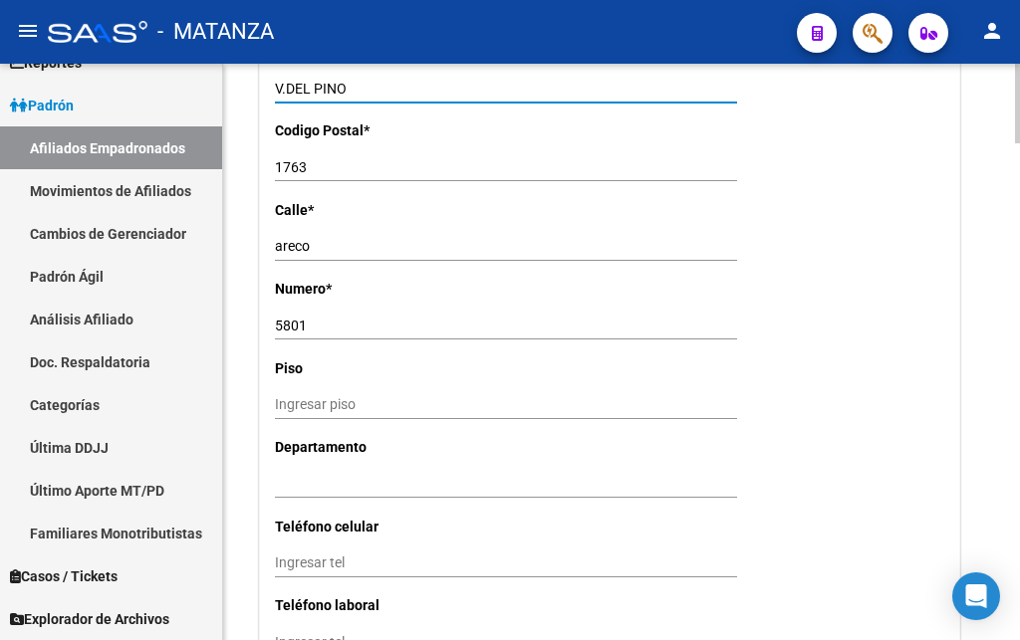
type input "V.DEL PINO"
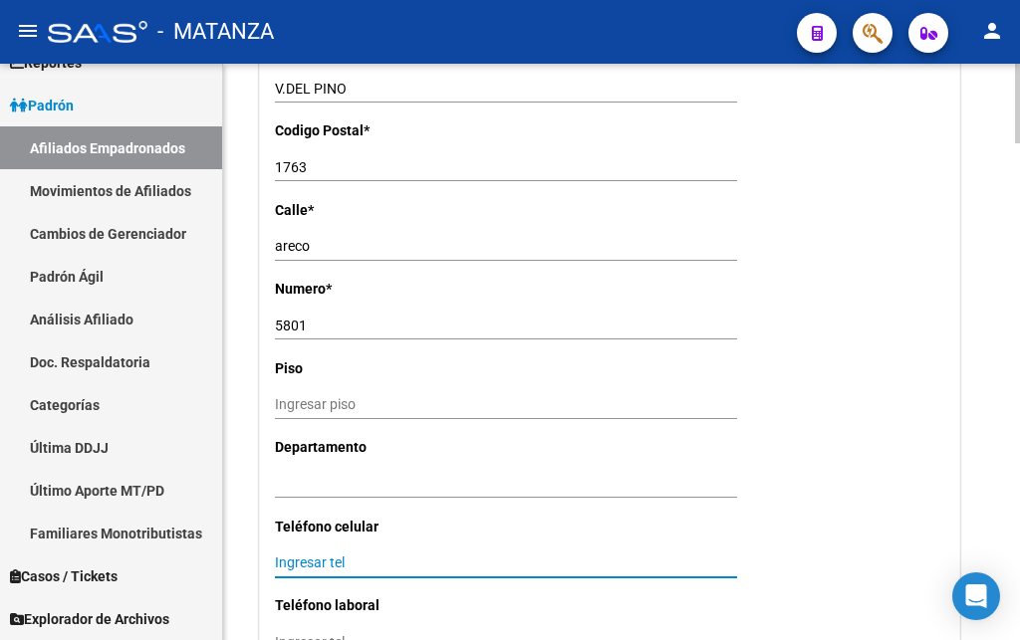
click at [288, 555] on input "Ingresar tel" at bounding box center [506, 563] width 462 height 17
type input "1132642195"
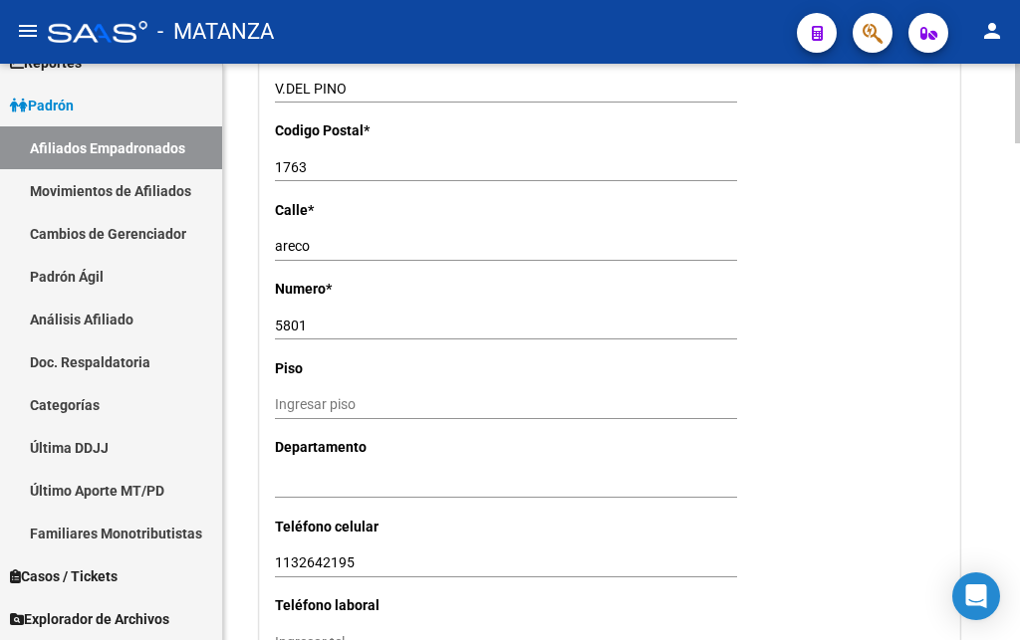
scroll to position [1930, 0]
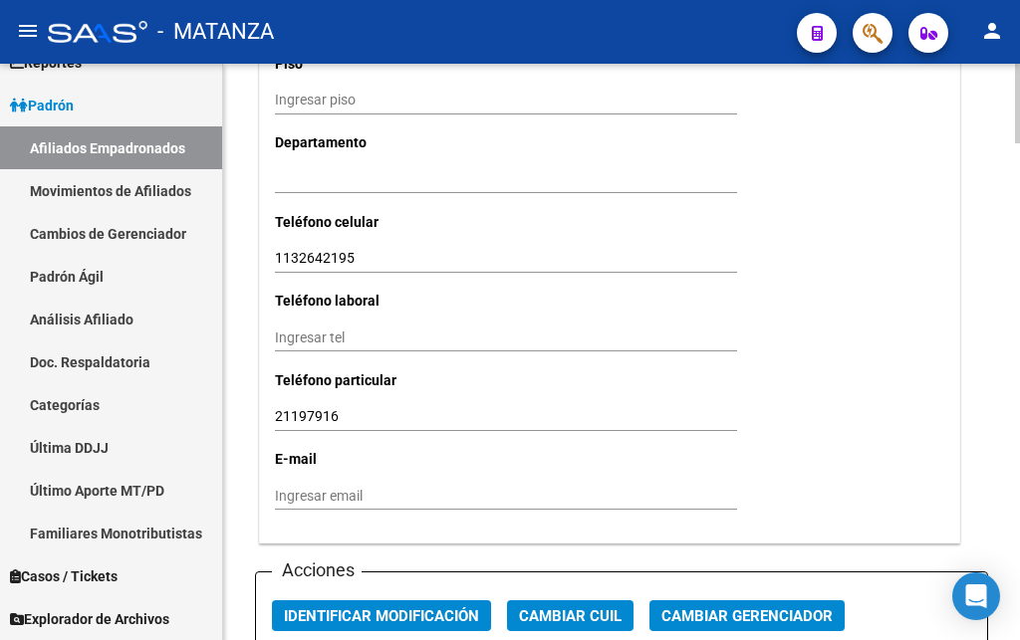
click at [289, 488] on input "Ingresar email" at bounding box center [506, 496] width 462 height 17
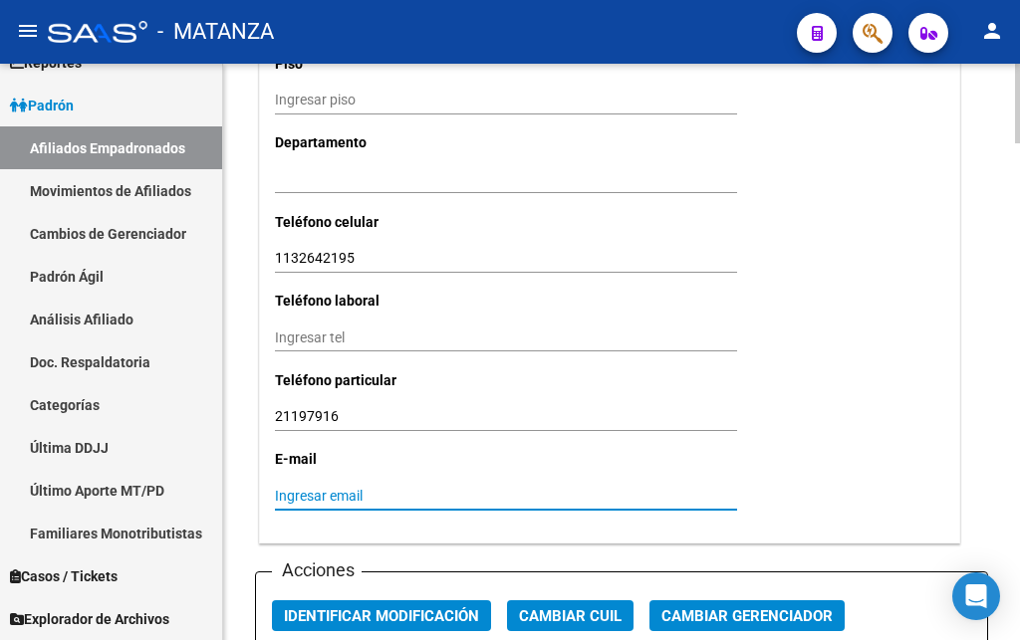
type input "A"
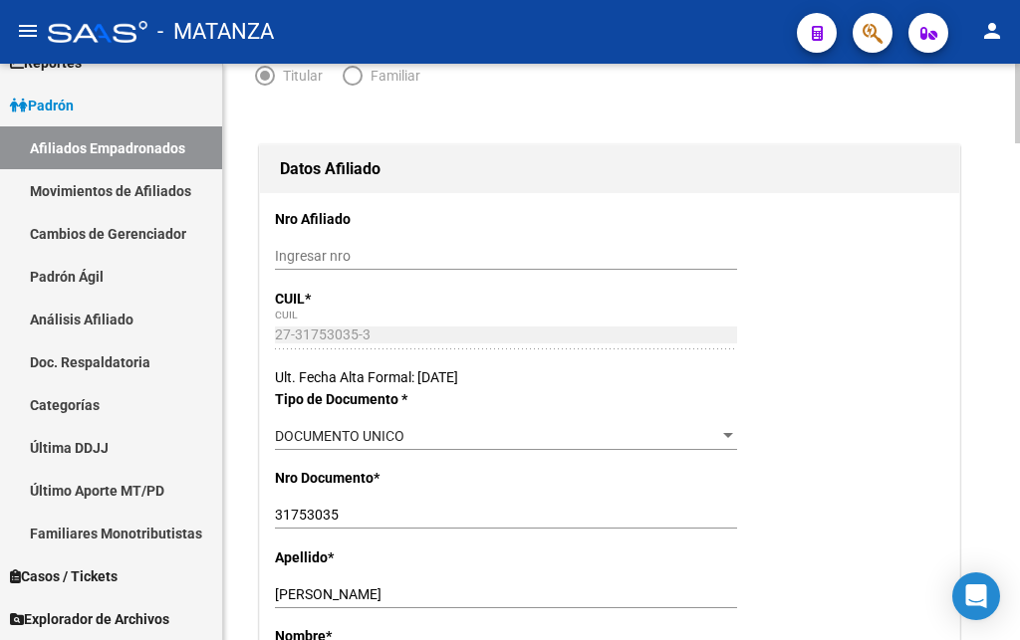
scroll to position [0, 0]
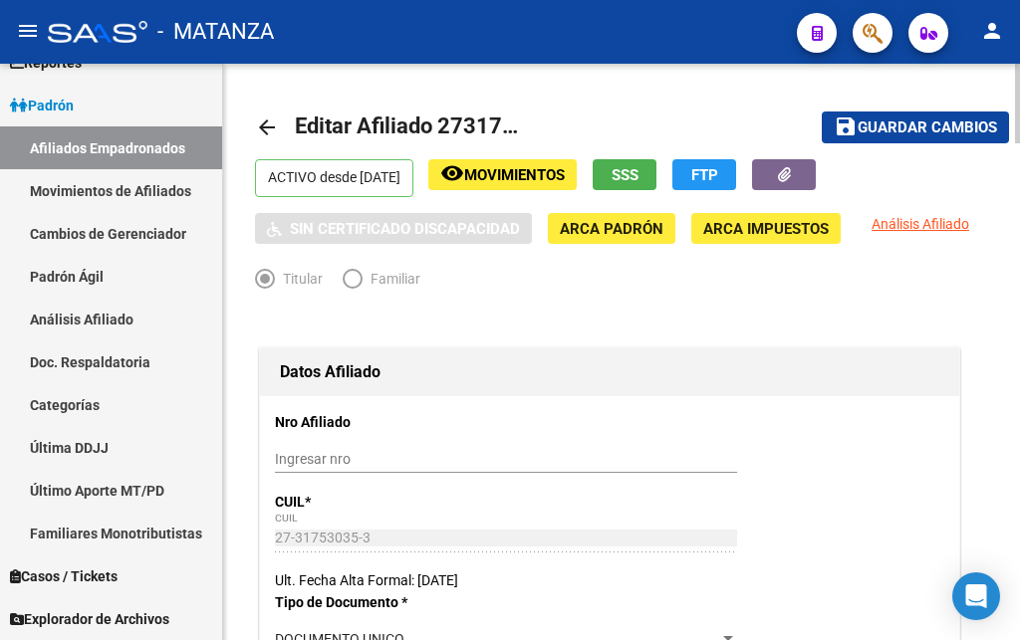
type input "[EMAIL_ADDRESS][DOMAIN_NAME]"
click at [959, 125] on span "Guardar cambios" at bounding box center [926, 128] width 139 height 18
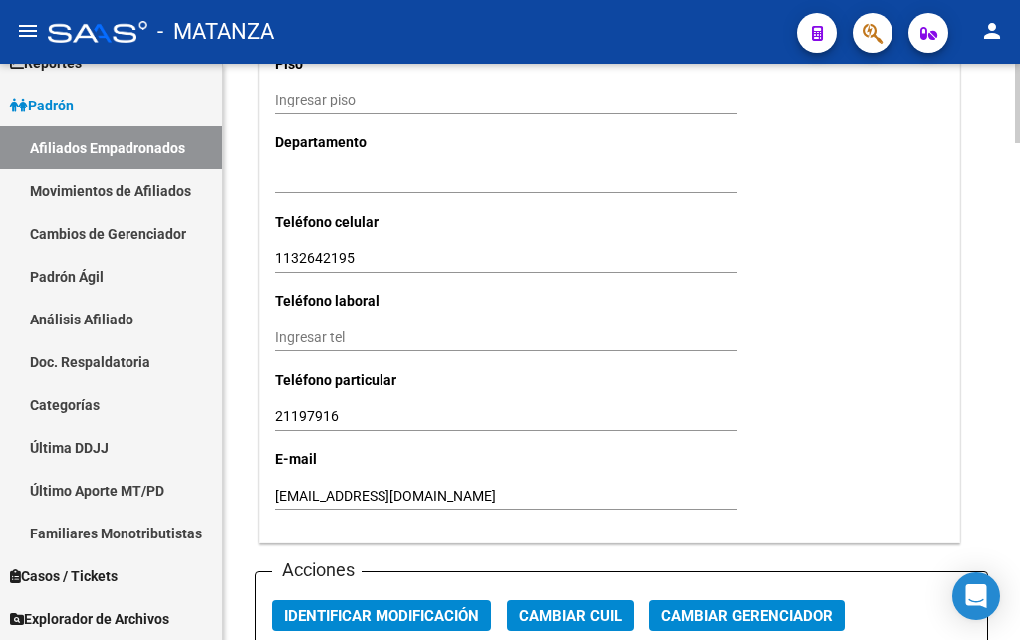
scroll to position [2234, 0]
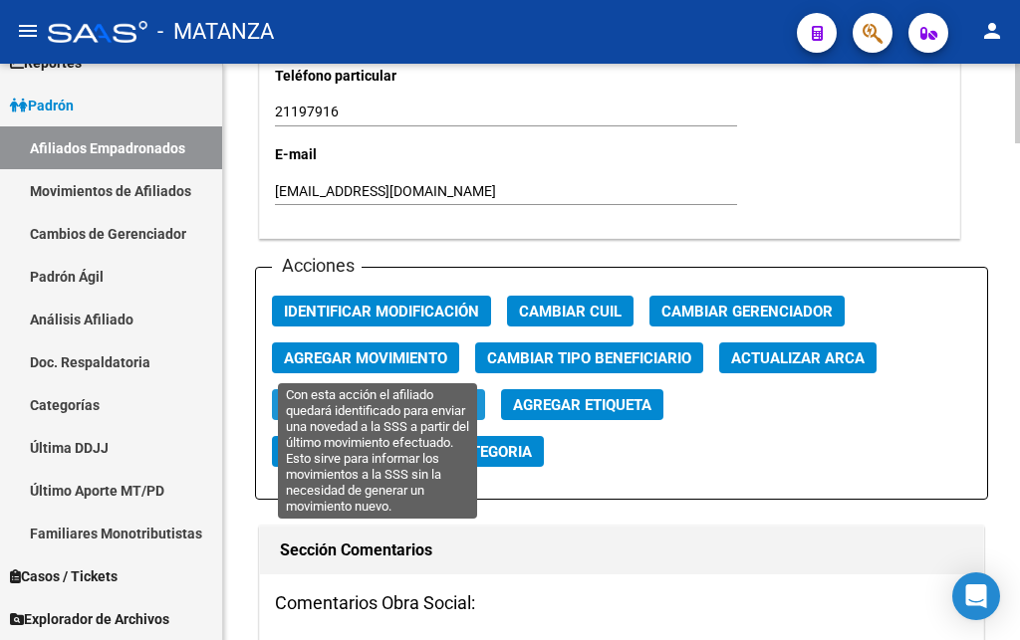
click at [425, 396] on span "Reinformar Movimiento" at bounding box center [378, 405] width 189 height 18
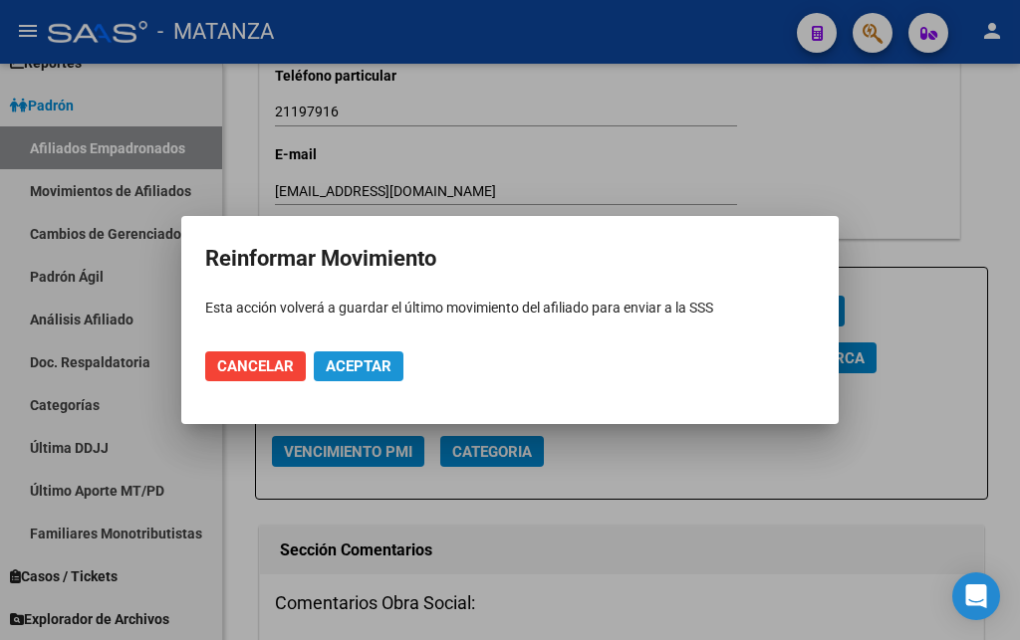
click at [362, 360] on span "Aceptar" at bounding box center [359, 366] width 66 height 18
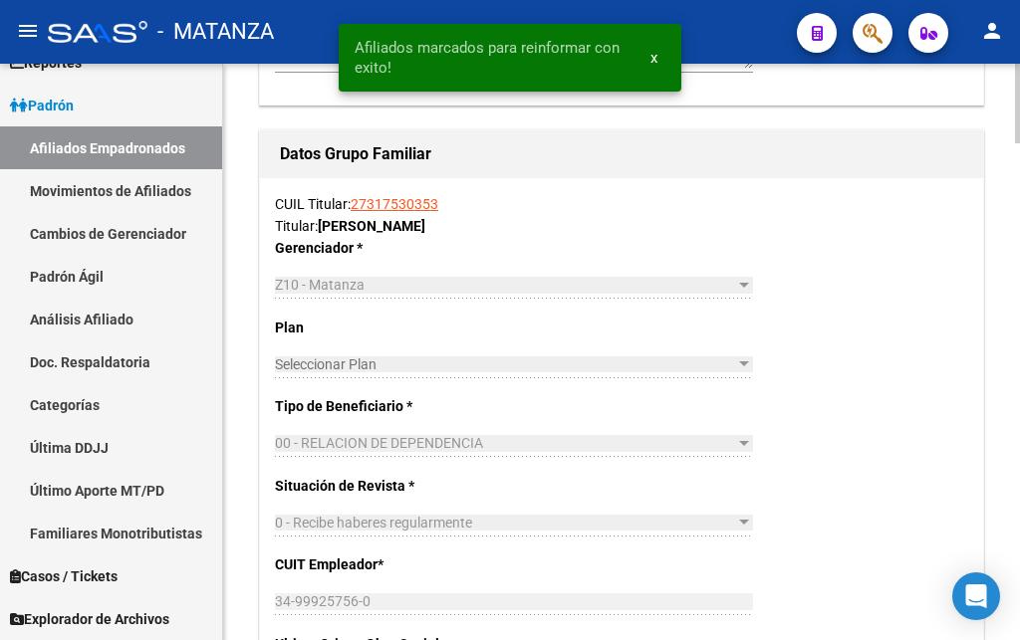
scroll to position [3351, 0]
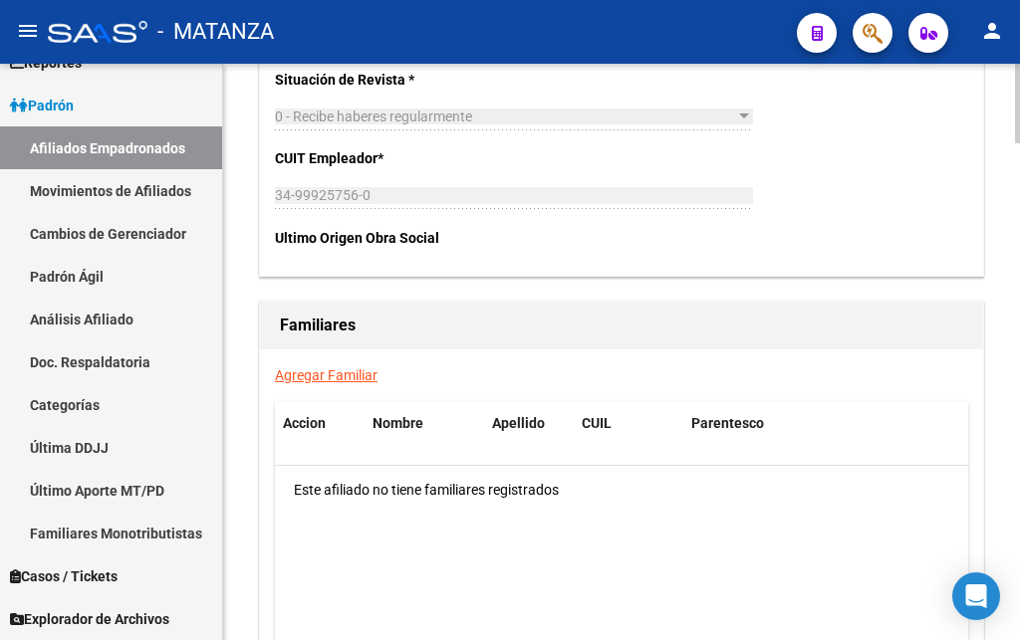
click at [324, 367] on link "Agregar Familiar" at bounding box center [326, 375] width 103 height 16
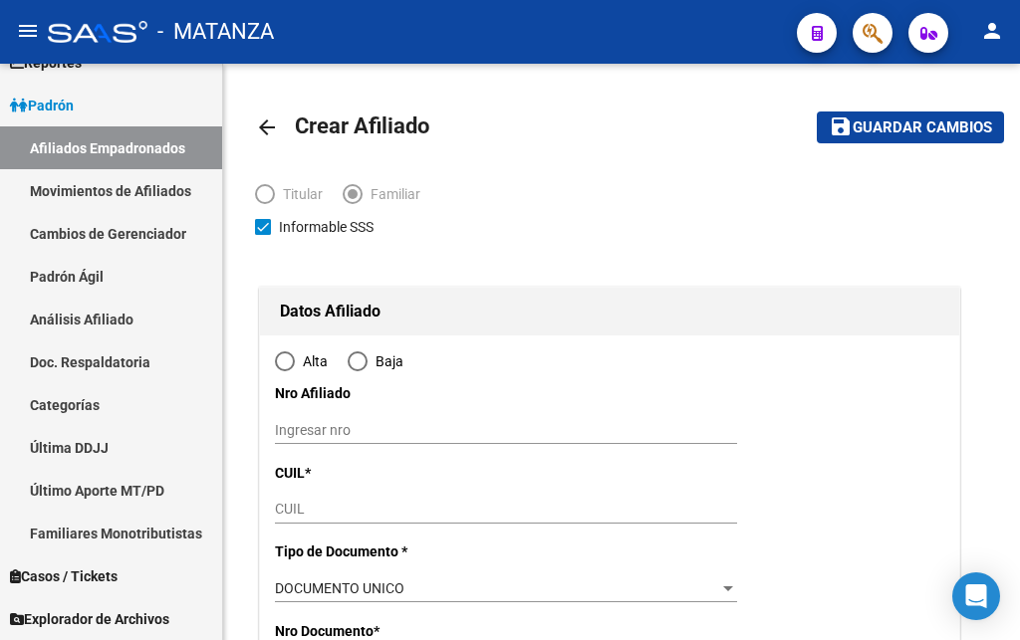
type input "V.DEL PINO"
type input "1763"
type input "areco"
type input "5801"
radio input "true"
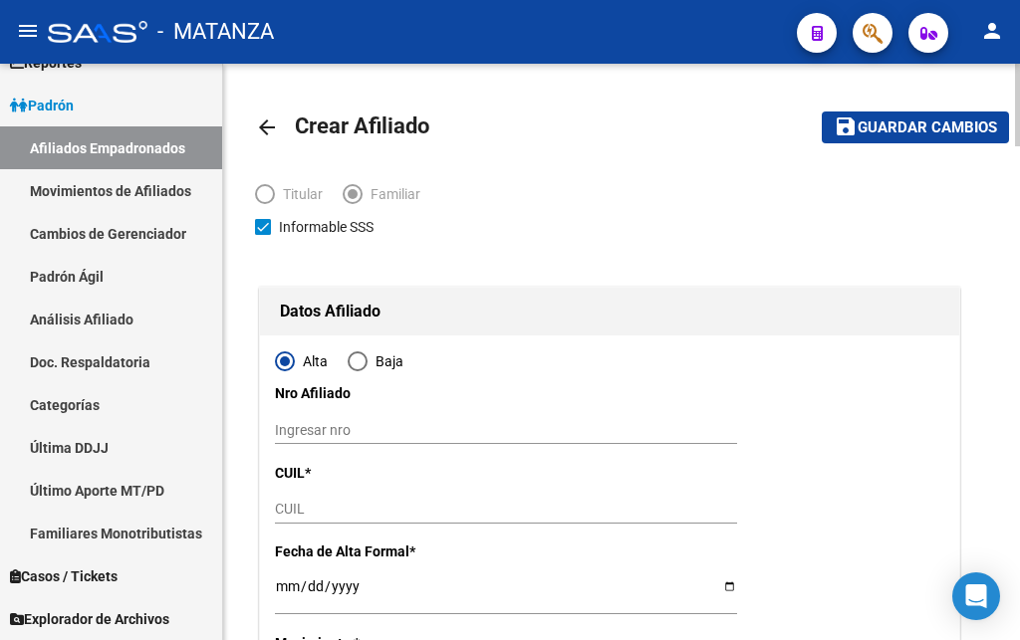
type input "34-99925756-0"
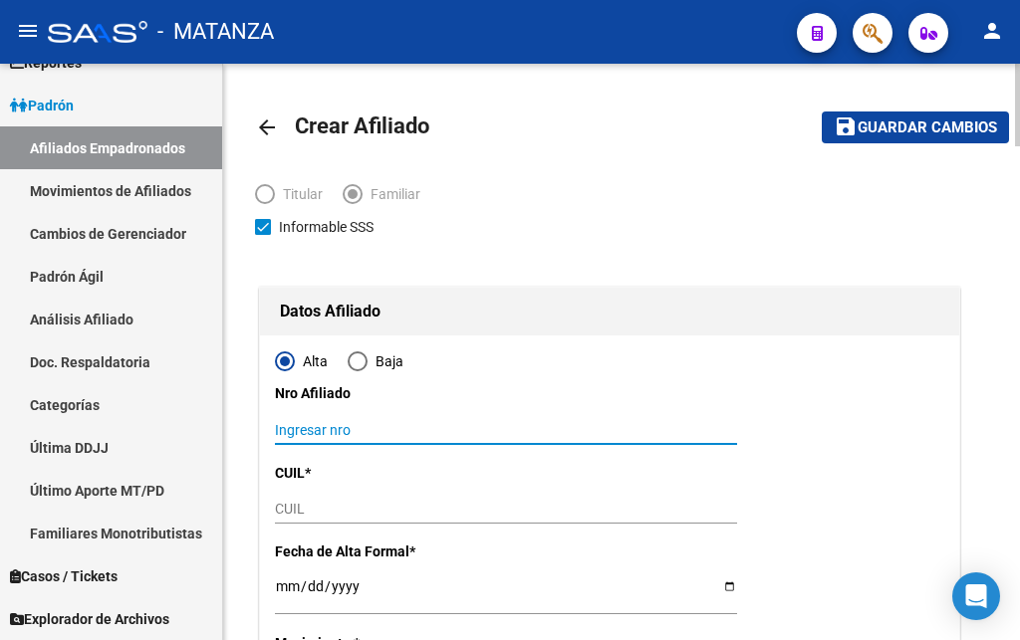
click at [280, 426] on input "Ingresar nro" at bounding box center [506, 430] width 462 height 17
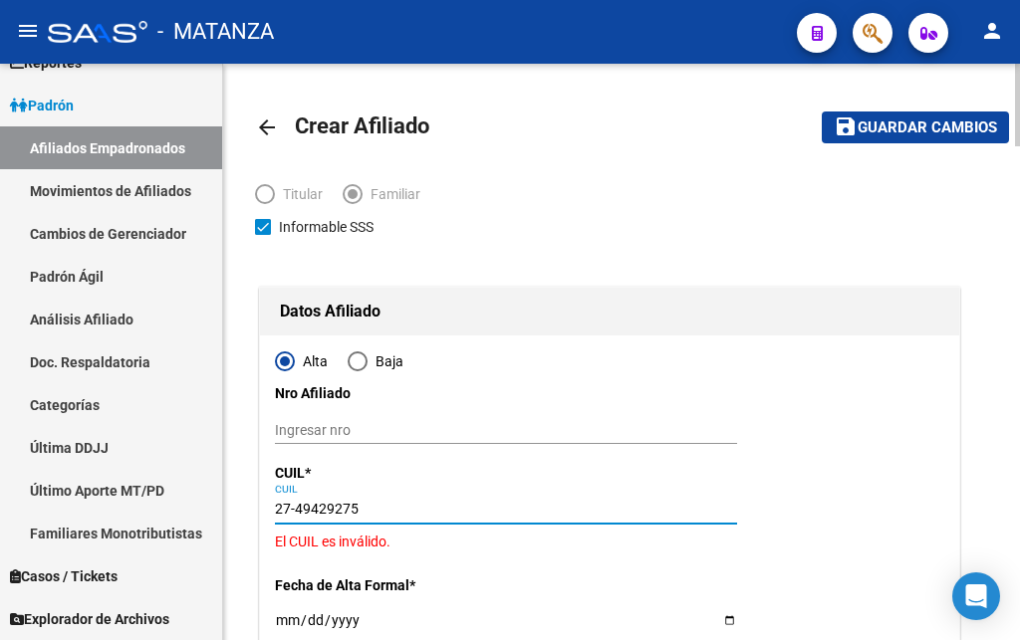
type input "27-49429275-6"
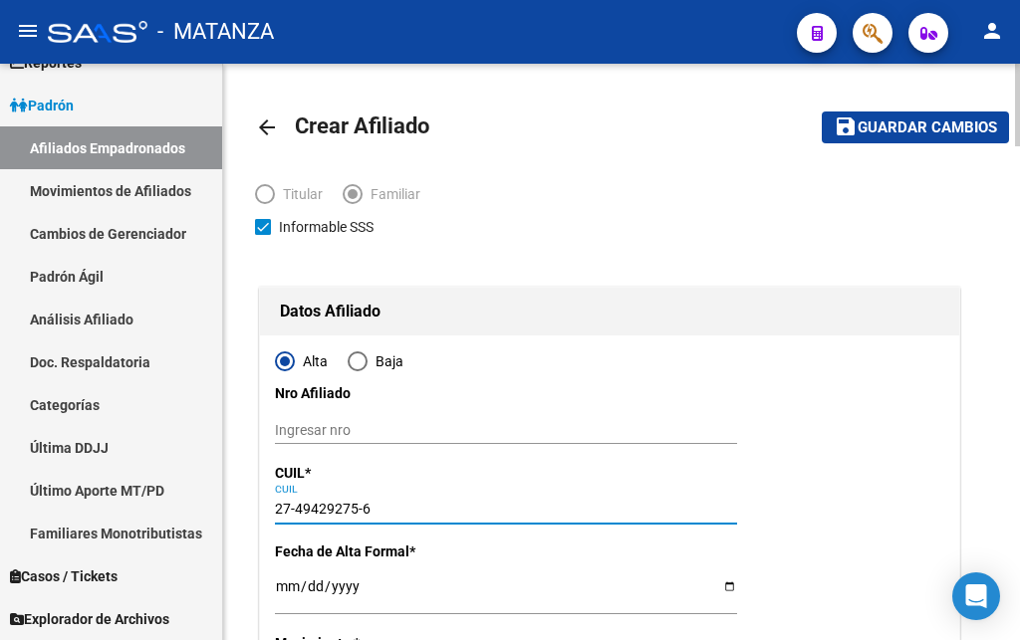
type input "49429275"
type input "[PERSON_NAME]"
type input "[DATE]"
type input "VIRREY DEL PINO"
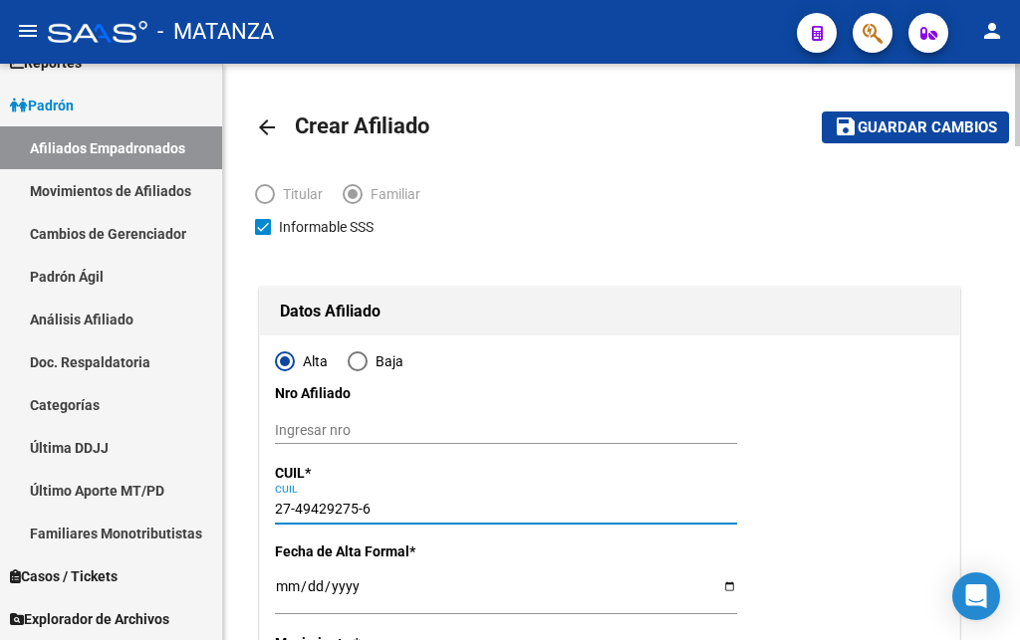
type input "ARECO"
type input "5801"
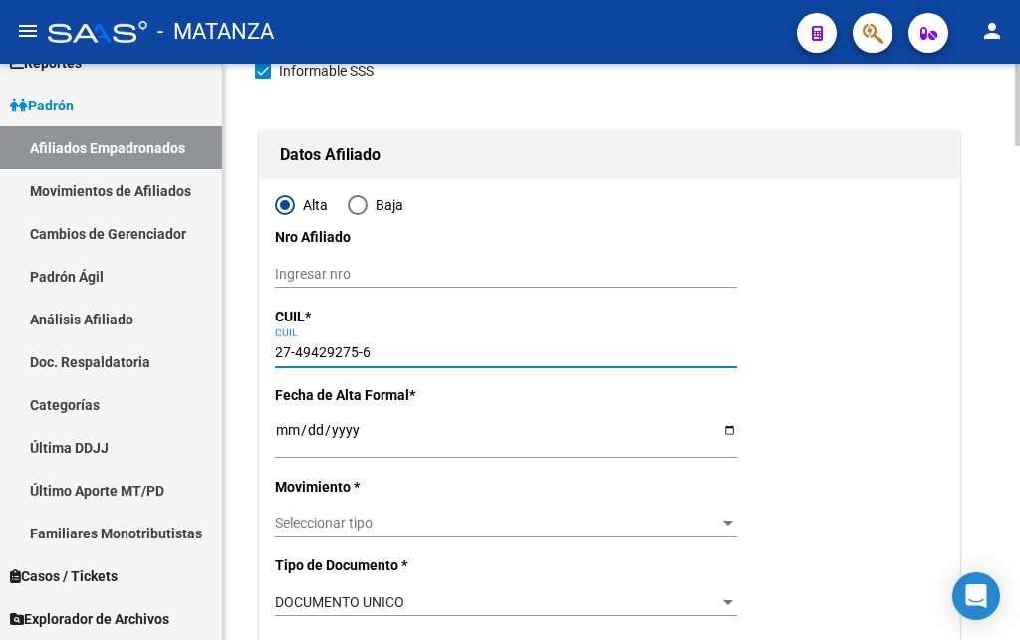
scroll to position [203, 0]
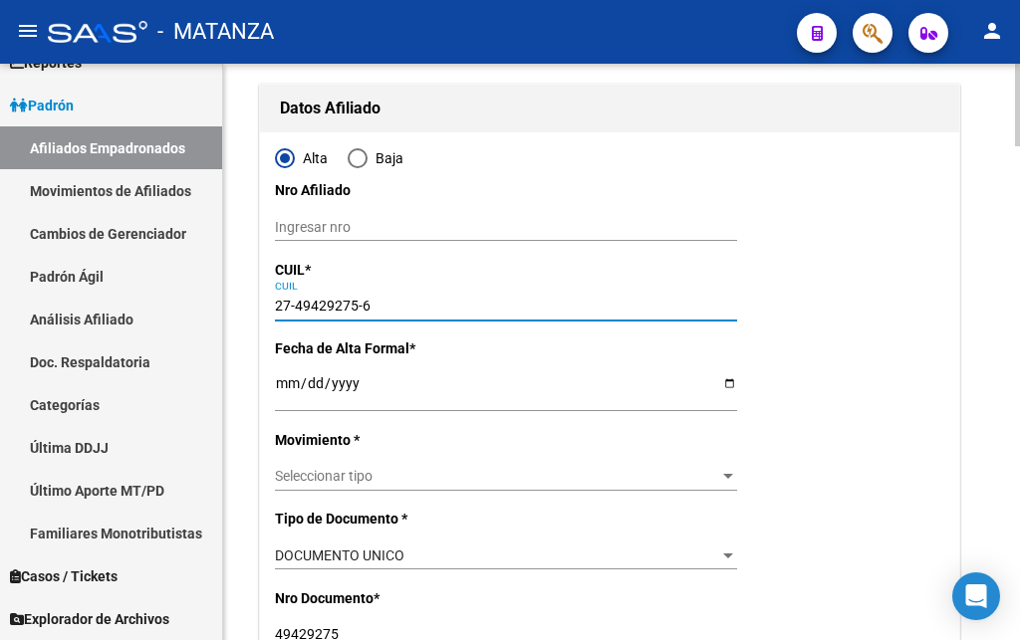
type input "27-49429275-6"
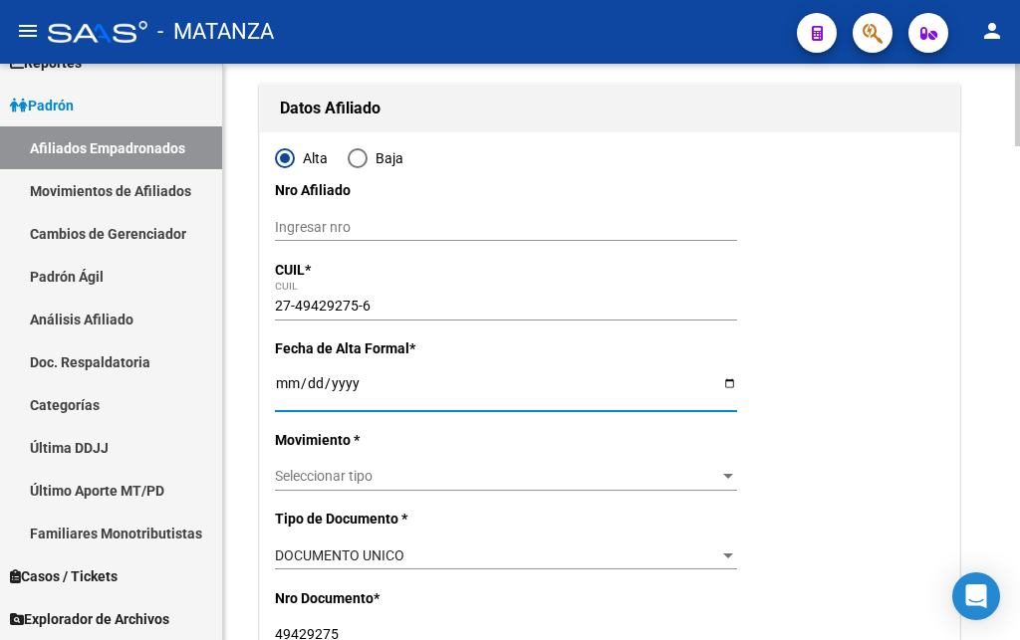
click at [286, 388] on input "Ingresar fecha" at bounding box center [506, 390] width 462 height 30
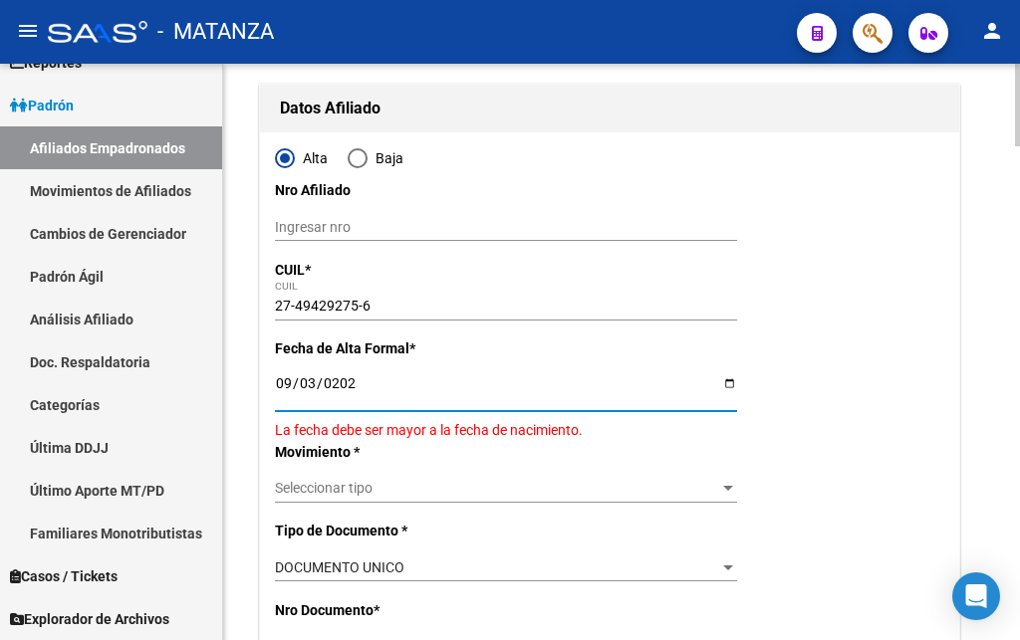
type input "[DATE]"
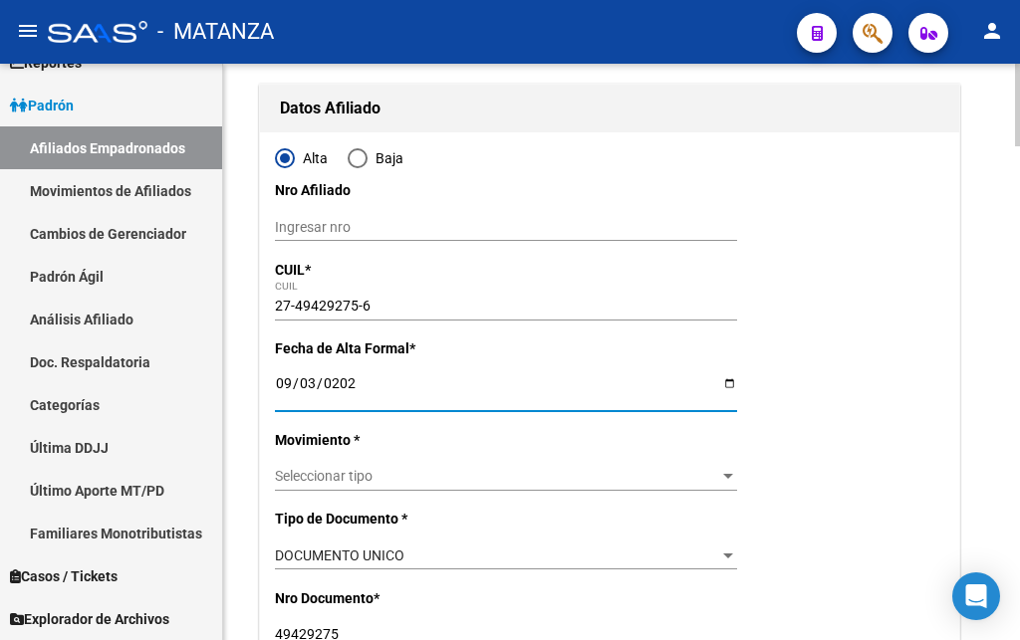
click at [303, 468] on span "Seleccionar tipo" at bounding box center [497, 476] width 444 height 17
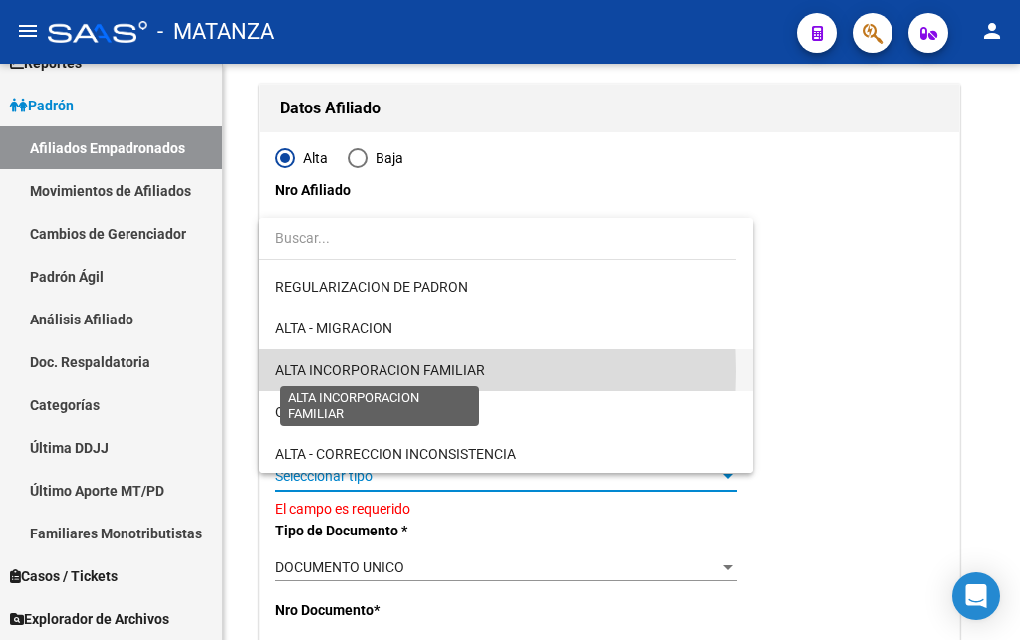
click at [329, 371] on span "ALTA INCORPORACION FAMILIAR" at bounding box center [380, 370] width 210 height 16
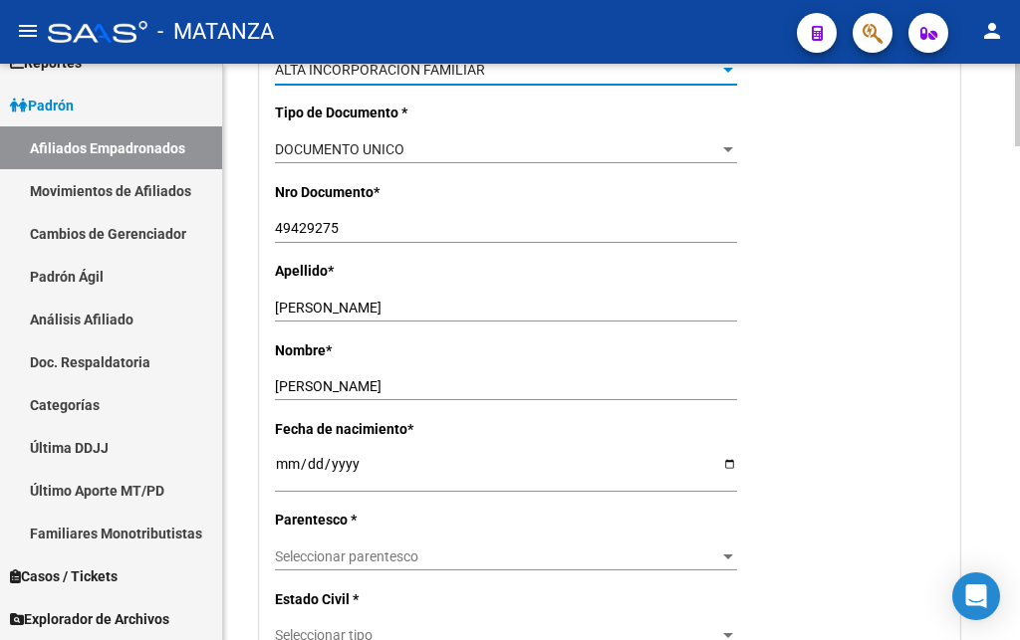
scroll to position [711, 0]
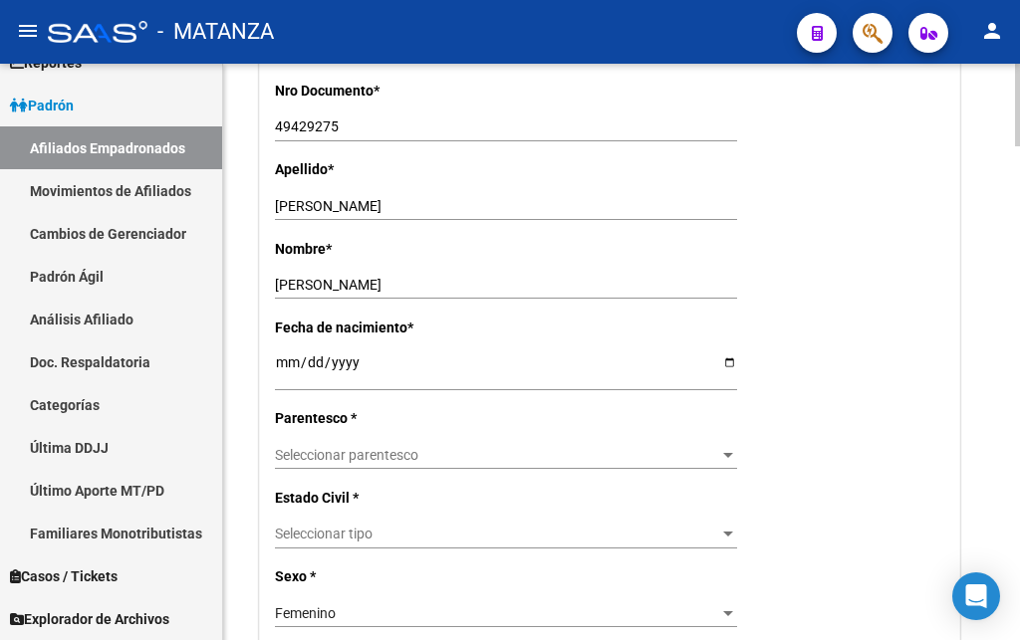
click at [358, 447] on span "Seleccionar parentesco" at bounding box center [497, 455] width 444 height 17
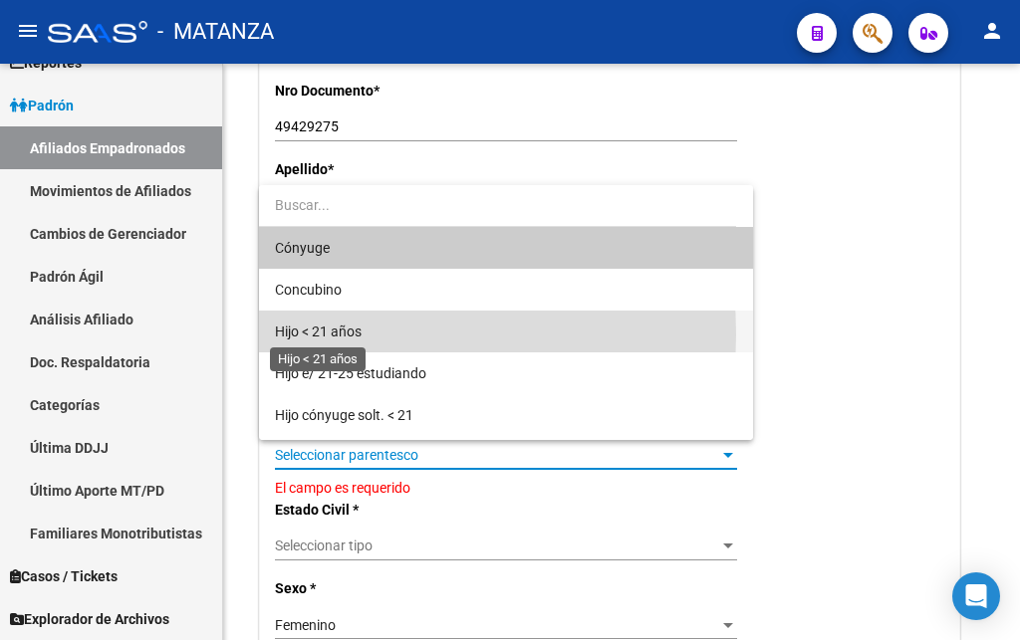
click at [306, 335] on span "Hijo < 21 años" at bounding box center [318, 332] width 87 height 16
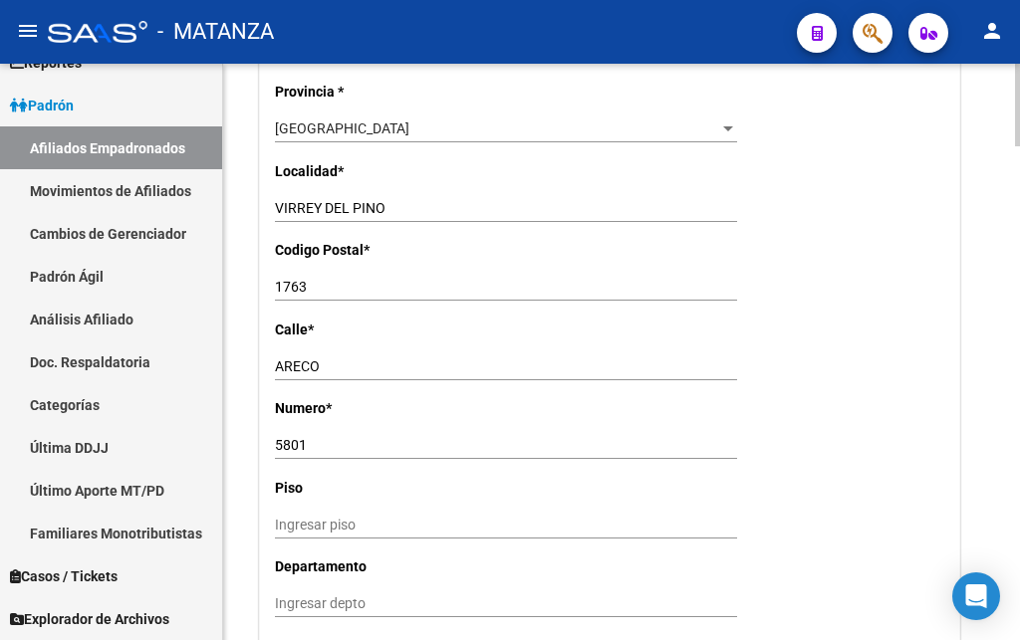
scroll to position [1828, 0]
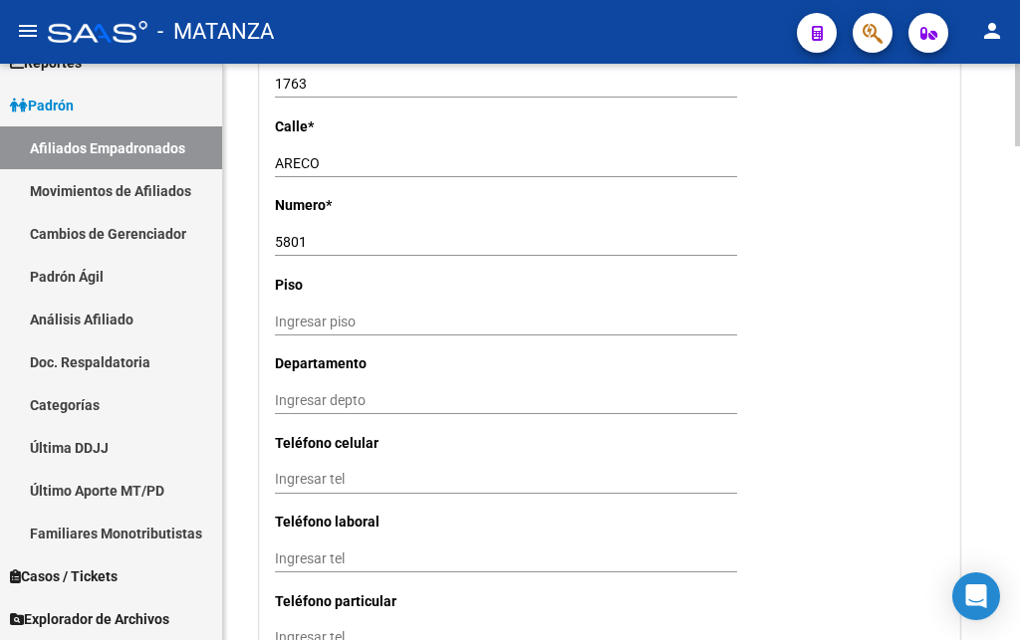
click at [281, 471] on input "Ingresar tel" at bounding box center [506, 479] width 462 height 17
type input "1132642195"
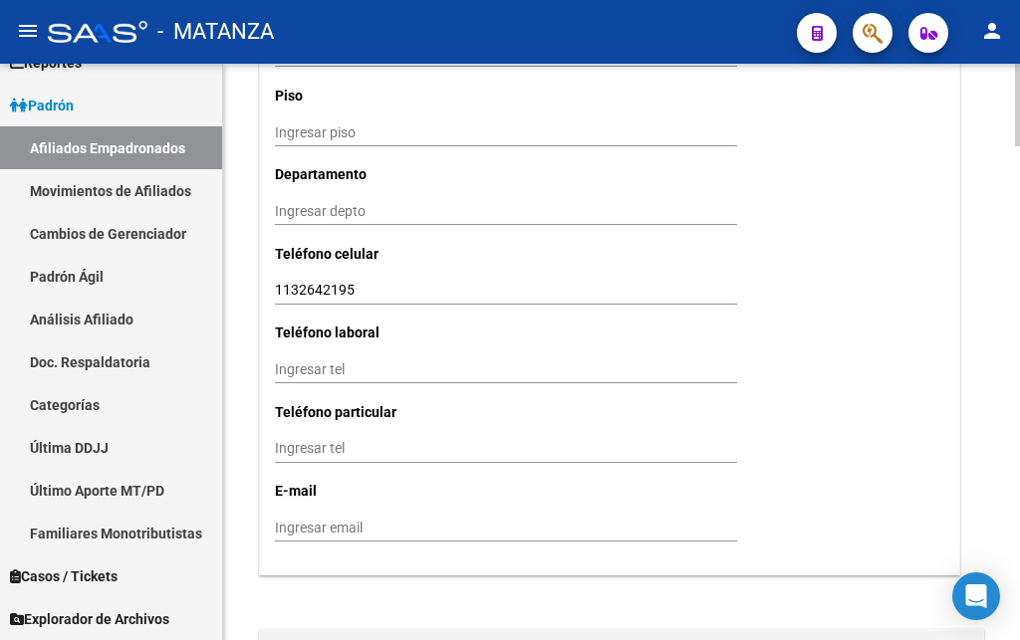
scroll to position [2031, 0]
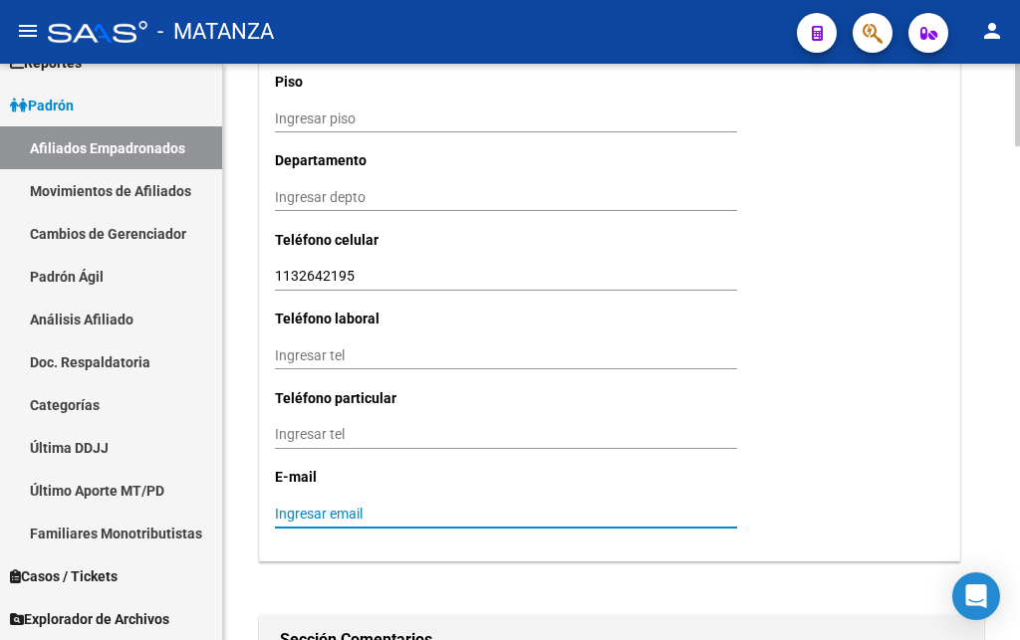
click at [281, 506] on input "Ingresar email" at bounding box center [506, 514] width 462 height 17
type input "[EMAIL_ADDRESS][DOMAIN_NAME]"
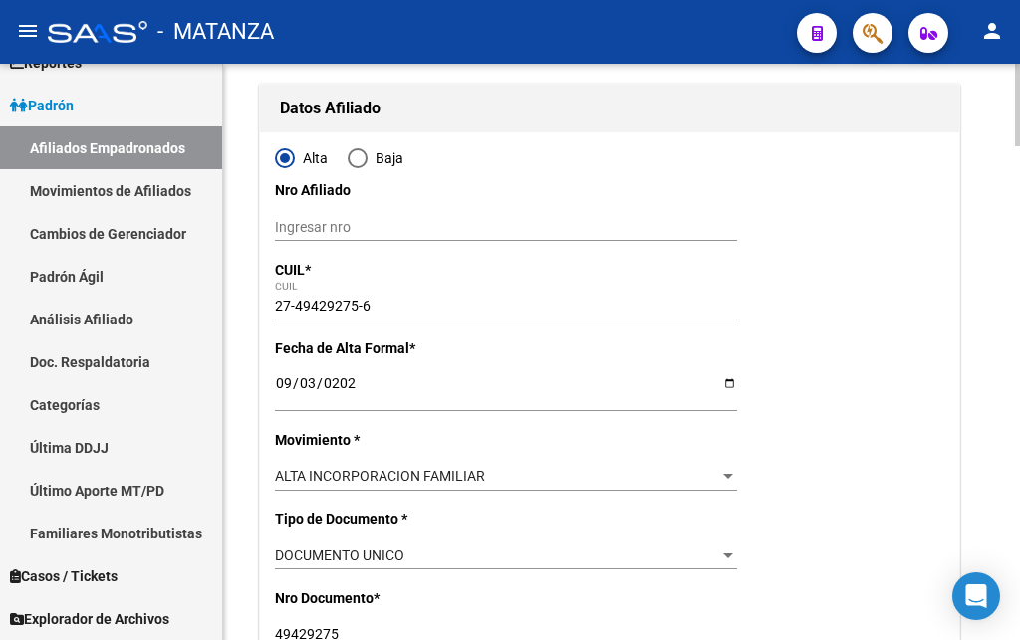
scroll to position [0, 0]
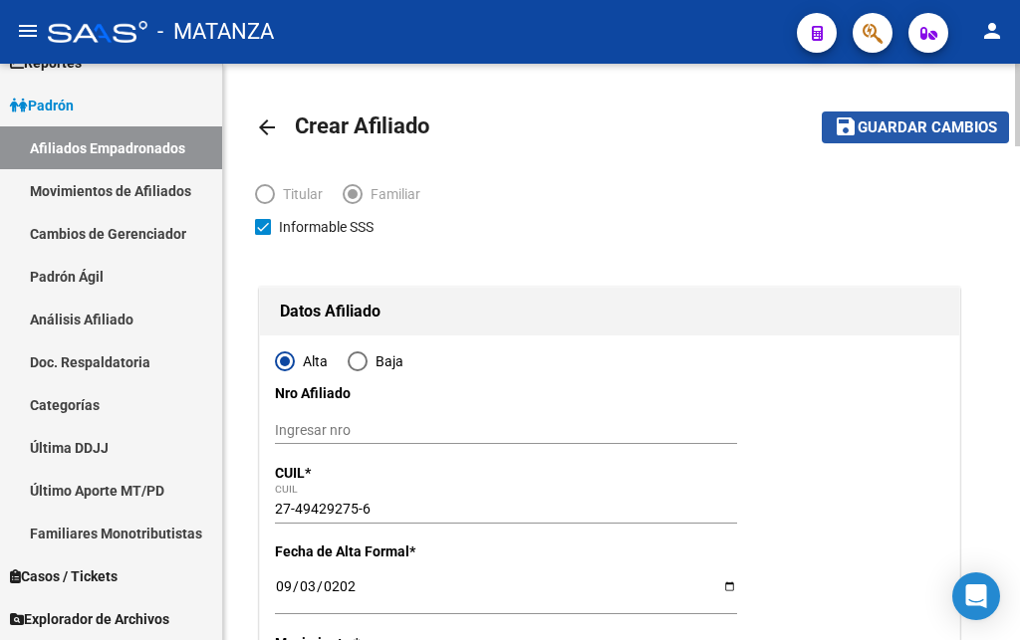
click at [918, 126] on span "Guardar cambios" at bounding box center [926, 128] width 139 height 18
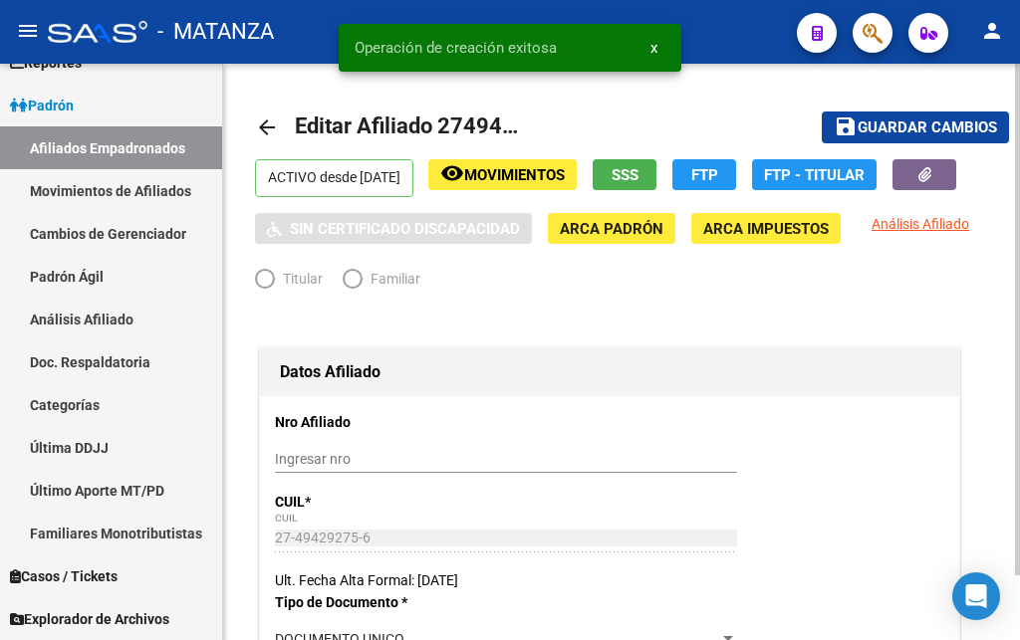
radio input "true"
type input "34-99925756-0"
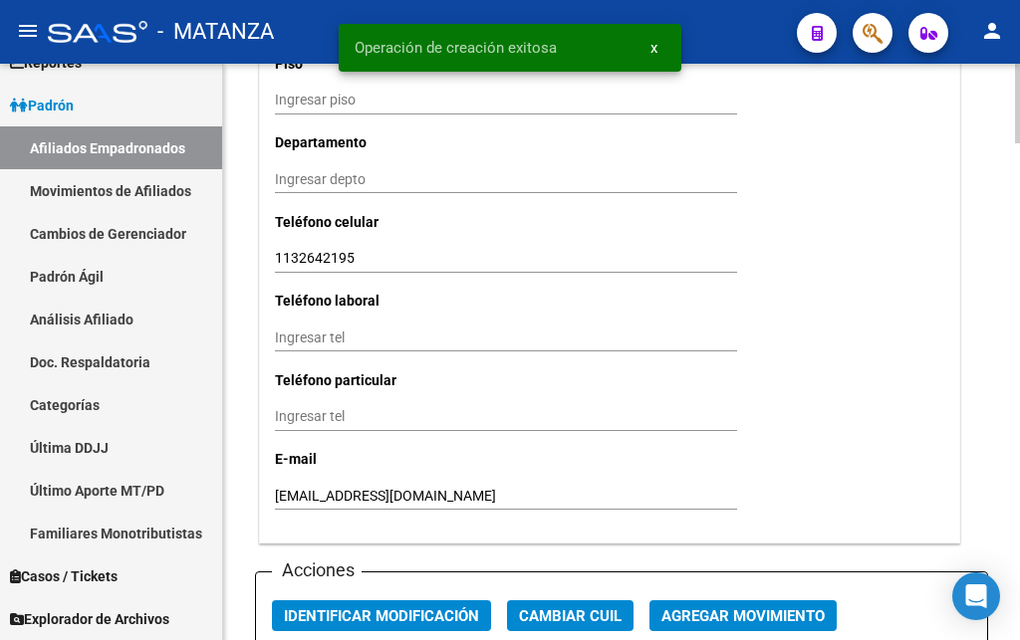
scroll to position [2336, 0]
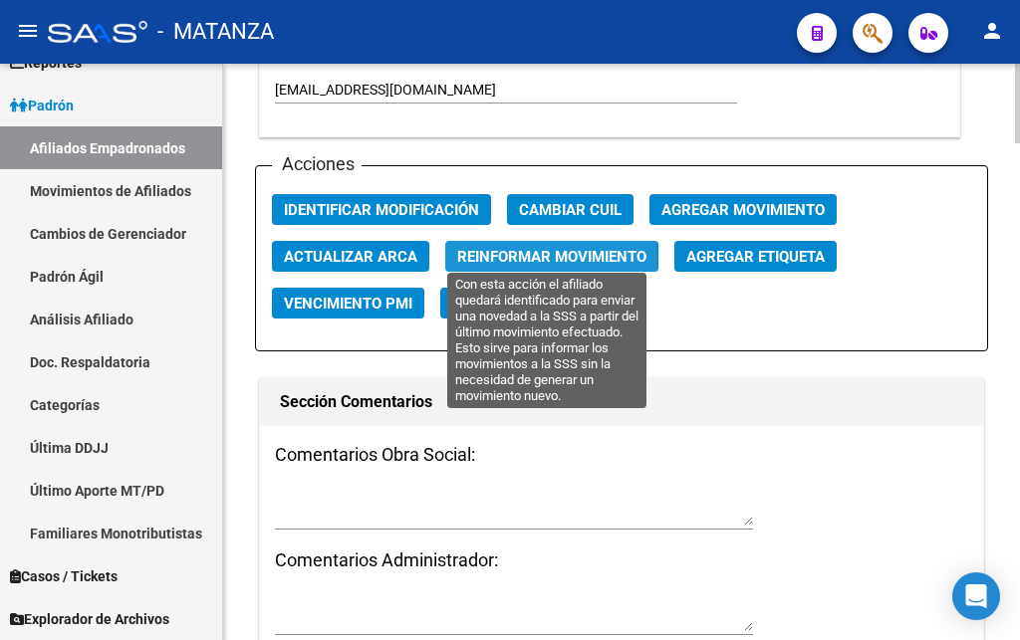
click at [482, 251] on span "Reinformar Movimiento" at bounding box center [551, 257] width 189 height 18
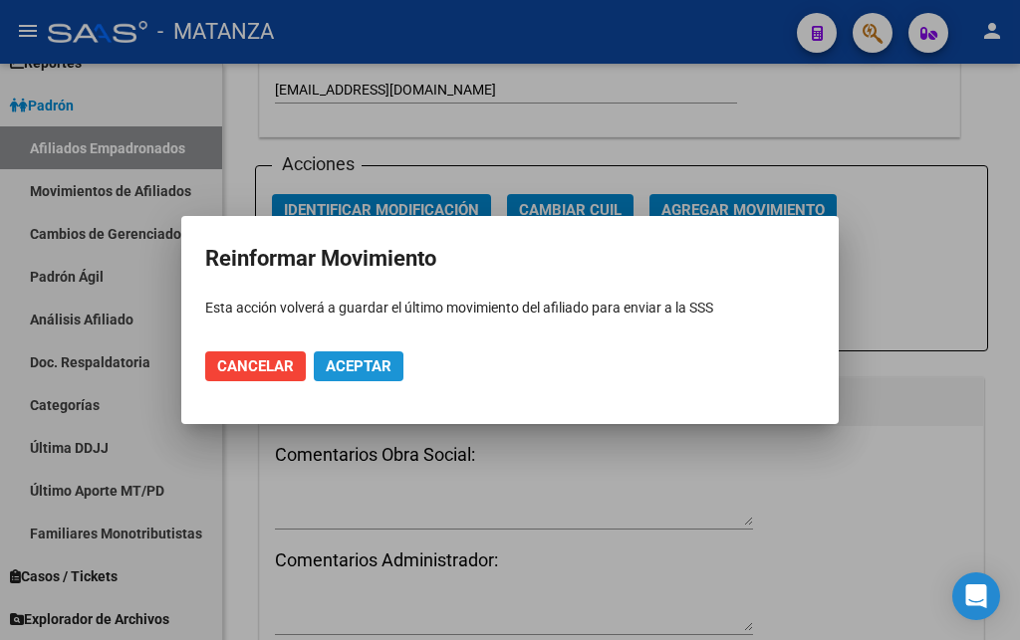
click at [347, 367] on span "Aceptar" at bounding box center [359, 366] width 66 height 18
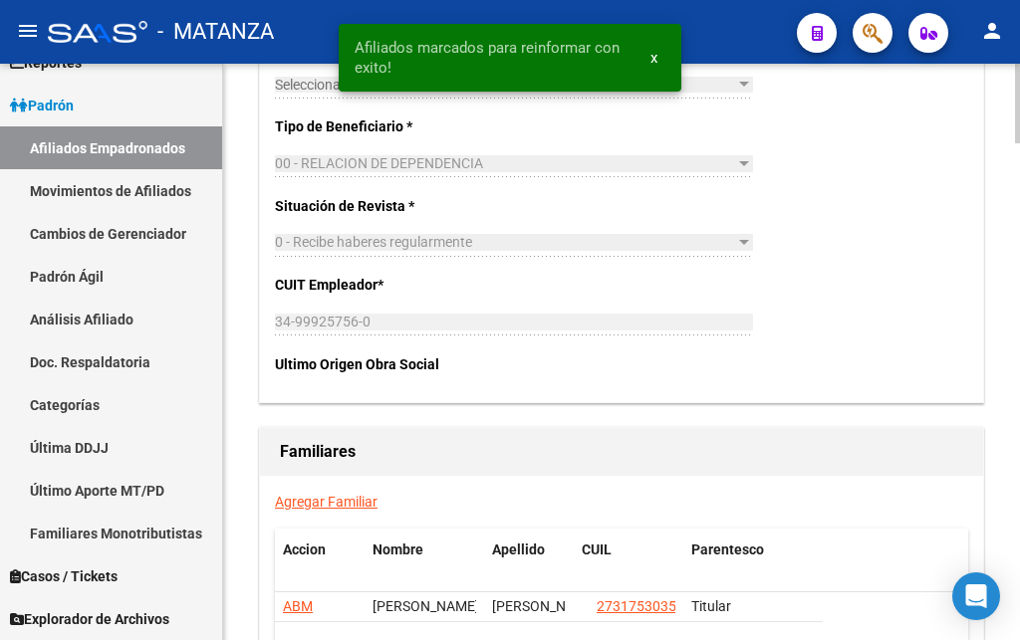
scroll to position [3250, 0]
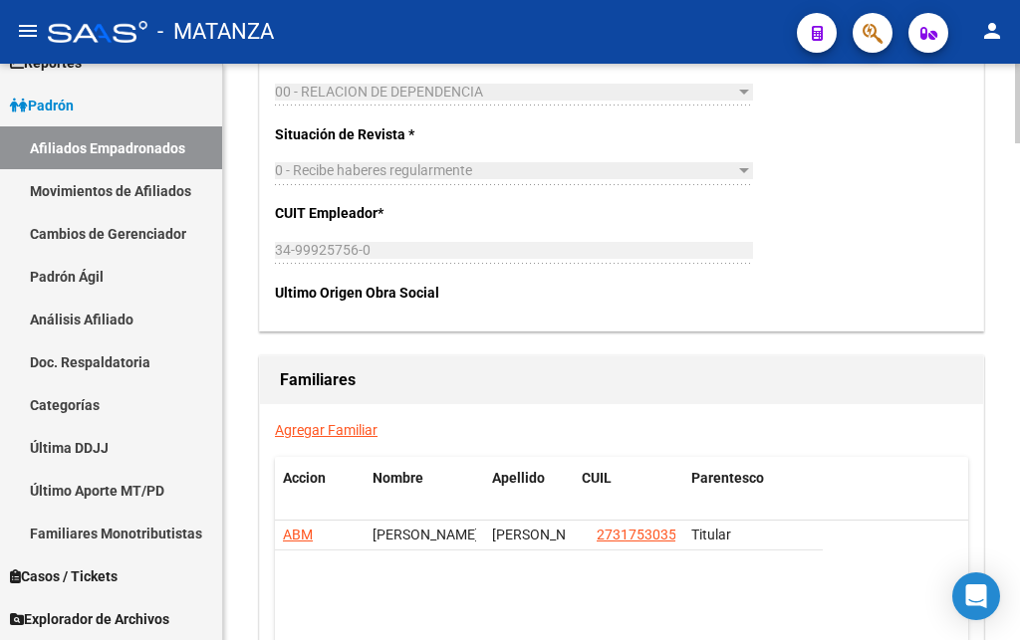
click at [299, 438] on link "Agregar Familiar" at bounding box center [326, 430] width 103 height 16
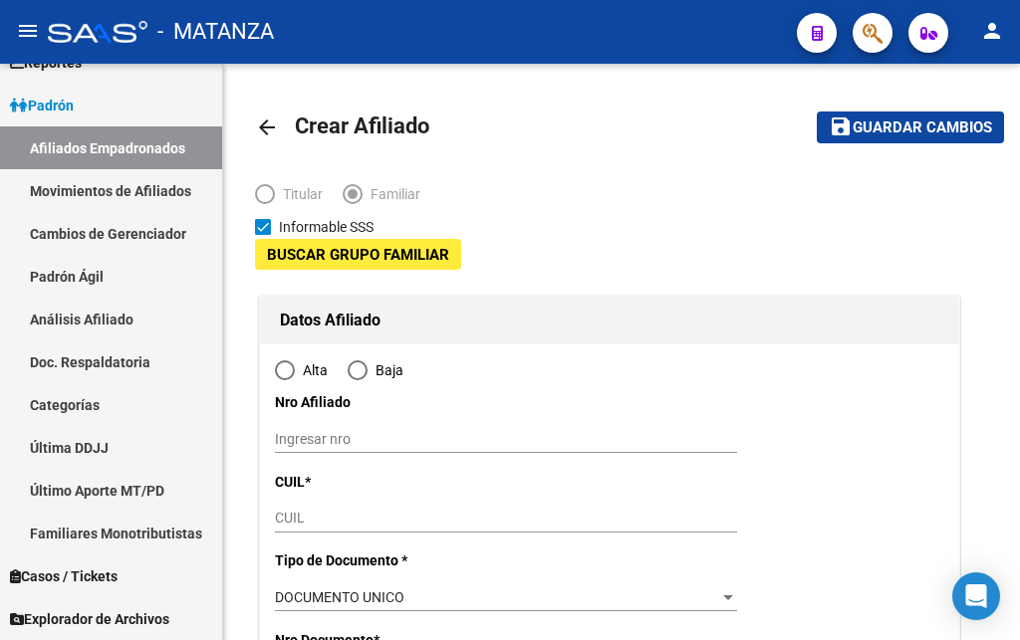
type input "34-99925756-0"
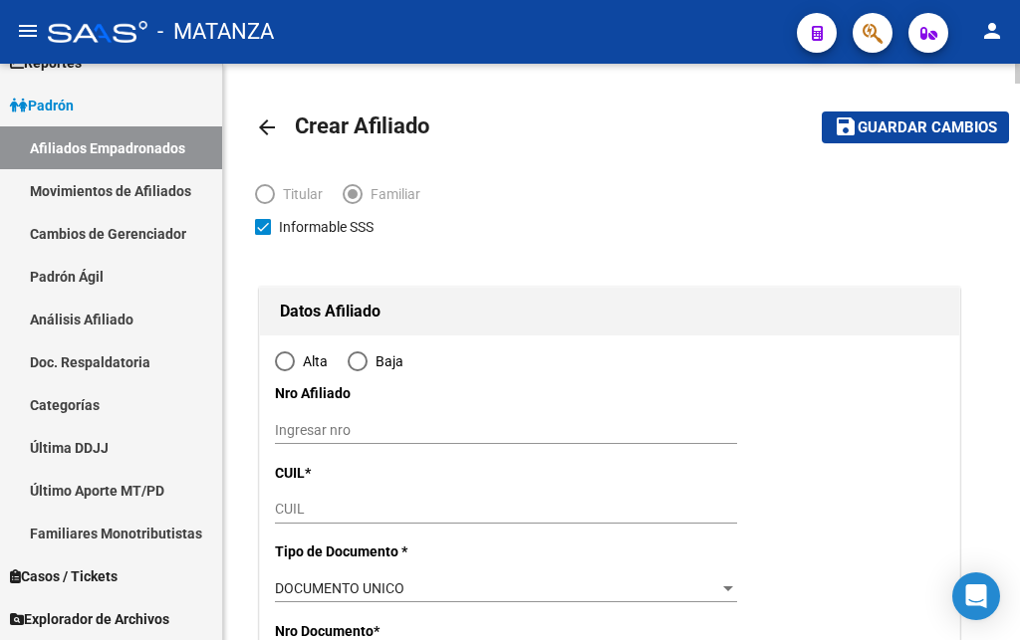
radio input "true"
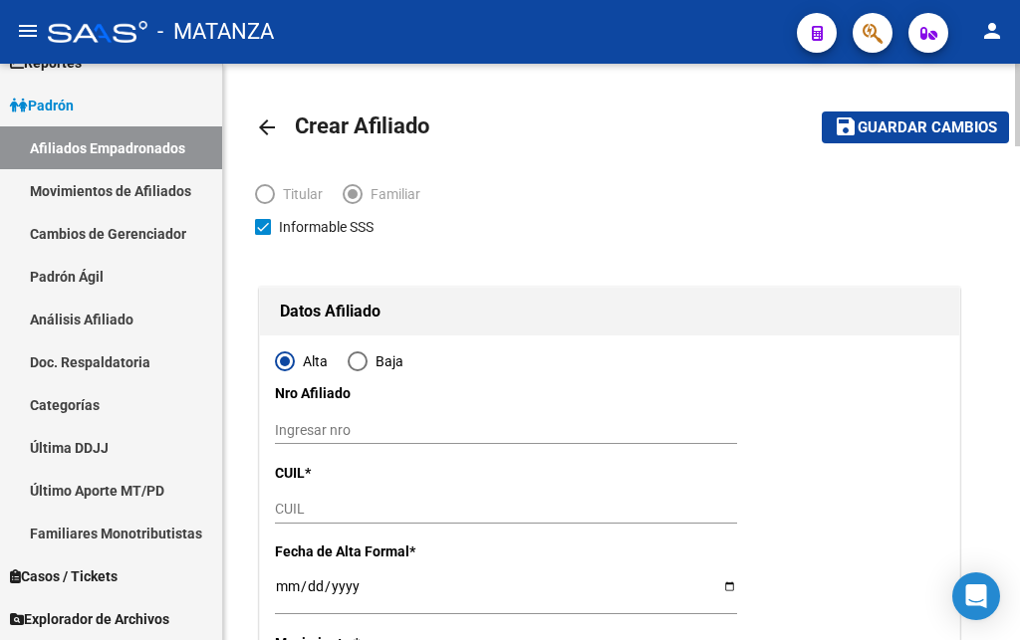
type input "V.DEL PINO"
type input "1763"
type input "areco"
type input "5801"
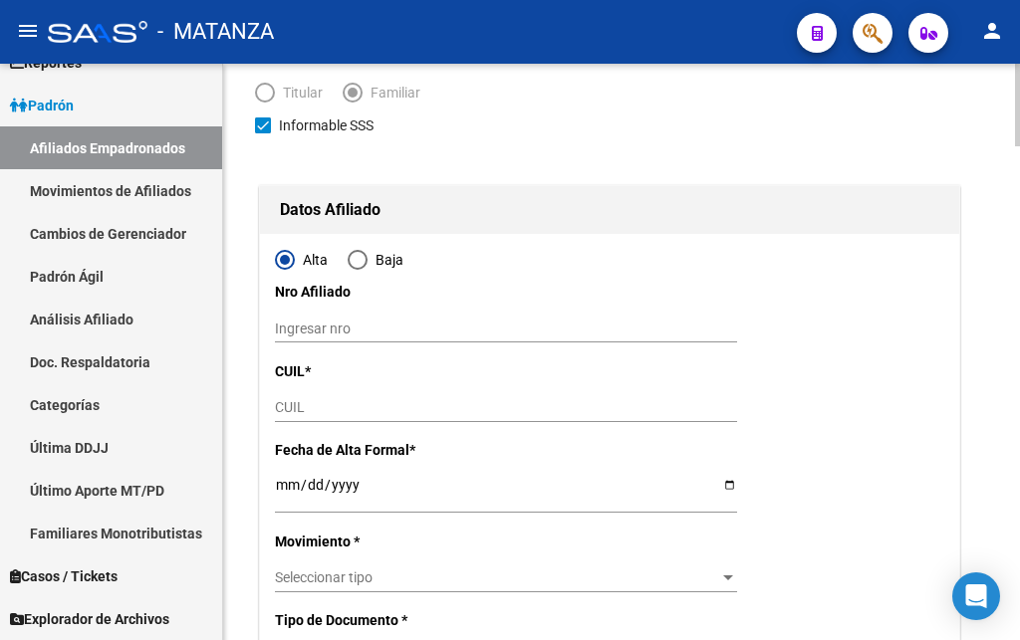
click at [288, 416] on div "CUIL" at bounding box center [506, 408] width 462 height 28
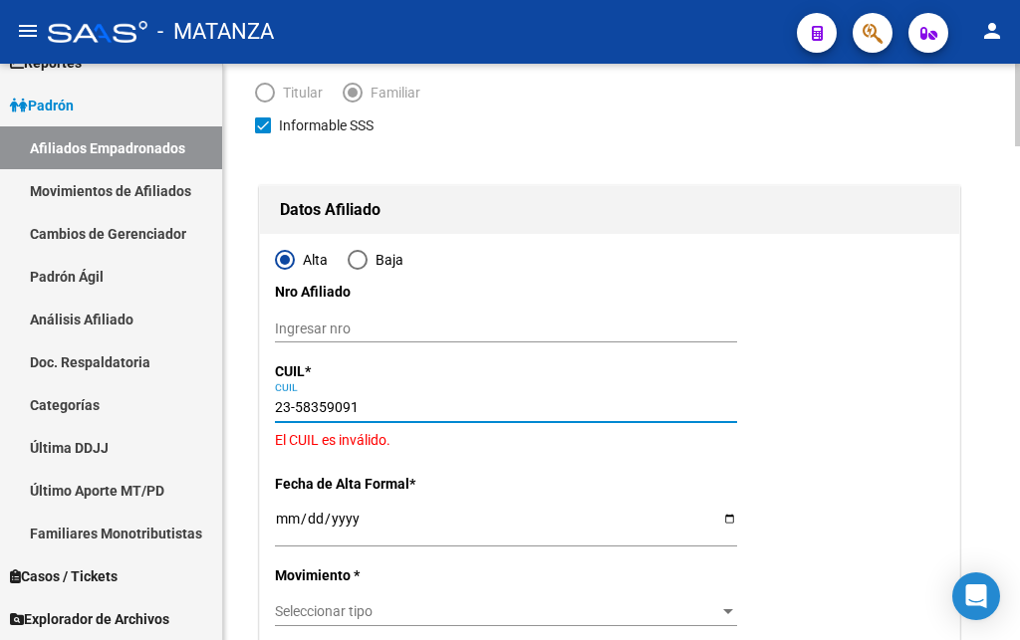
type input "23-58359091-9"
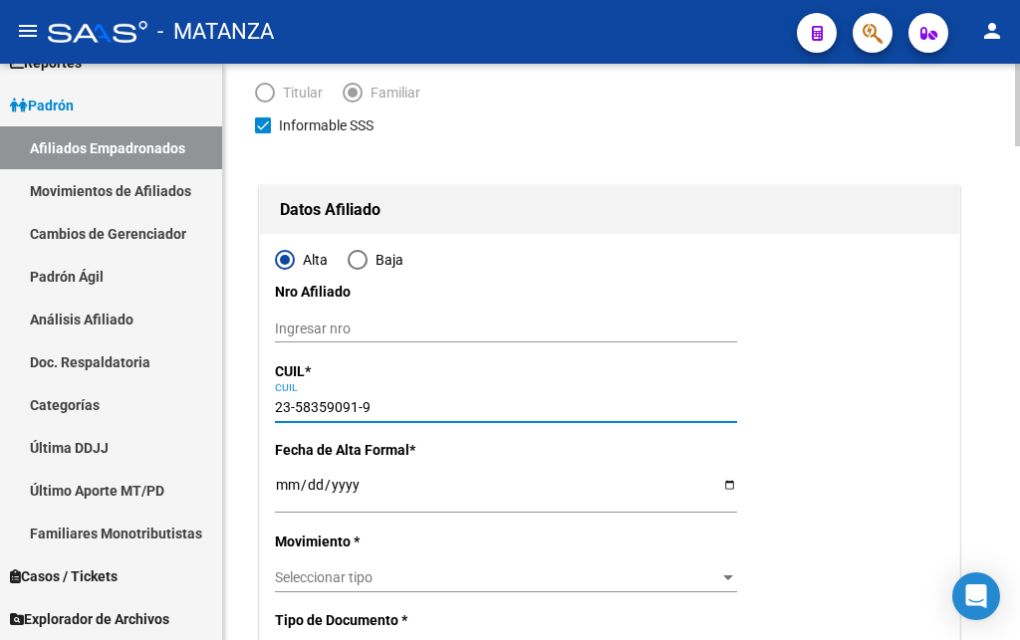
type input "58359091"
type input "[PERSON_NAME]"
type input "[DATE]"
type input "ARECO"
type input "5801"
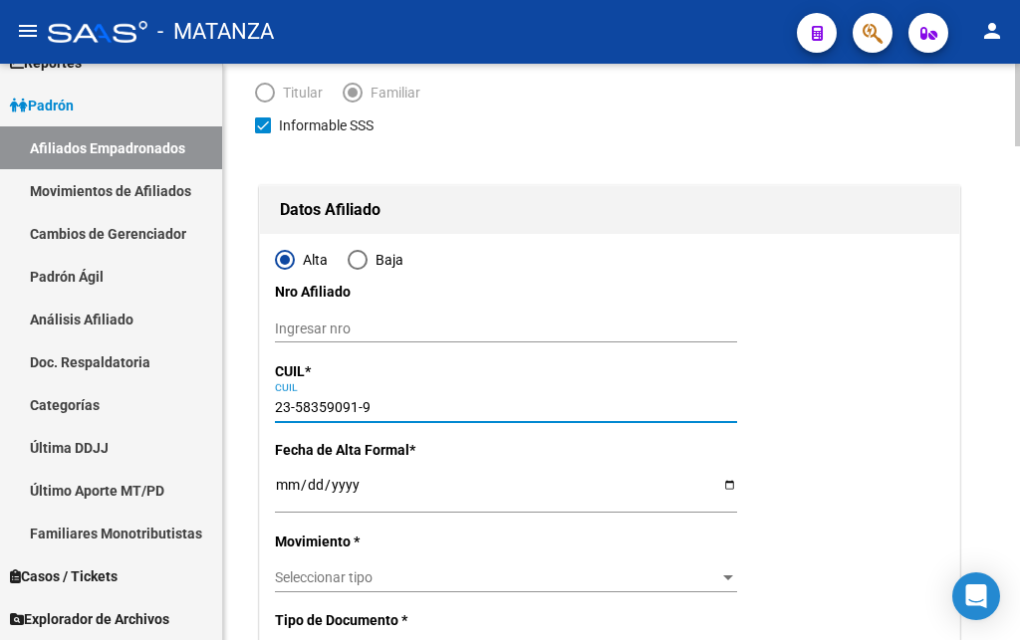
type input "[PERSON_NAME]"
type input "VIRREY DEL PINO"
type input "23-58359091-9"
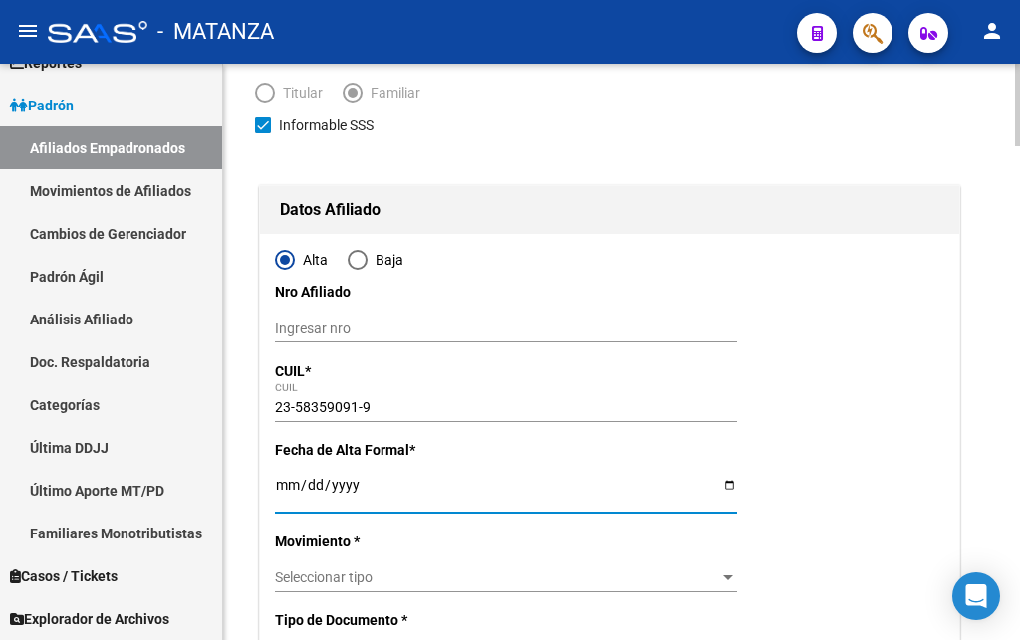
click at [275, 480] on input "Ingresar fecha" at bounding box center [506, 492] width 462 height 30
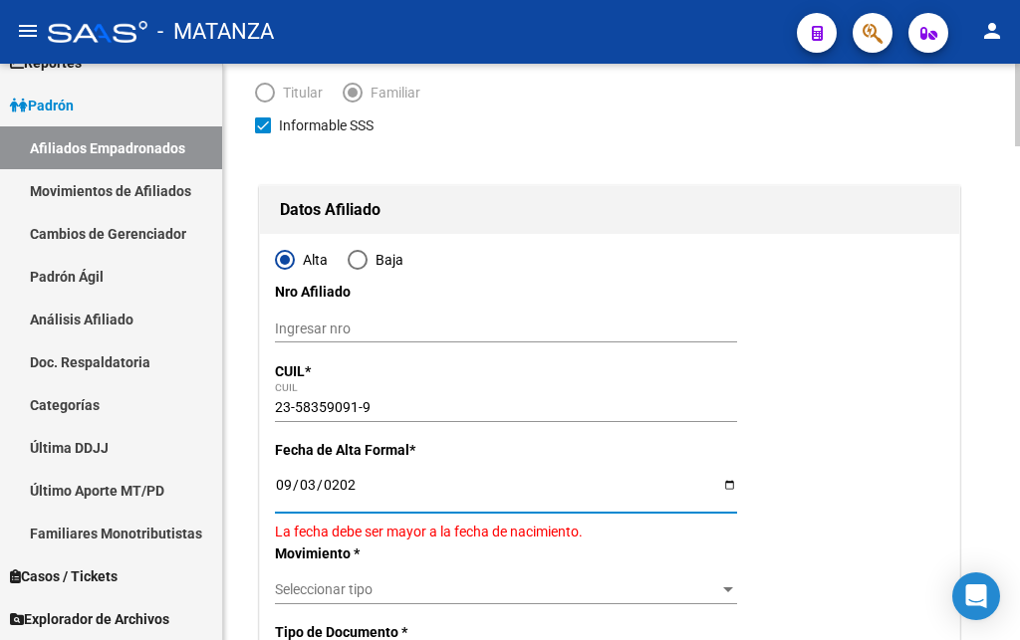
type input "[DATE]"
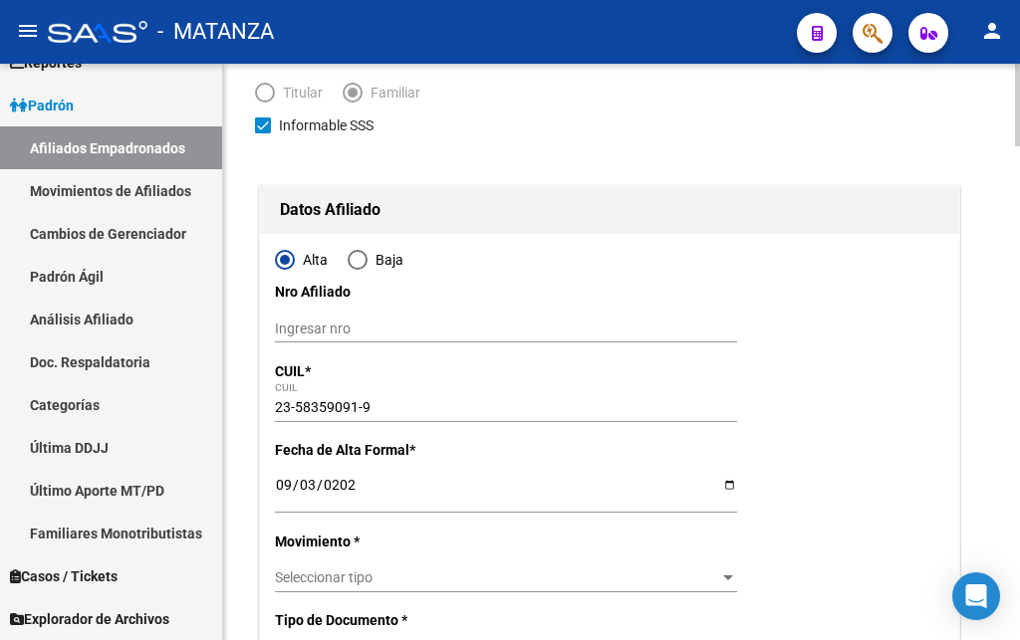
scroll to position [203, 0]
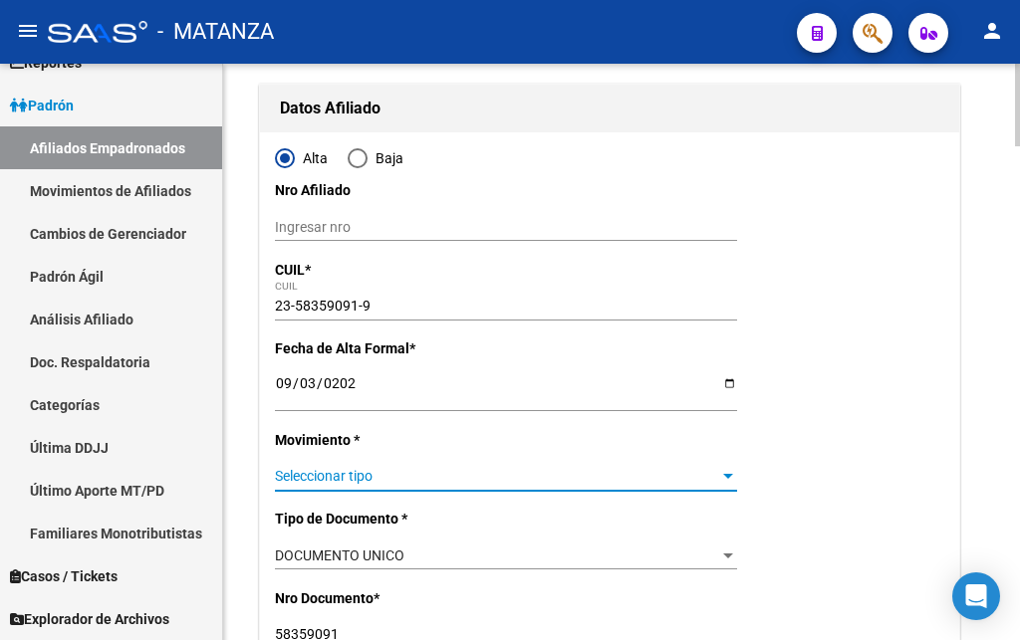
click at [301, 468] on span "Seleccionar tipo" at bounding box center [497, 476] width 444 height 17
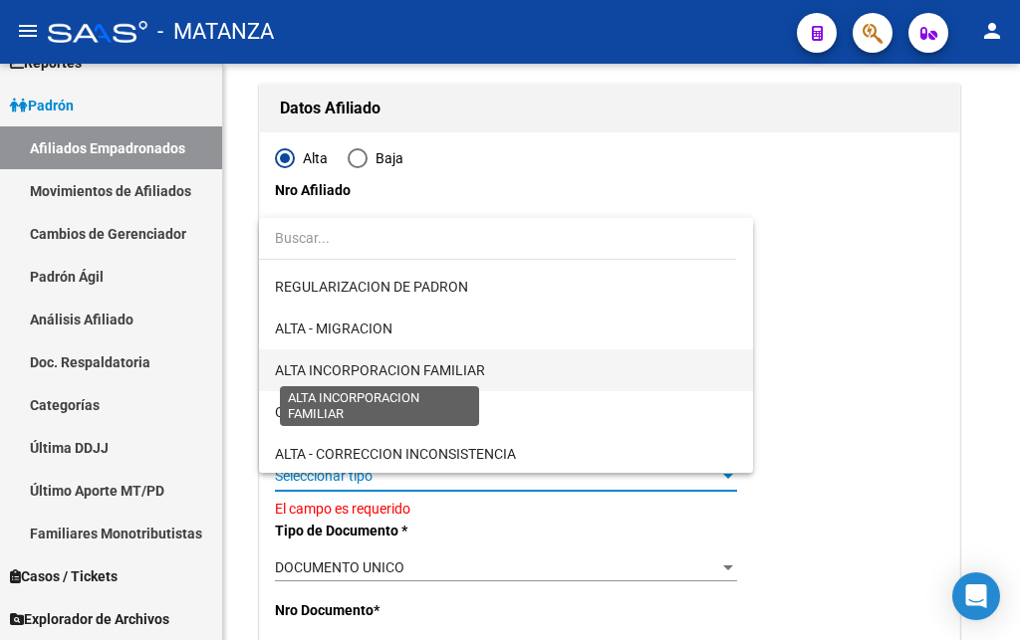
click at [335, 367] on span "ALTA INCORPORACION FAMILIAR" at bounding box center [380, 370] width 210 height 16
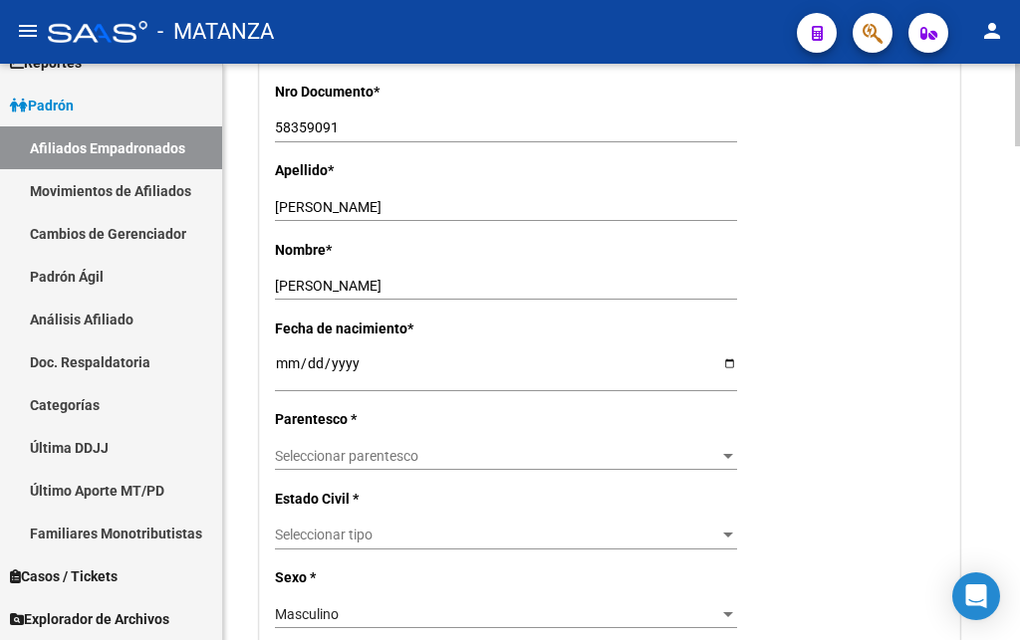
scroll to position [711, 0]
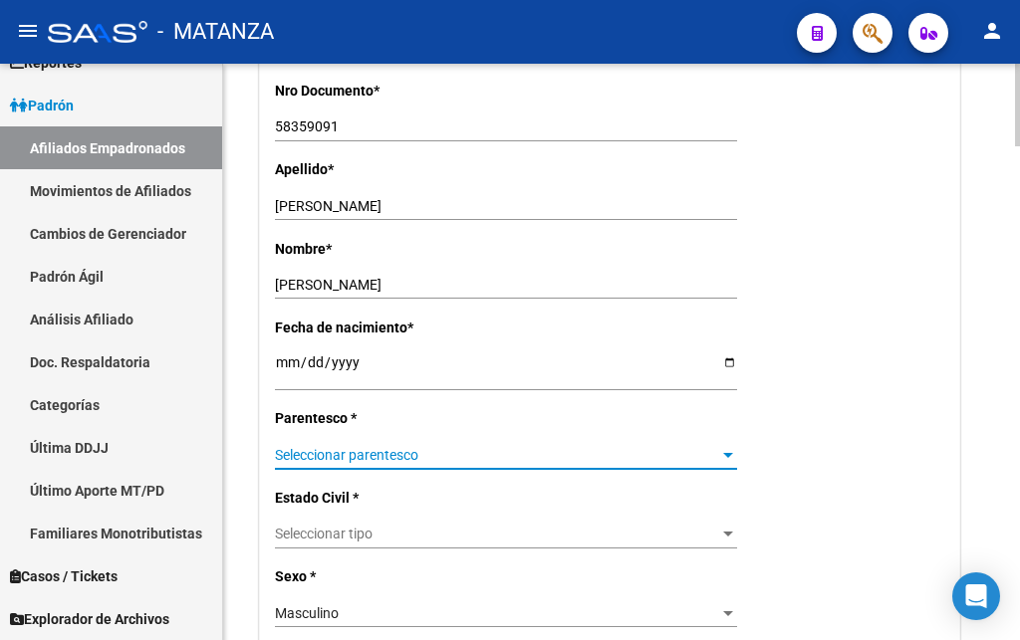
click at [336, 447] on span "Seleccionar parentesco" at bounding box center [497, 455] width 444 height 17
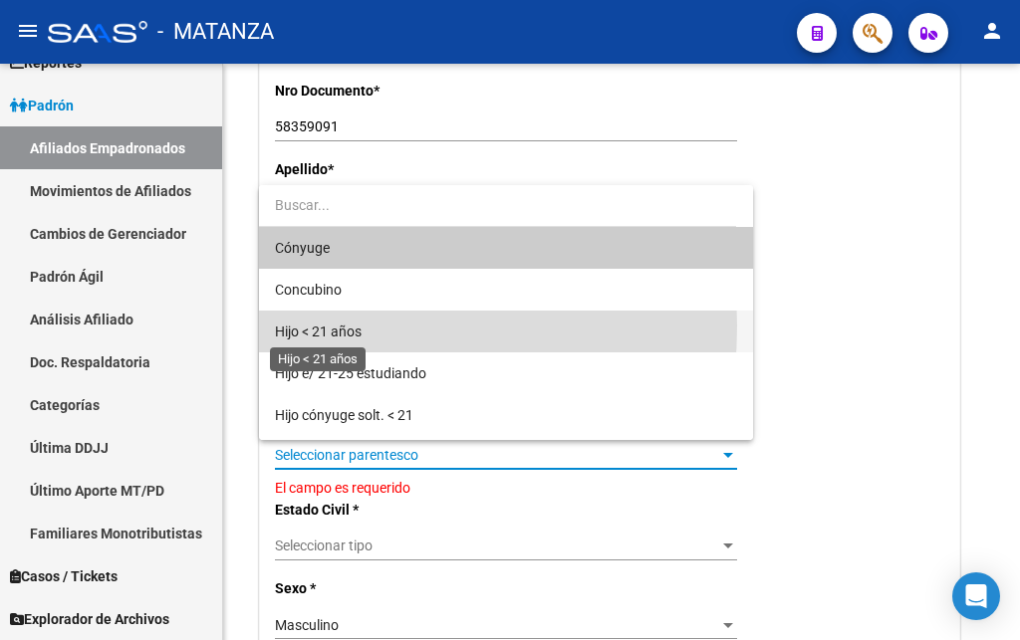
click at [310, 326] on span "Hijo < 21 años" at bounding box center [318, 332] width 87 height 16
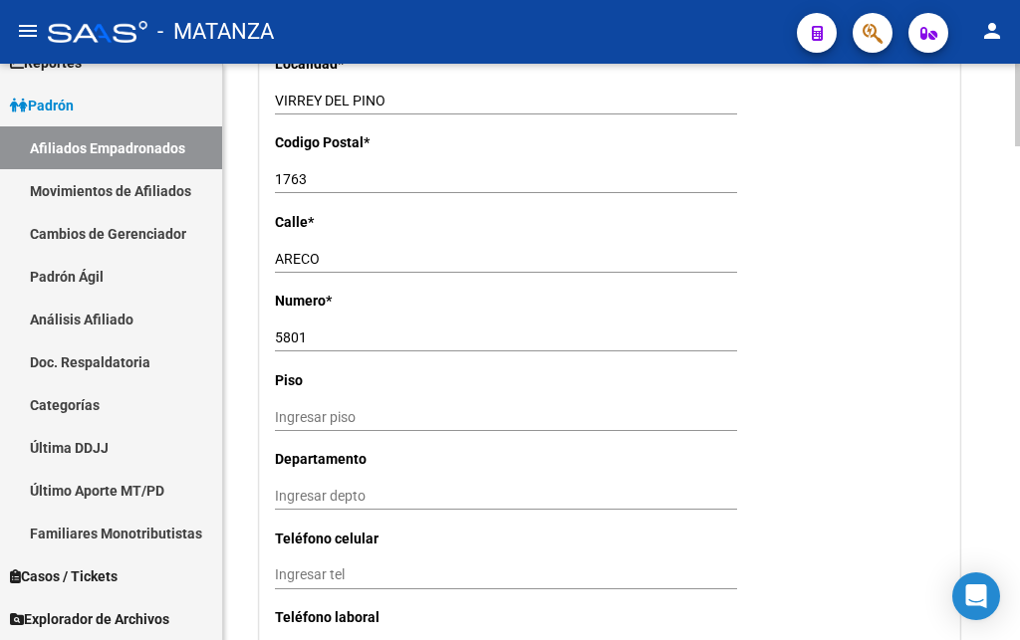
scroll to position [1828, 0]
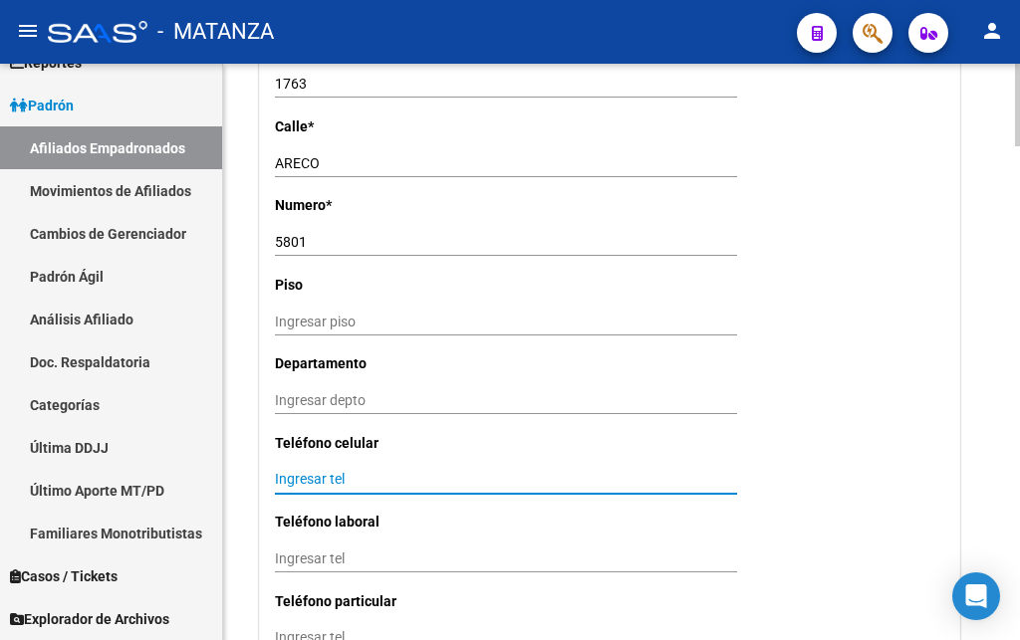
click at [284, 471] on input "Ingresar tel" at bounding box center [506, 479] width 462 height 17
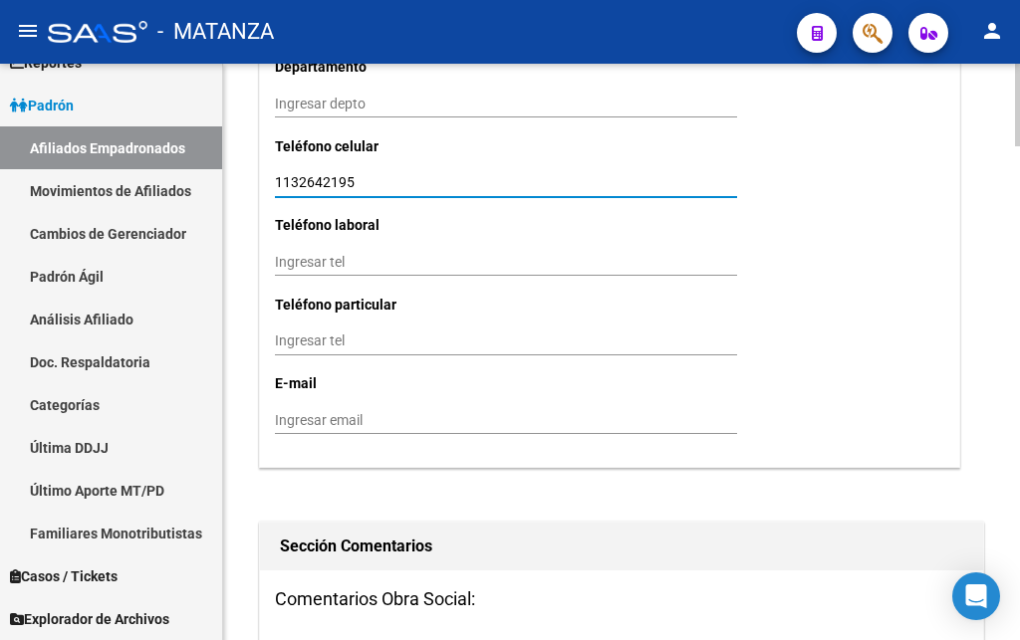
scroll to position [2133, 0]
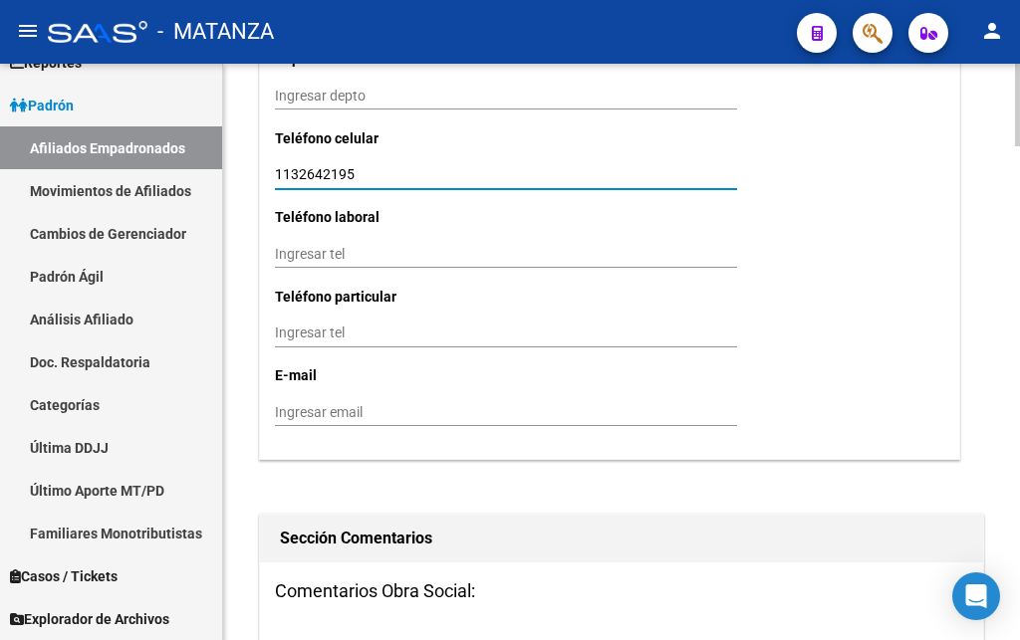
type input "1132642195"
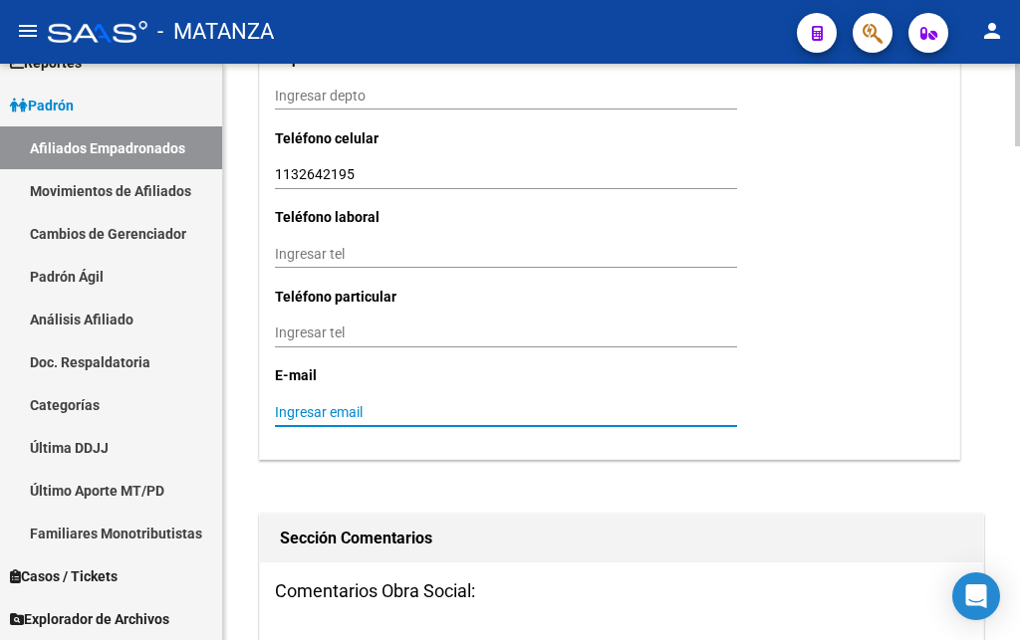
click at [315, 404] on input "Ingresar email" at bounding box center [506, 412] width 462 height 17
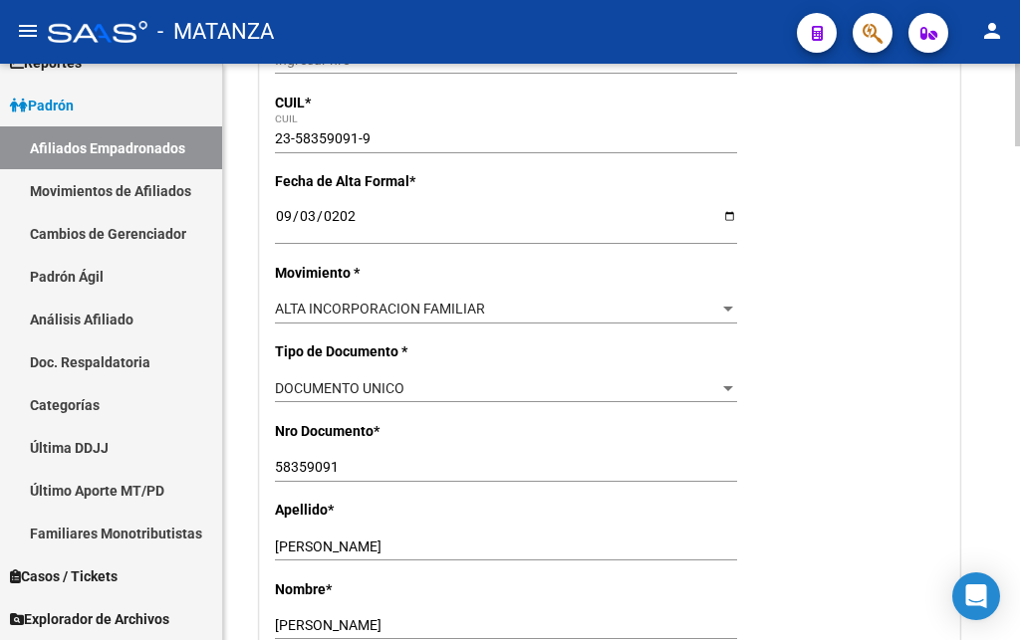
scroll to position [0, 0]
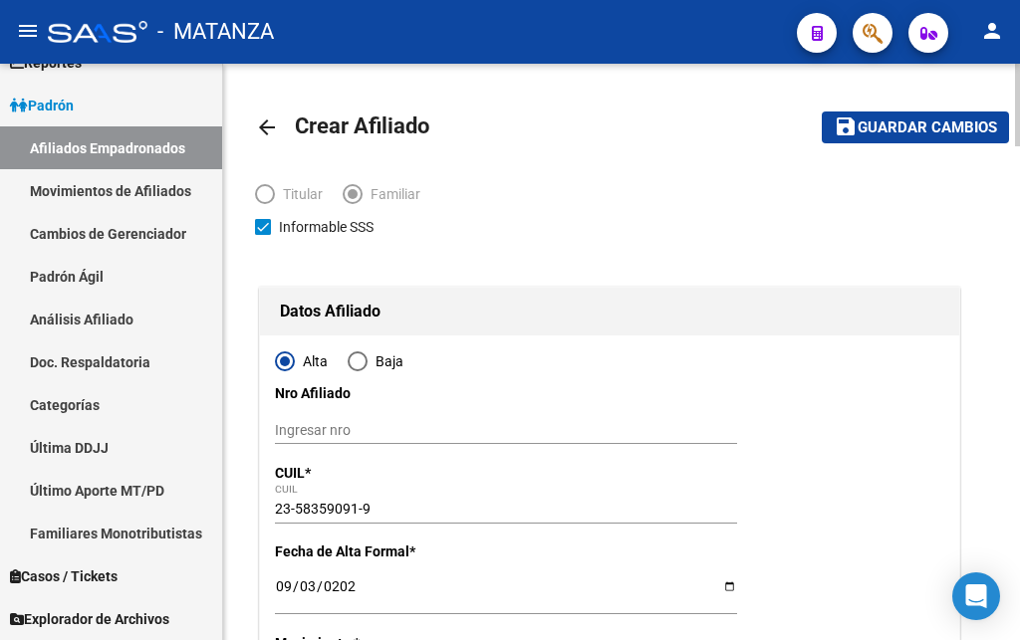
type input "[EMAIL_ADDRESS][DOMAIN_NAME]"
click at [930, 132] on span "Guardar cambios" at bounding box center [926, 128] width 139 height 18
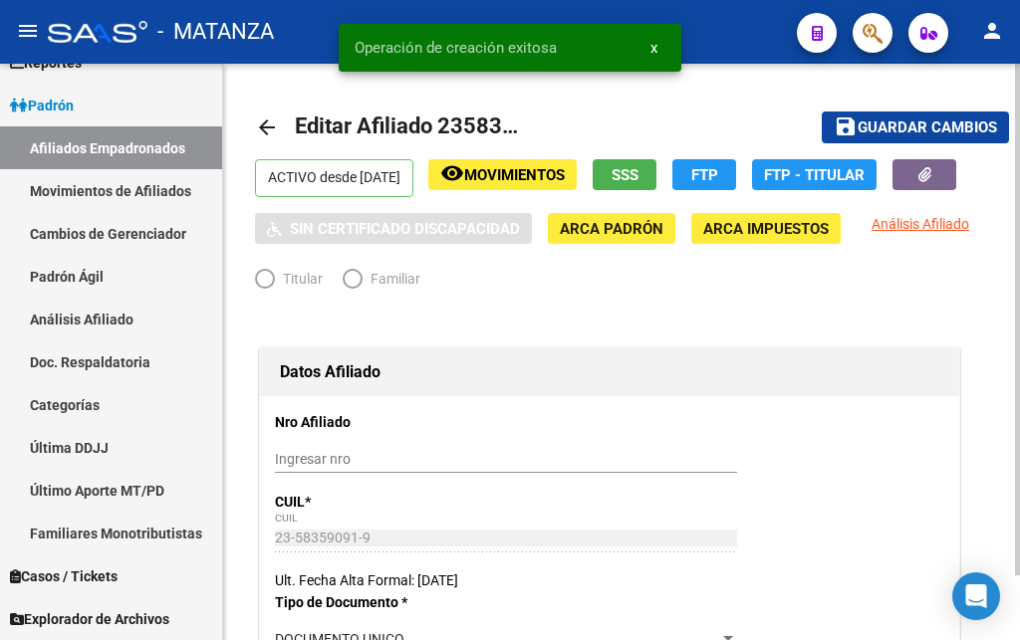
radio input "true"
type input "34-99925756-0"
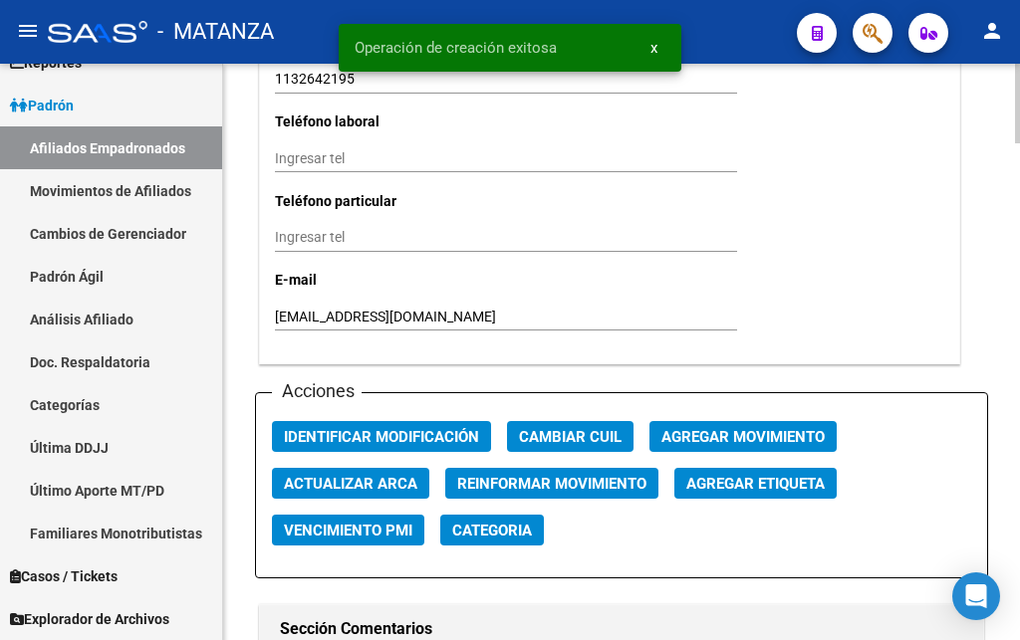
scroll to position [2133, 0]
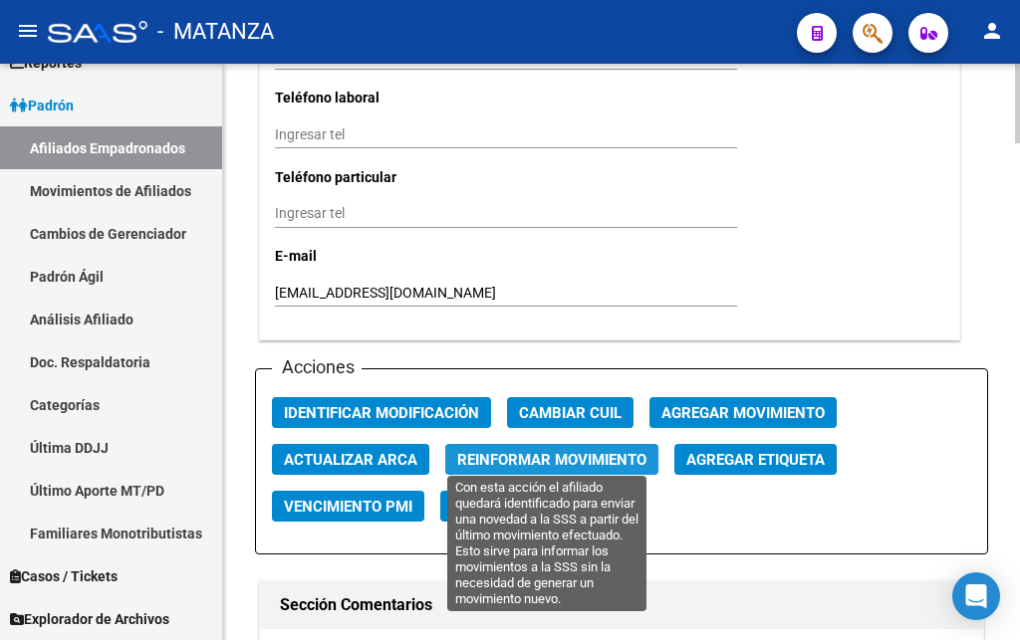
click at [566, 451] on span "Reinformar Movimiento" at bounding box center [551, 460] width 189 height 18
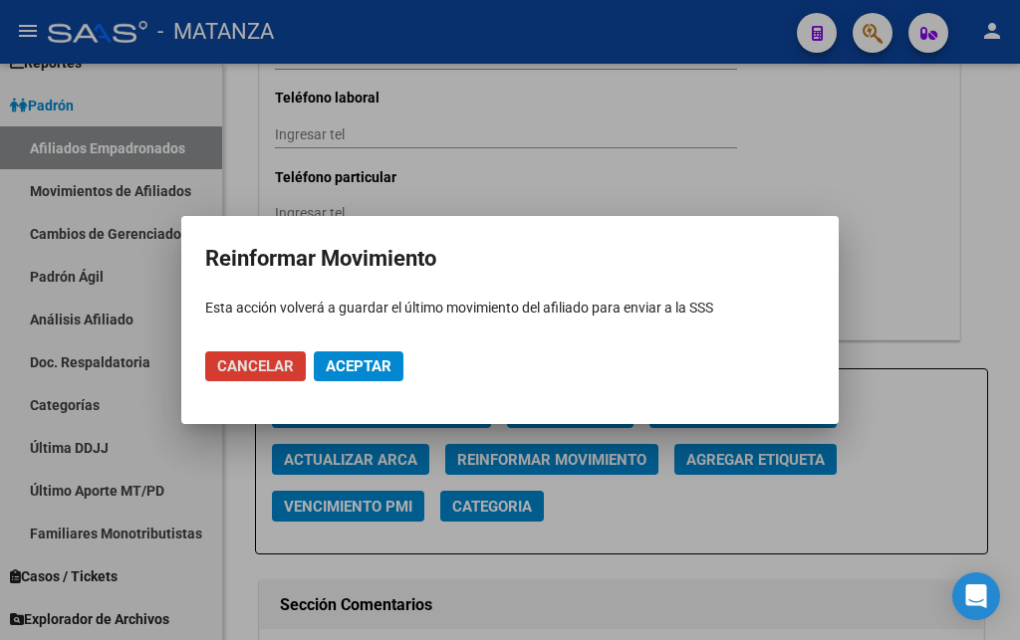
click at [339, 360] on span "Aceptar" at bounding box center [359, 366] width 66 height 18
